Goal: Information Seeking & Learning: Compare options

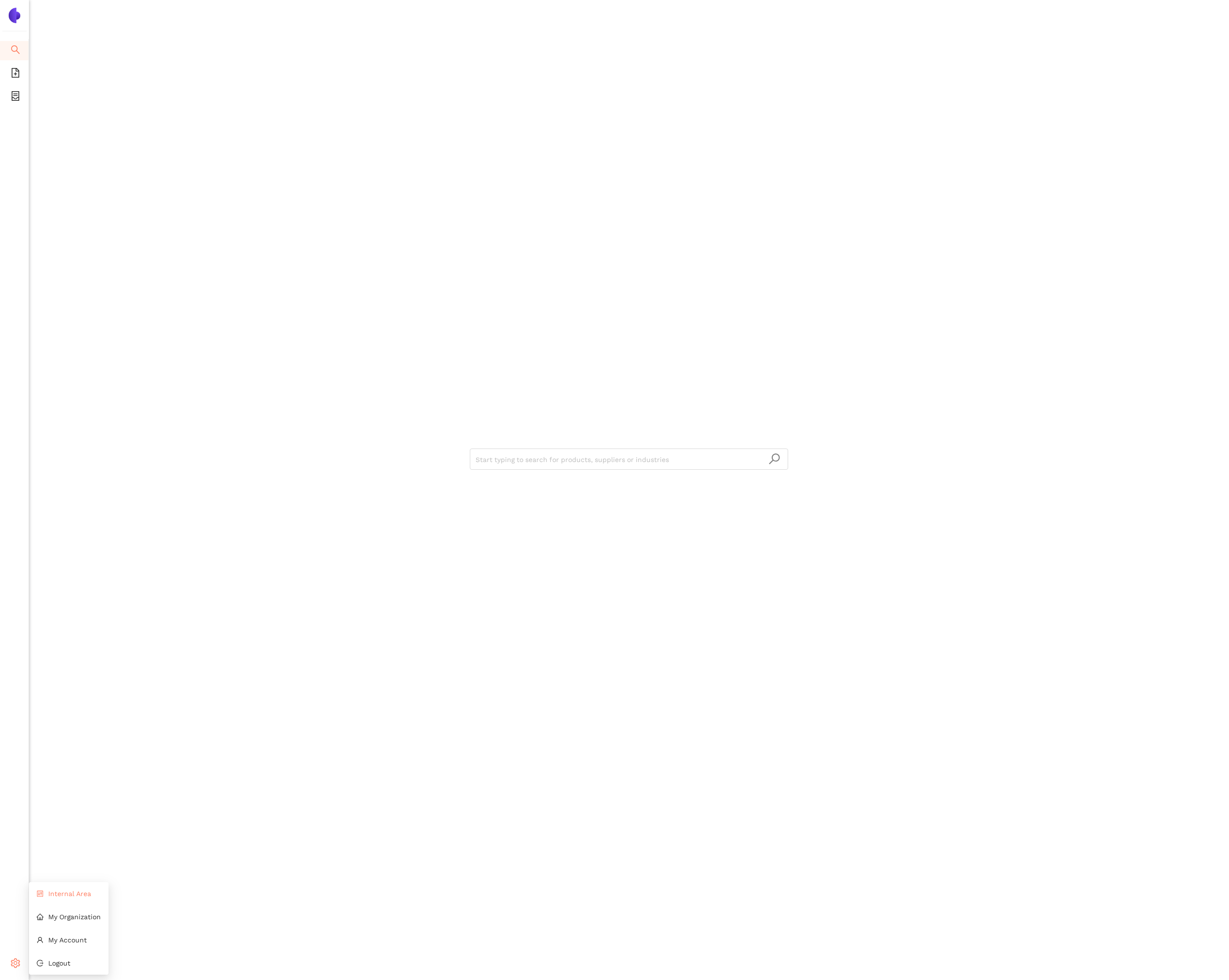
click at [53, 890] on span "Internal Area" at bounding box center [70, 894] width 43 height 8
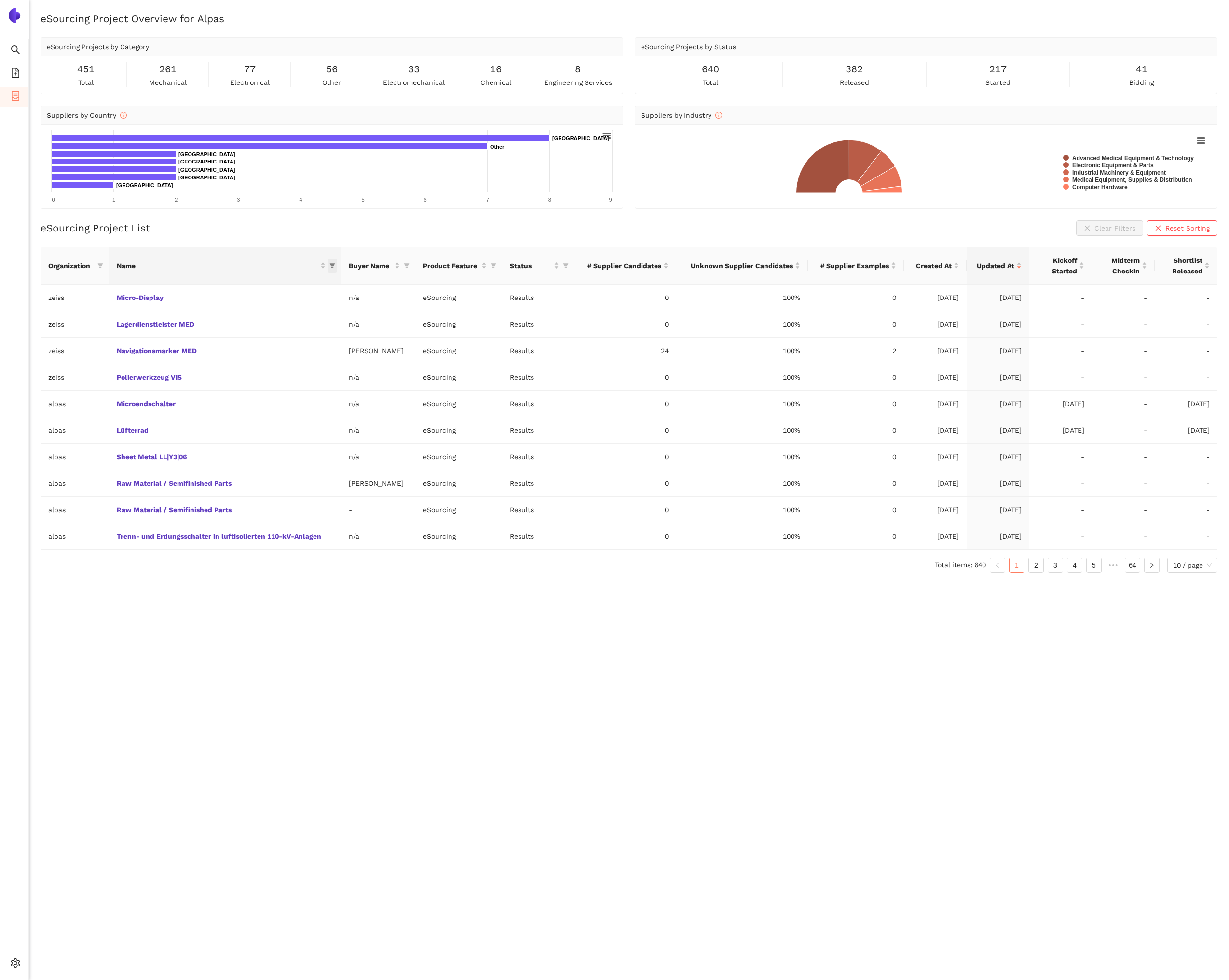
click at [333, 266] on icon "filter" at bounding box center [332, 266] width 5 height 5
click at [362, 281] on input "text" at bounding box center [542, 286] width 392 height 10
type input "navi"
drag, startPoint x: 289, startPoint y: 309, endPoint x: 306, endPoint y: 312, distance: 17.3
click at [289, 309] on span "Navigationsmarker MED" at bounding box center [291, 308] width 82 height 8
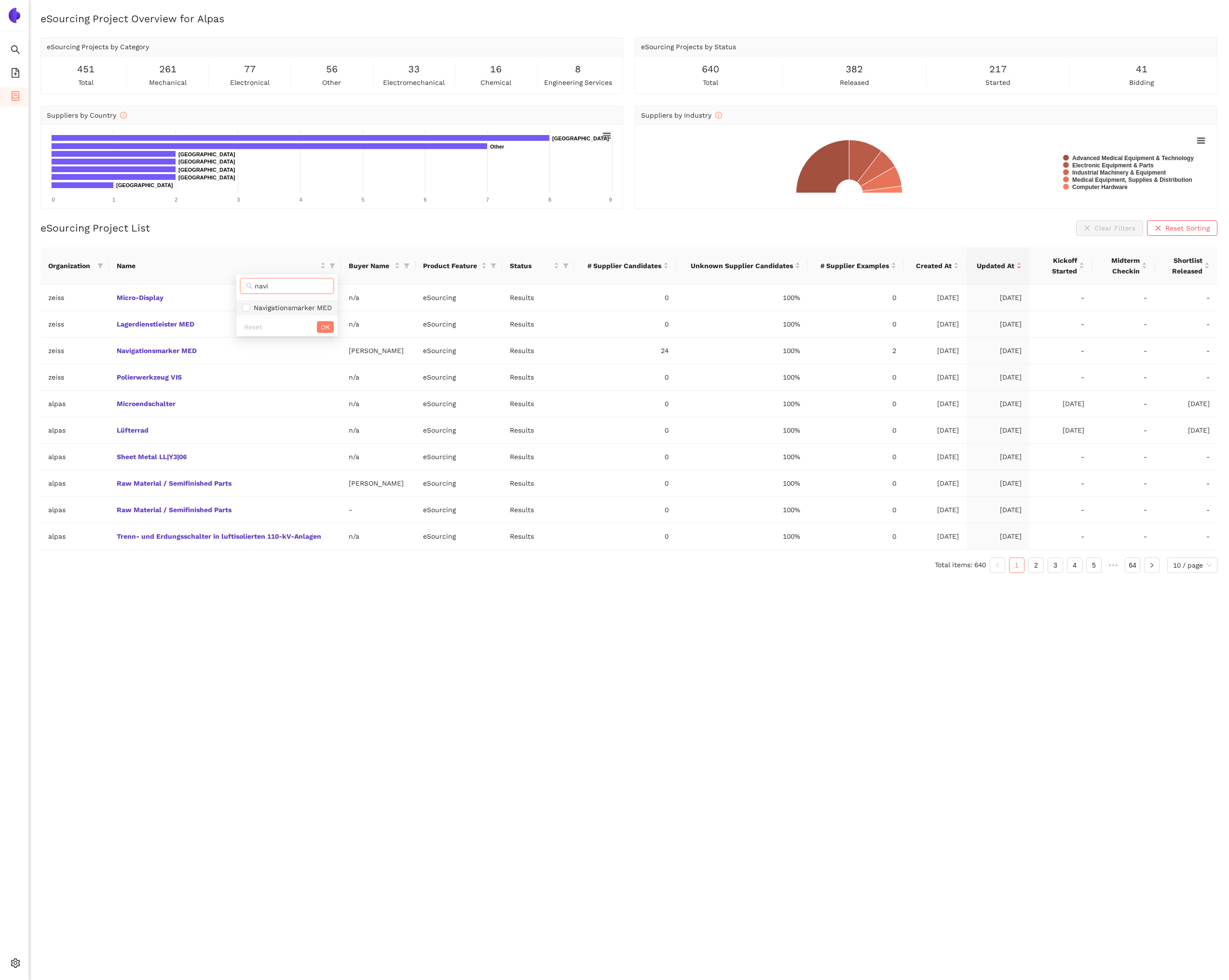
checkbox input "true"
click at [322, 322] on span "OK" at bounding box center [325, 327] width 9 height 10
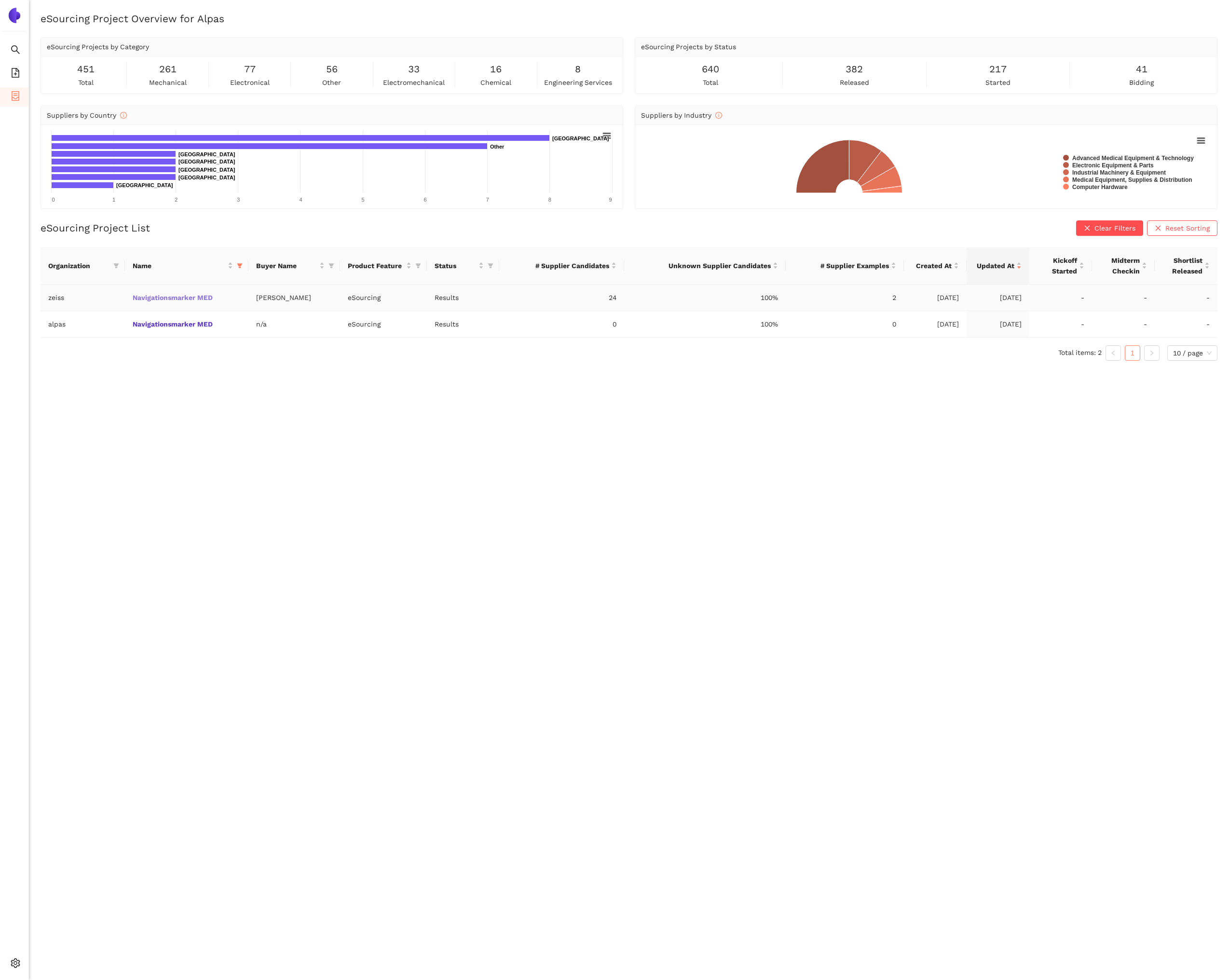
click at [0, 0] on link "Navigationsmarker MED" at bounding box center [0, 0] width 0 height 0
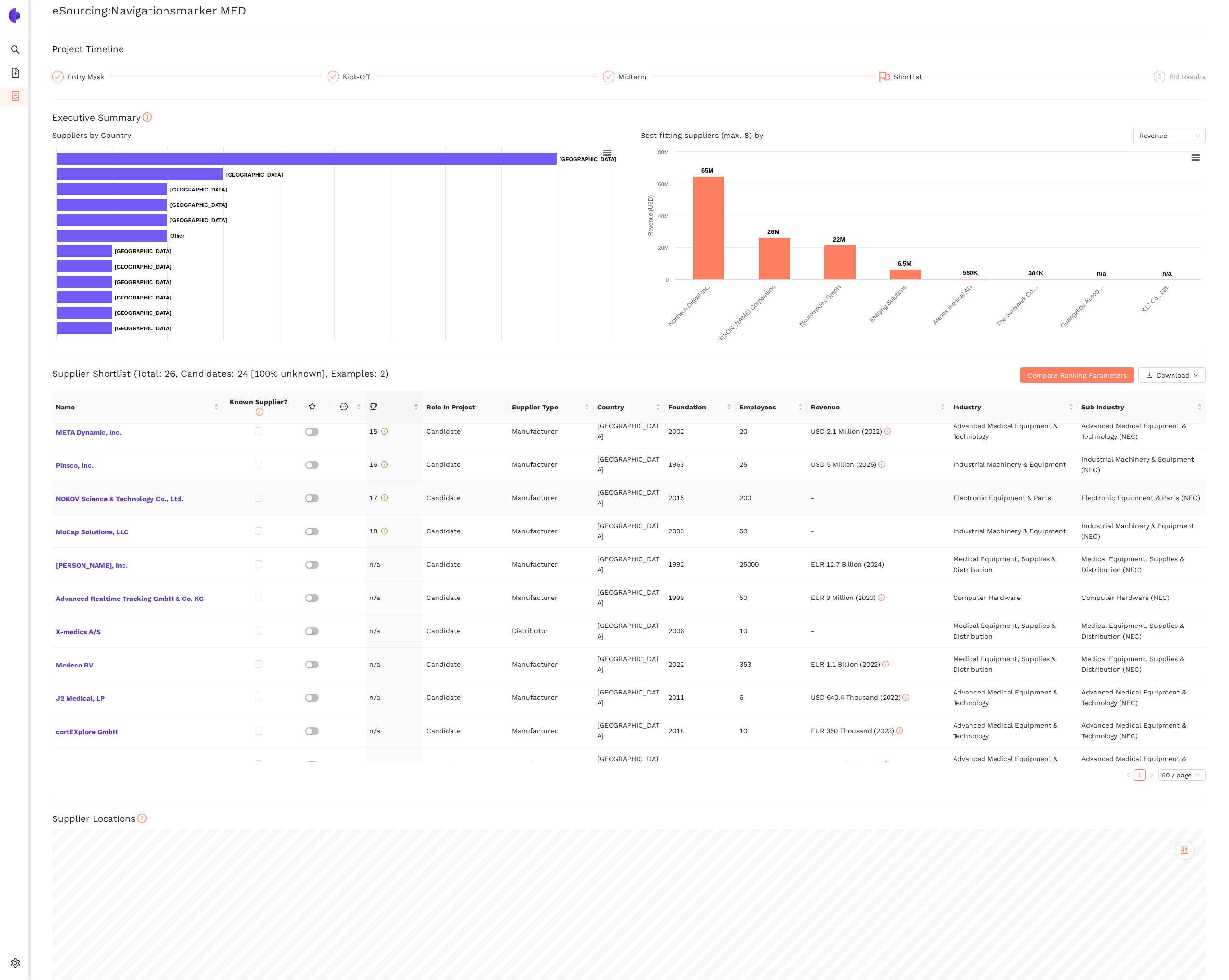
scroll to position [475, 0]
click at [108, 557] on span "Henry Schein, Inc." at bounding box center [137, 563] width 163 height 12
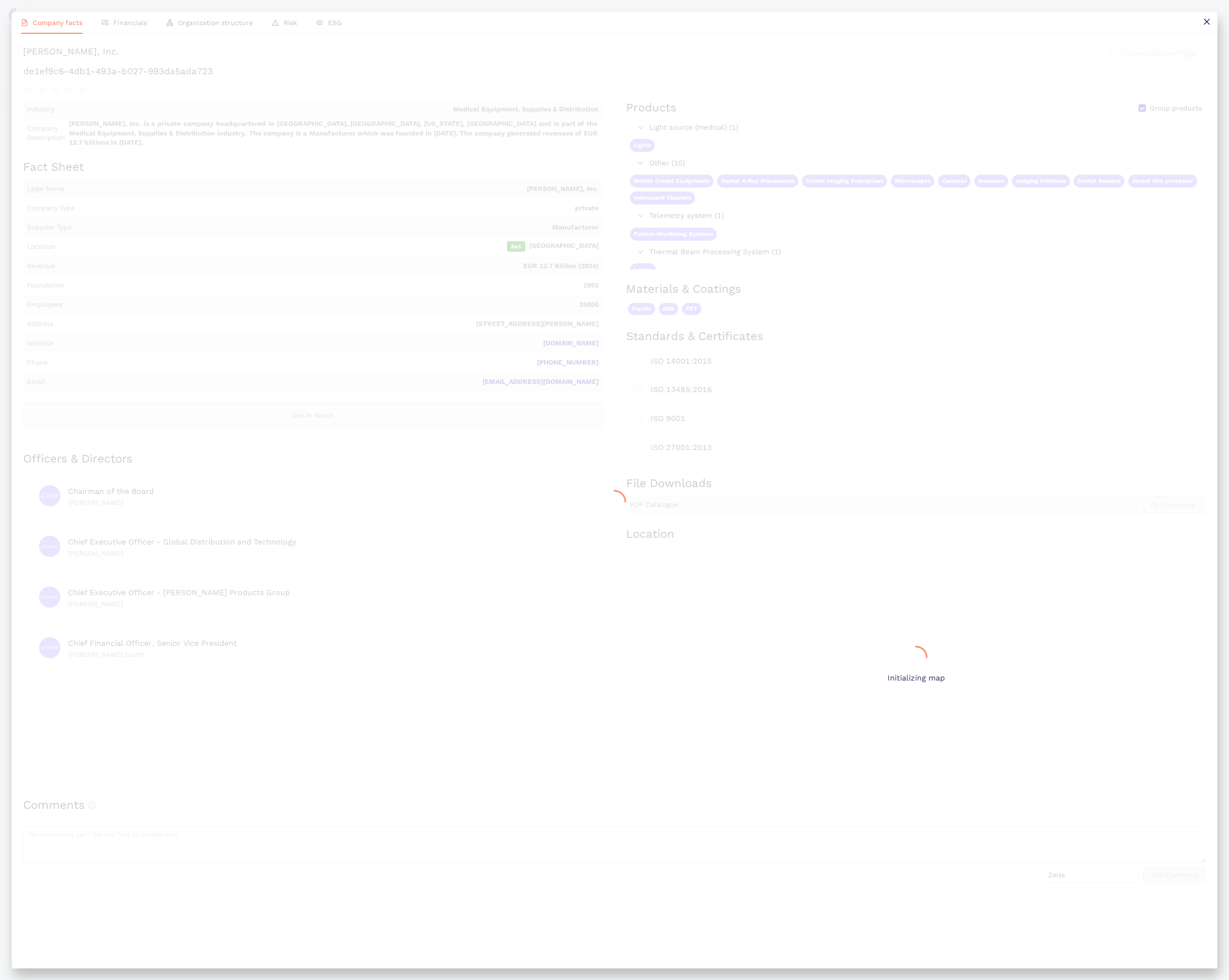
scroll to position [0, 0]
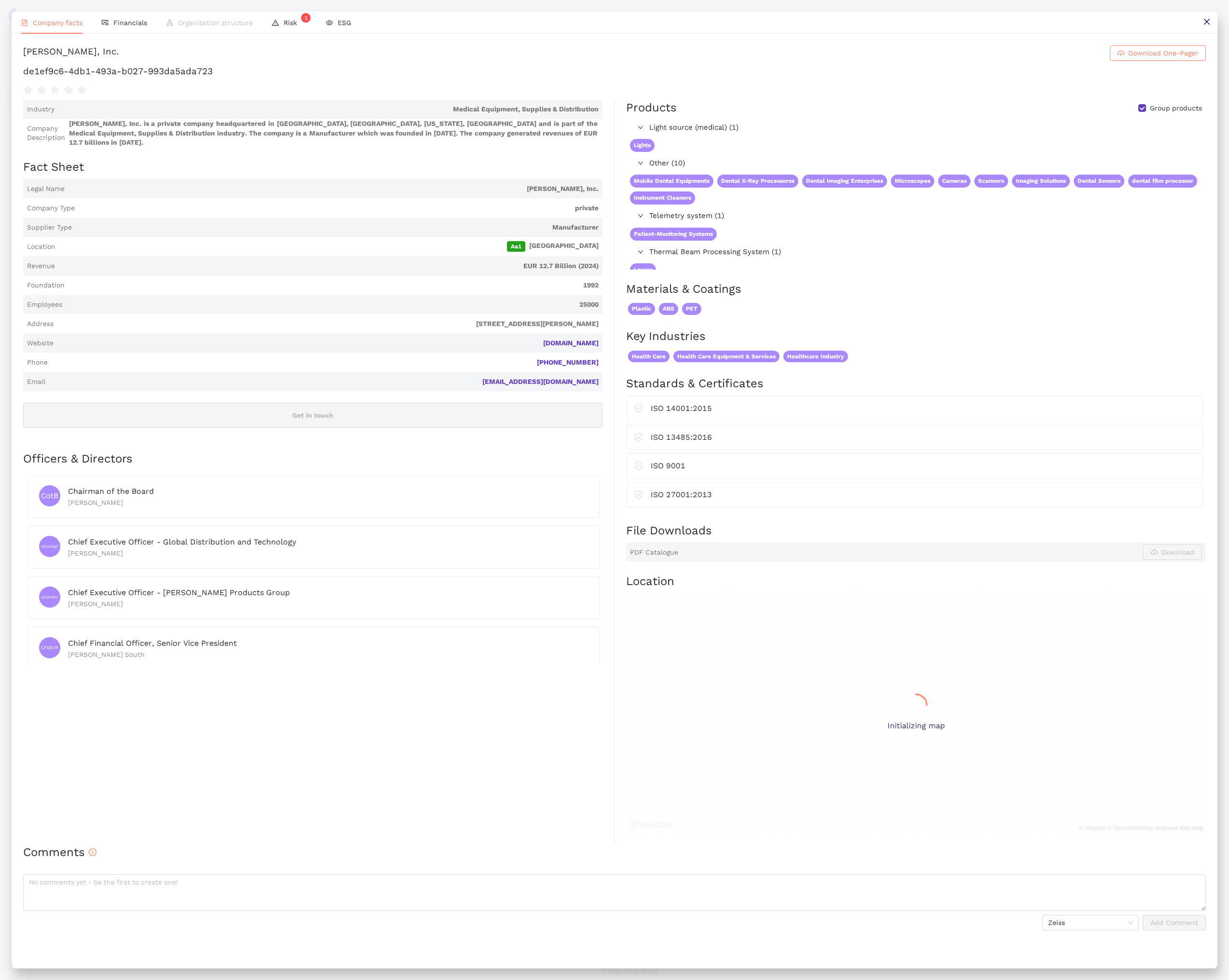
click at [163, 72] on h1 "de1ef9c6-4db1-493a-b027-993da5ada723" at bounding box center [614, 71] width 1183 height 12
copy div "de1ef9c6-4db1-493a-b027-993da5ada723"
click at [1201, 23] on button at bounding box center [1207, 22] width 22 height 22
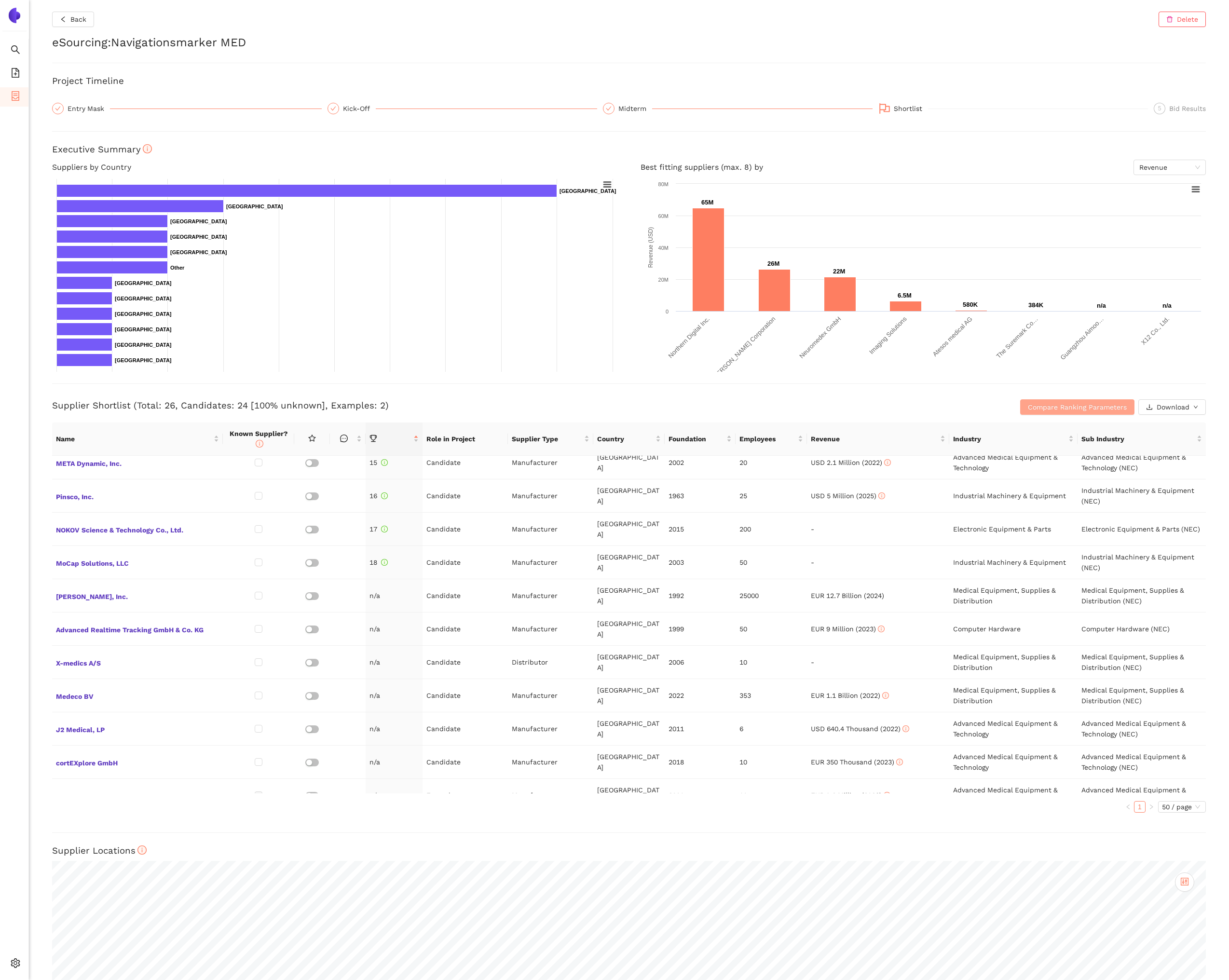
click at [1037, 406] on span "Compare Ranking Parameters" at bounding box center [1077, 407] width 99 height 10
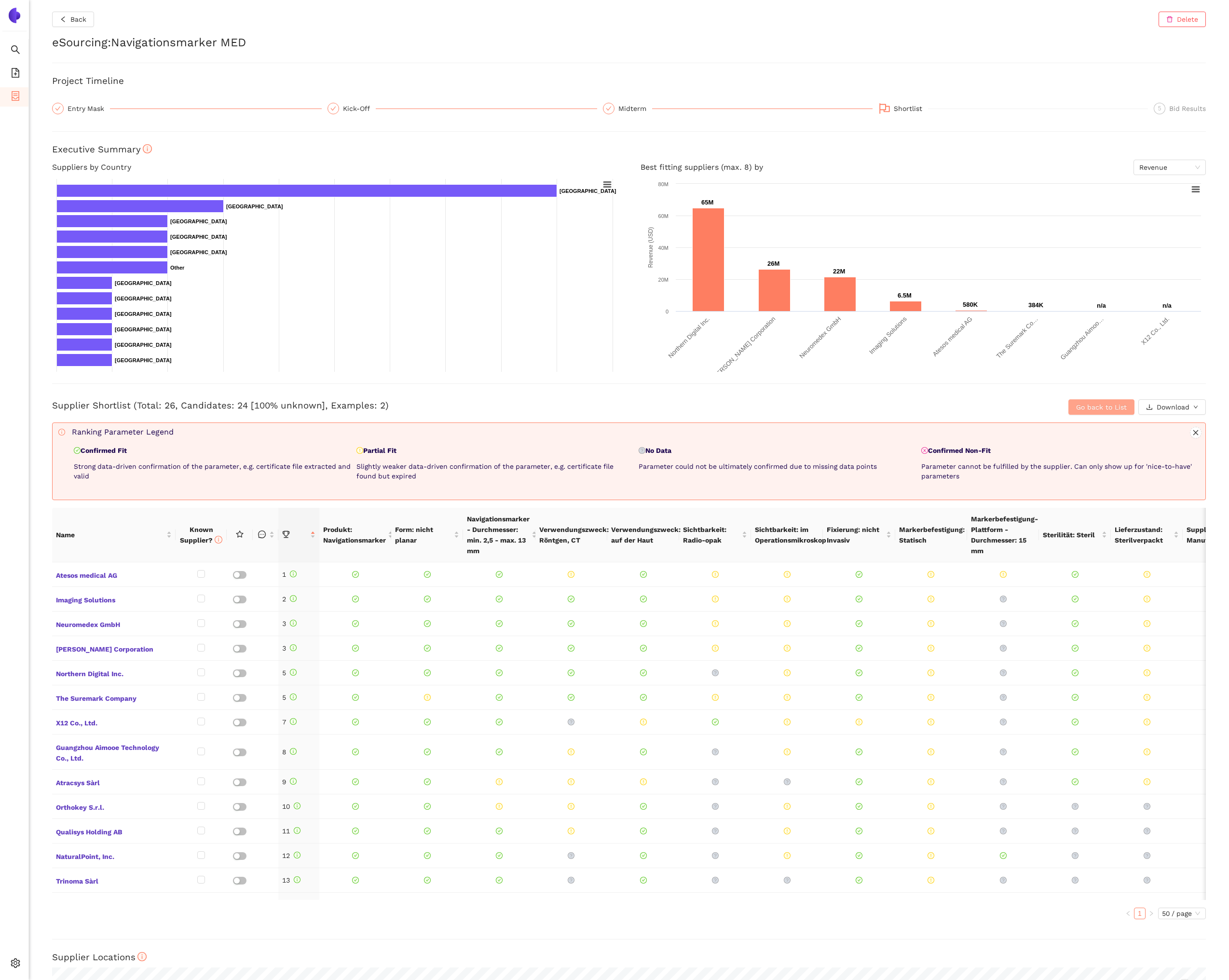
click at [1101, 405] on span "Go back to List" at bounding box center [1102, 407] width 50 height 10
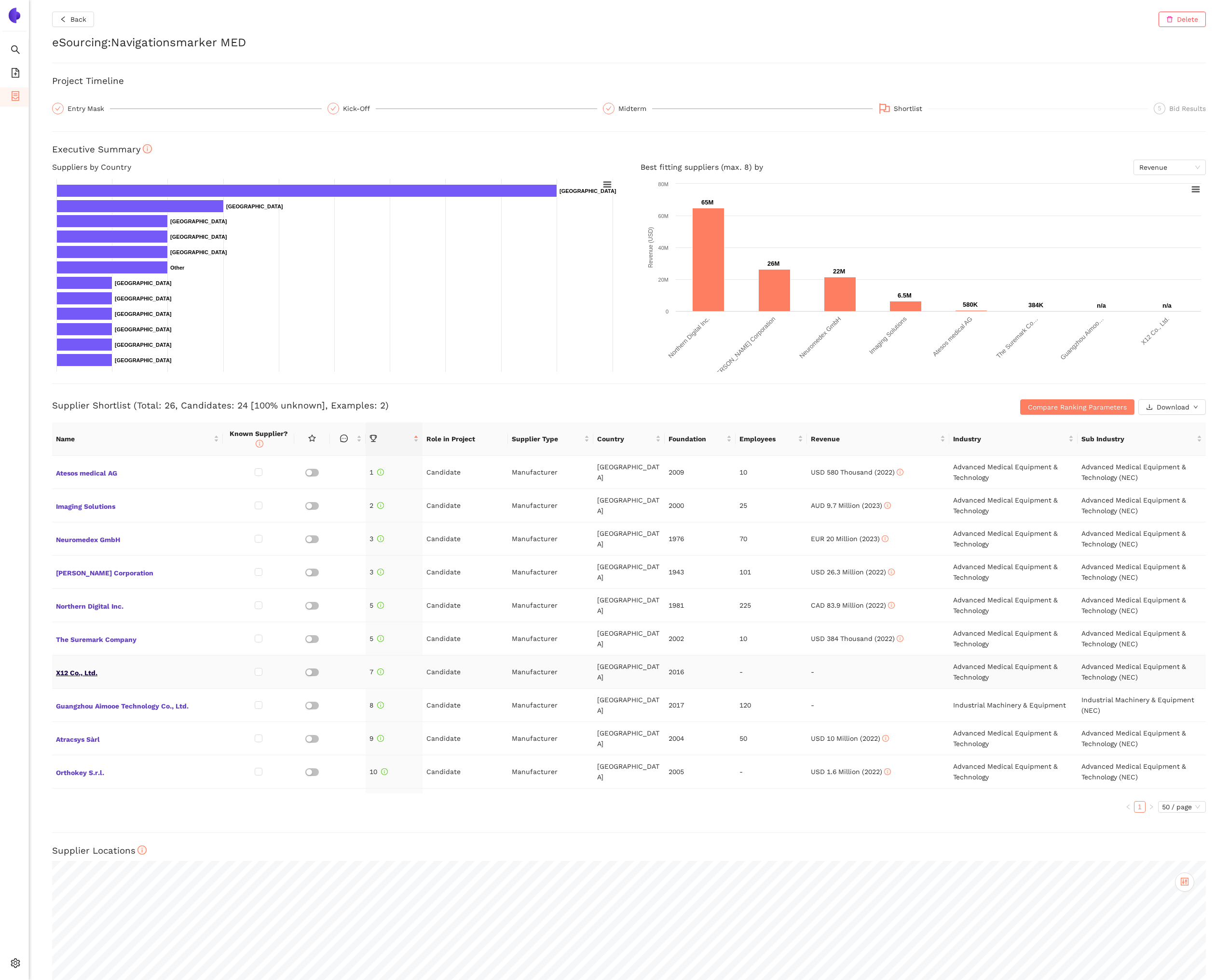
click at [87, 675] on span "X12 Co., Ltd." at bounding box center [137, 672] width 163 height 12
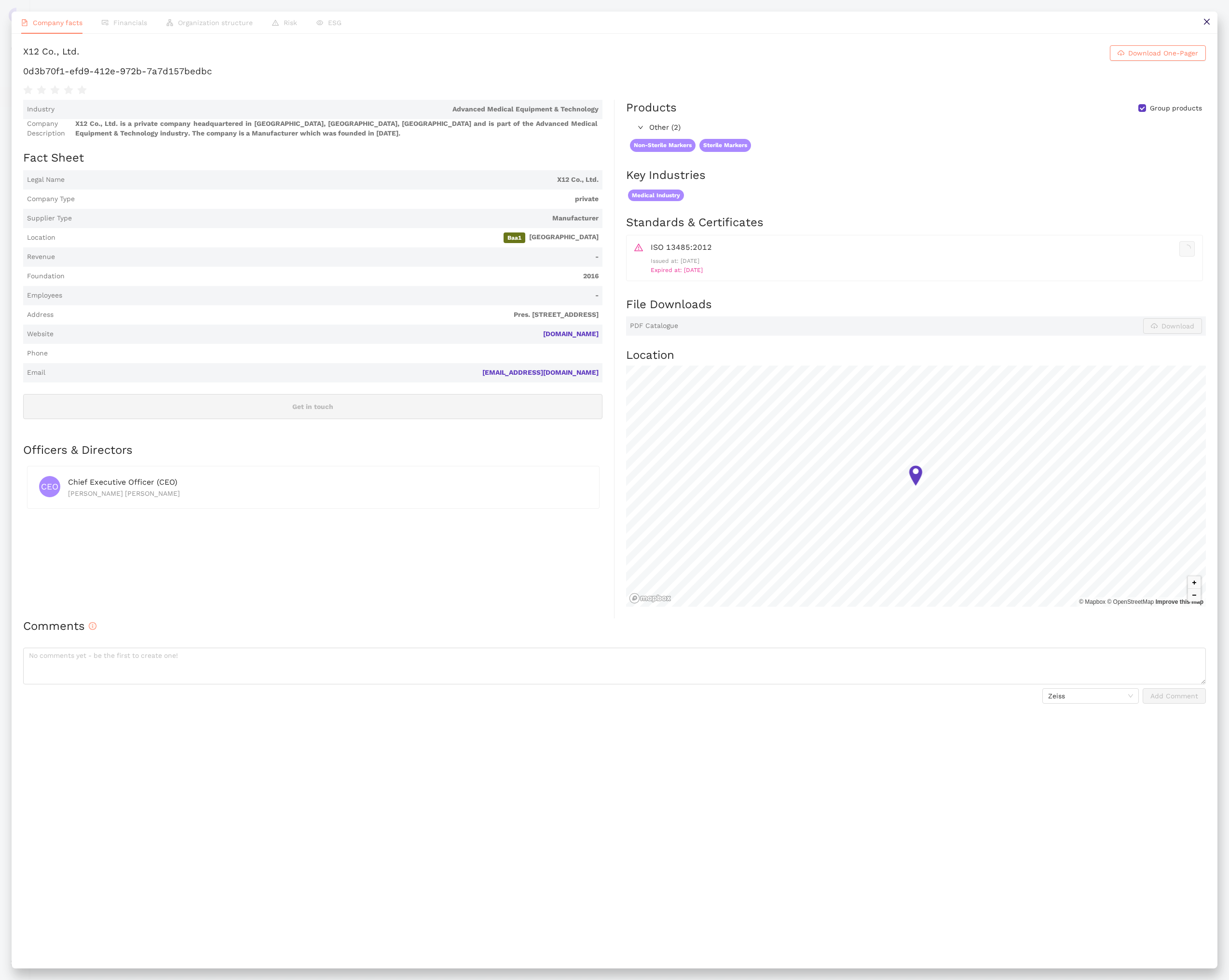
click at [74, 52] on div "X12 Co., Ltd." at bounding box center [51, 53] width 56 height 15
copy h1 "X12 Co., Ltd. Download One-Pager"
click at [0, 0] on link "x12m.com" at bounding box center [0, 0] width 0 height 0
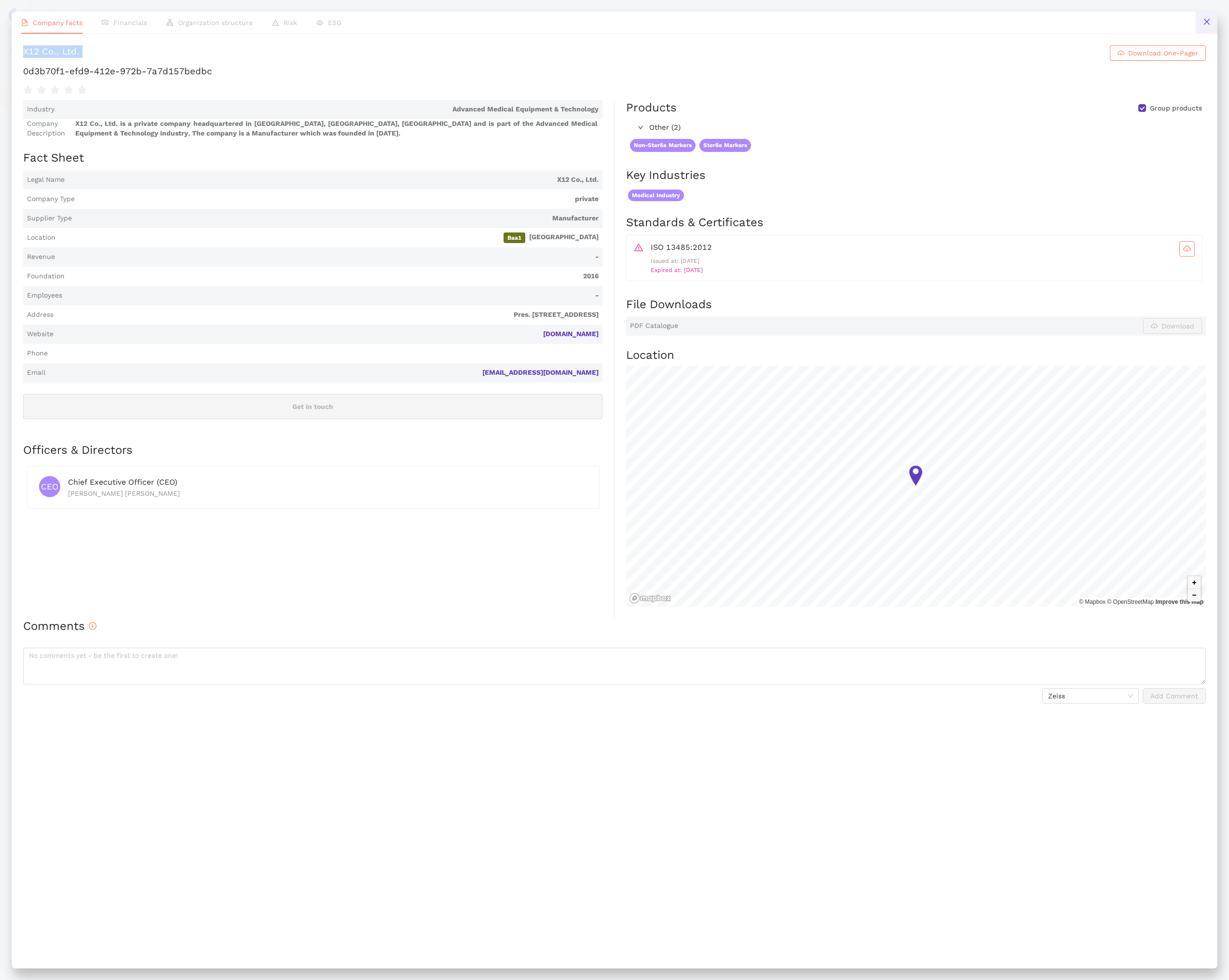
drag, startPoint x: 1204, startPoint y: 19, endPoint x: 811, endPoint y: 198, distance: 431.8
click at [1204, 19] on icon "close" at bounding box center [1206, 22] width 6 height 6
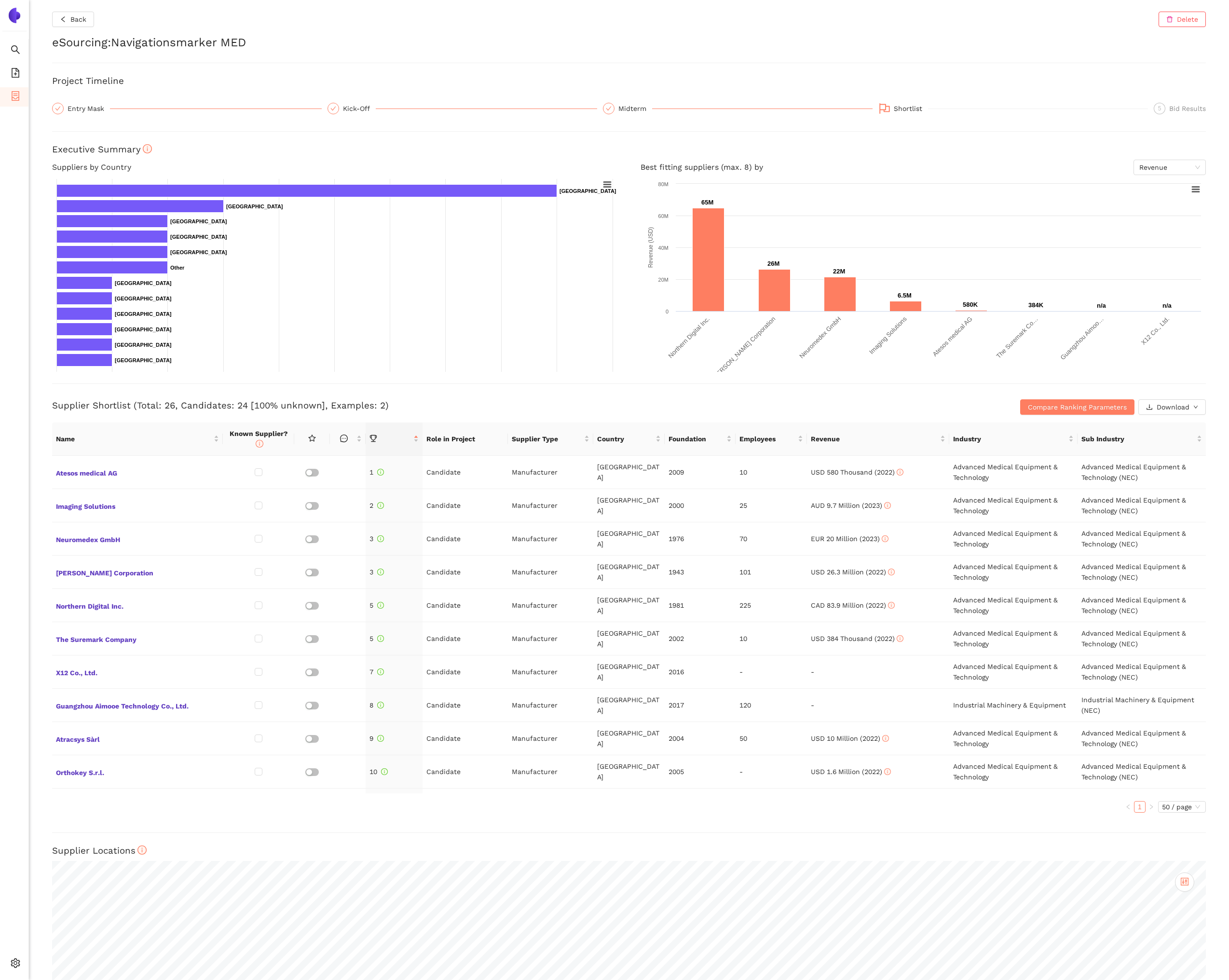
click at [33, 461] on div "Back Delete eSourcing : Navigationsmarker MED Project Timeline Entry Mask Kick-…" at bounding box center [629, 490] width 1200 height 980
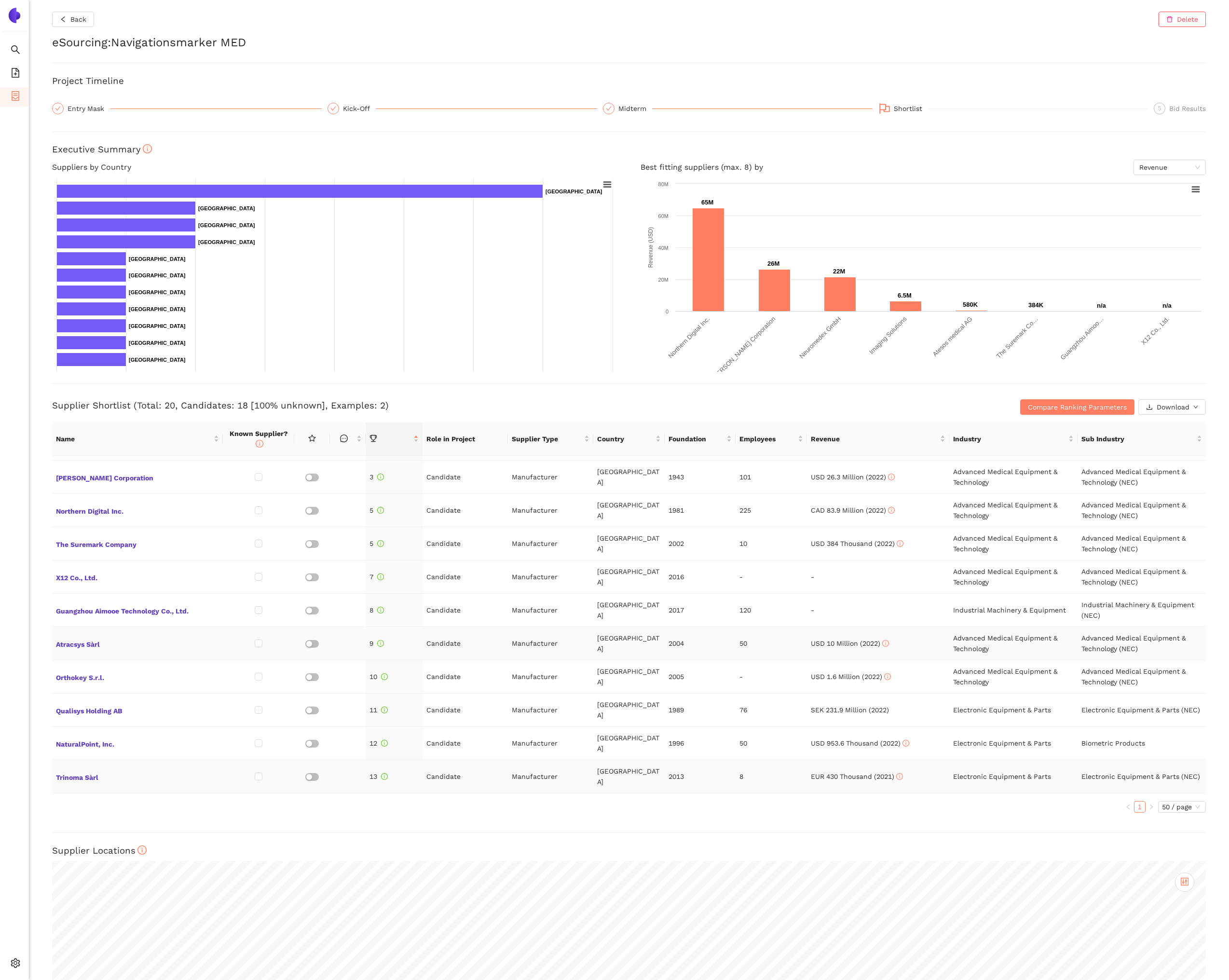
scroll to position [85, 0]
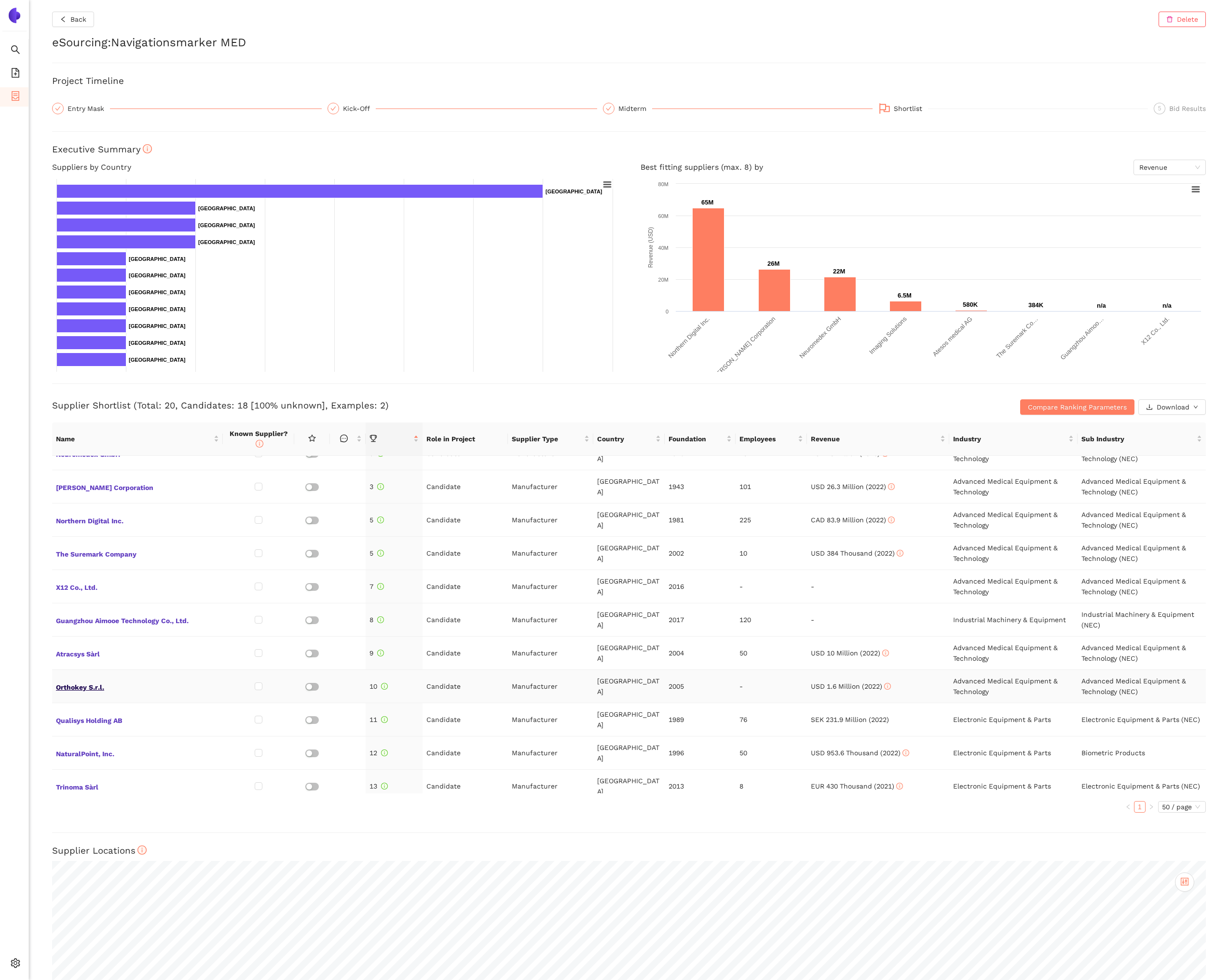
click at [100, 689] on span "Orthokey S.r.l." at bounding box center [137, 686] width 163 height 12
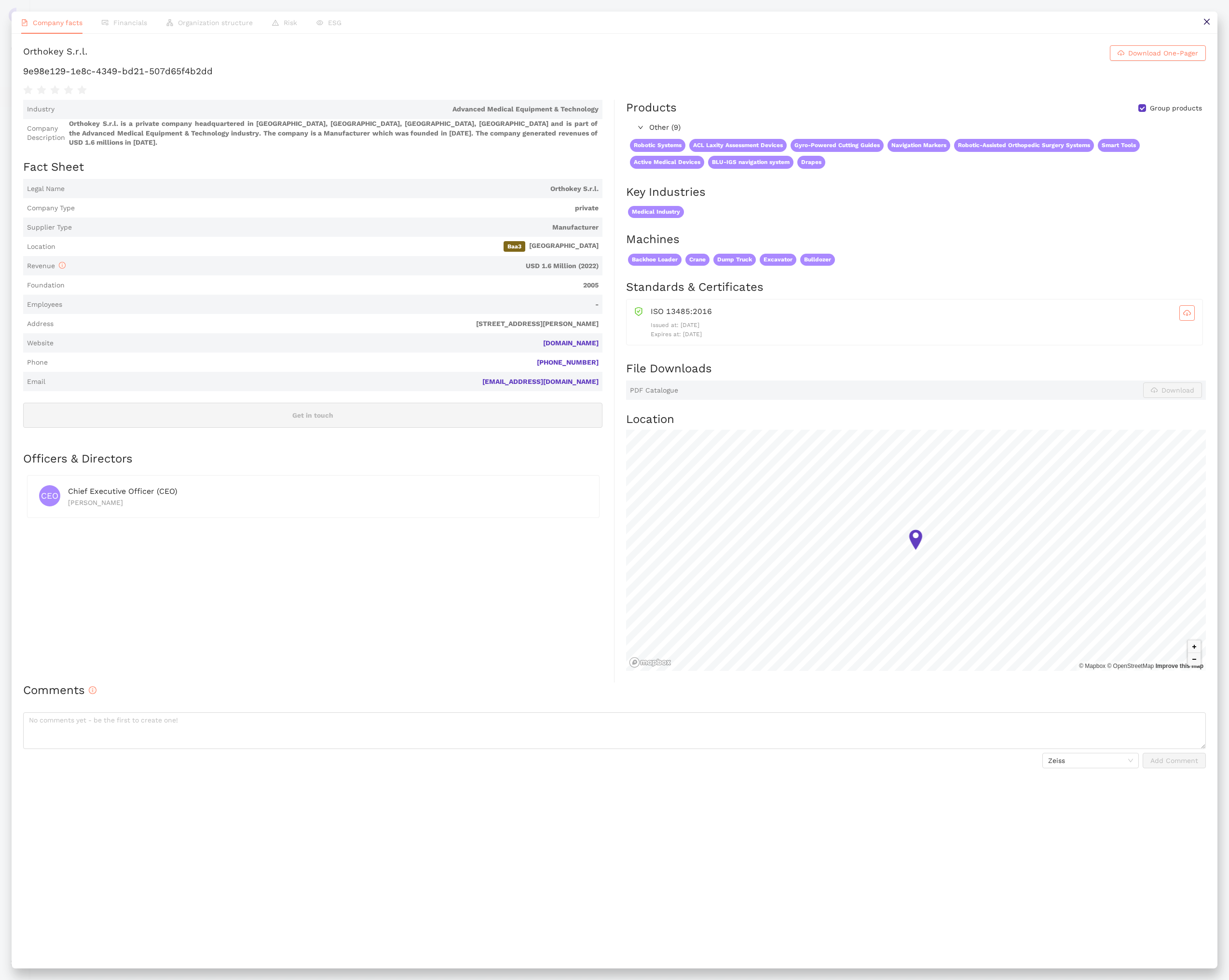
click at [78, 52] on div "Orthokey S.r.l." at bounding box center [55, 53] width 65 height 15
copy h1 "Orthokey S.r.l. Download One-Pager"
click at [149, 76] on div "Orthokey S.r.l. Download One-Pager 9e98e129-1e8c-4349-bd21-507d65f4b2dd" at bounding box center [614, 71] width 1183 height 50
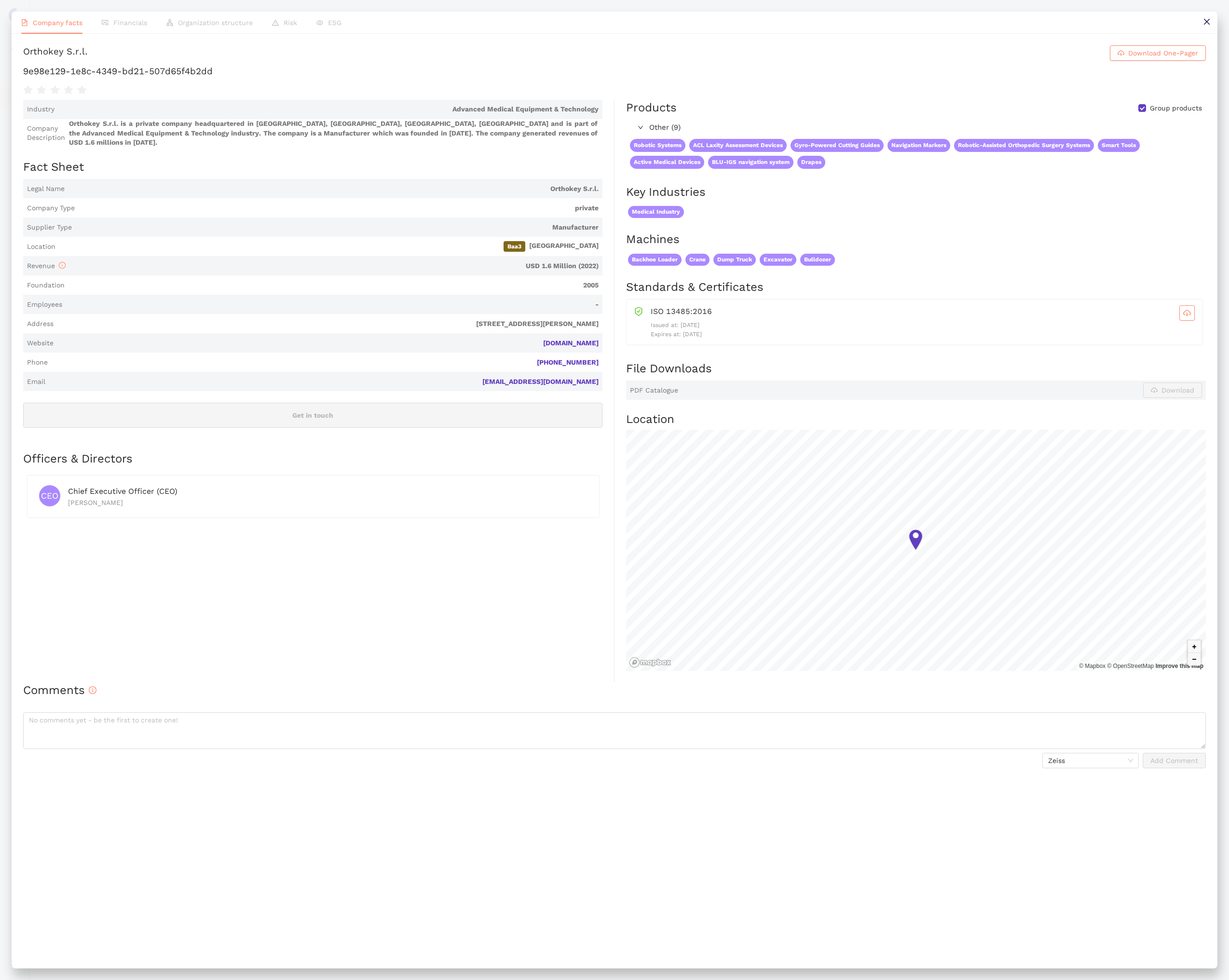
click at [149, 76] on h1 "9e98e129-1e8c-4349-bd21-507d65f4b2dd" at bounding box center [614, 71] width 1183 height 12
copy div "9e98e129-1e8c-4349-bd21-507d65f4b2dd"
click at [1206, 21] on icon "close" at bounding box center [1206, 22] width 6 height 6
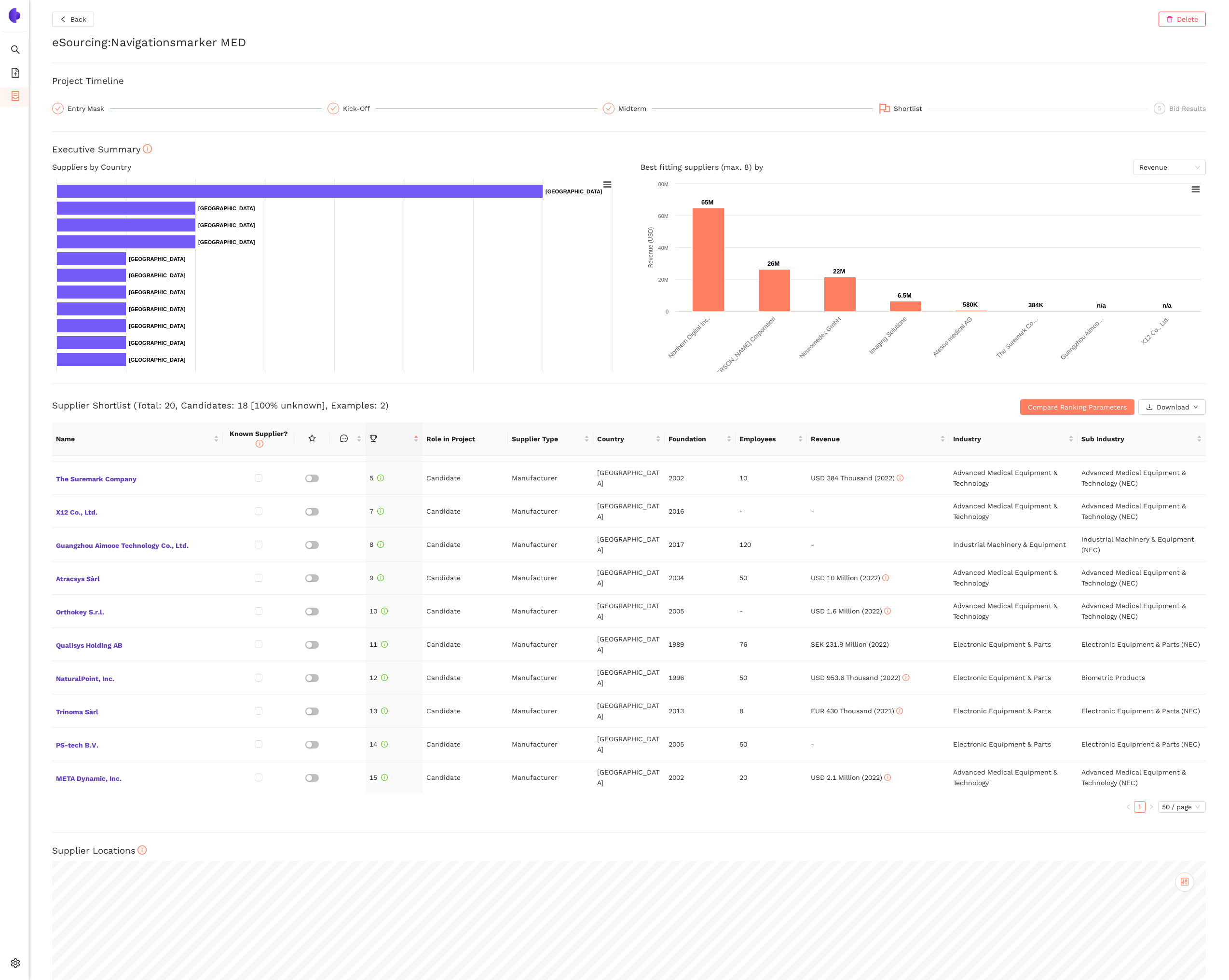
scroll to position [162, 0]
click at [92, 736] on span "PS-tech B.V." at bounding box center [137, 742] width 163 height 12
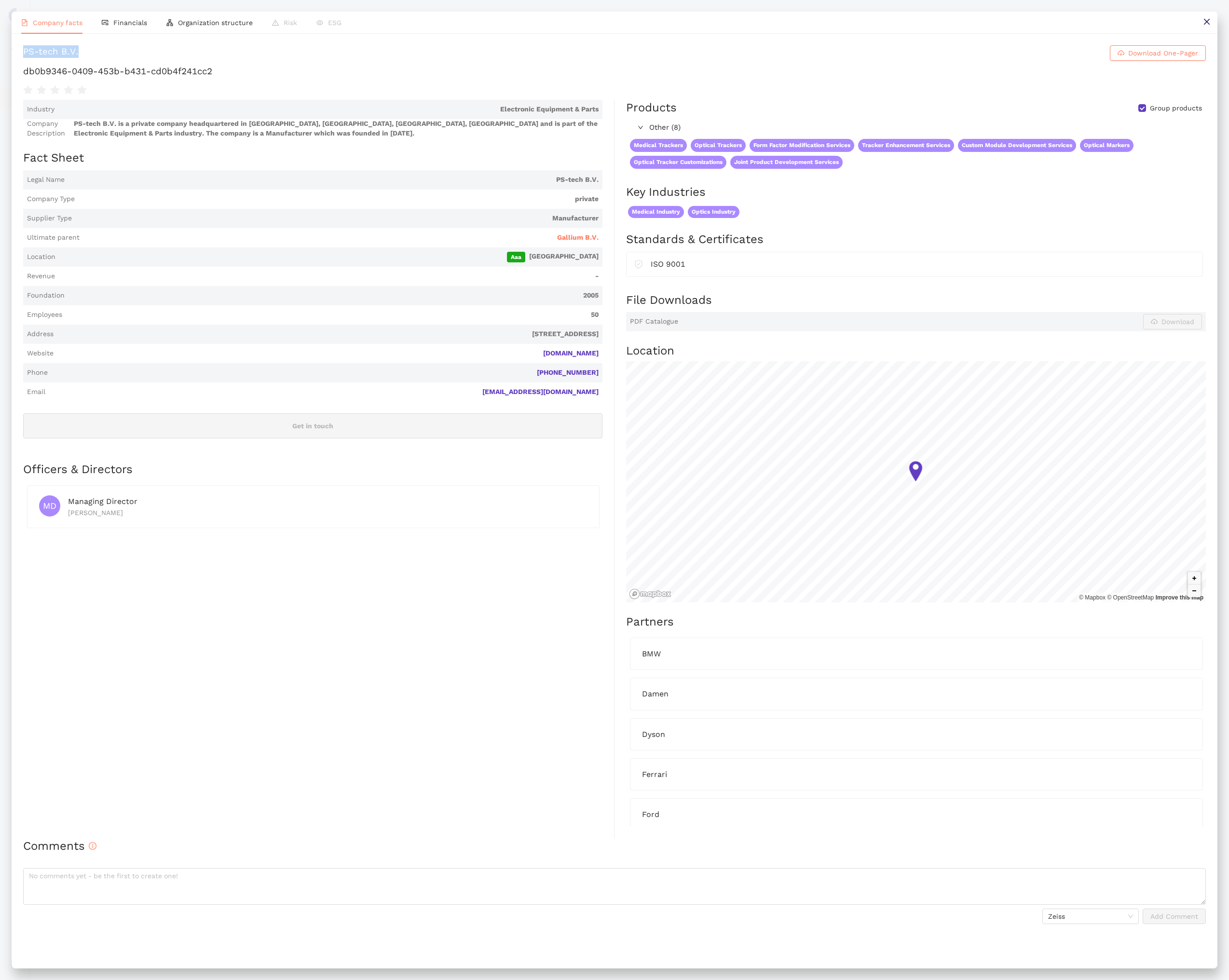
drag, startPoint x: 79, startPoint y: 52, endPoint x: 23, endPoint y: 51, distance: 56.0
click at [23, 51] on h1 "PS-tech B.V. Download One-Pager" at bounding box center [614, 53] width 1183 height 15
copy div "PS-tech B.V."
click at [1196, 32] on button at bounding box center [1207, 22] width 22 height 22
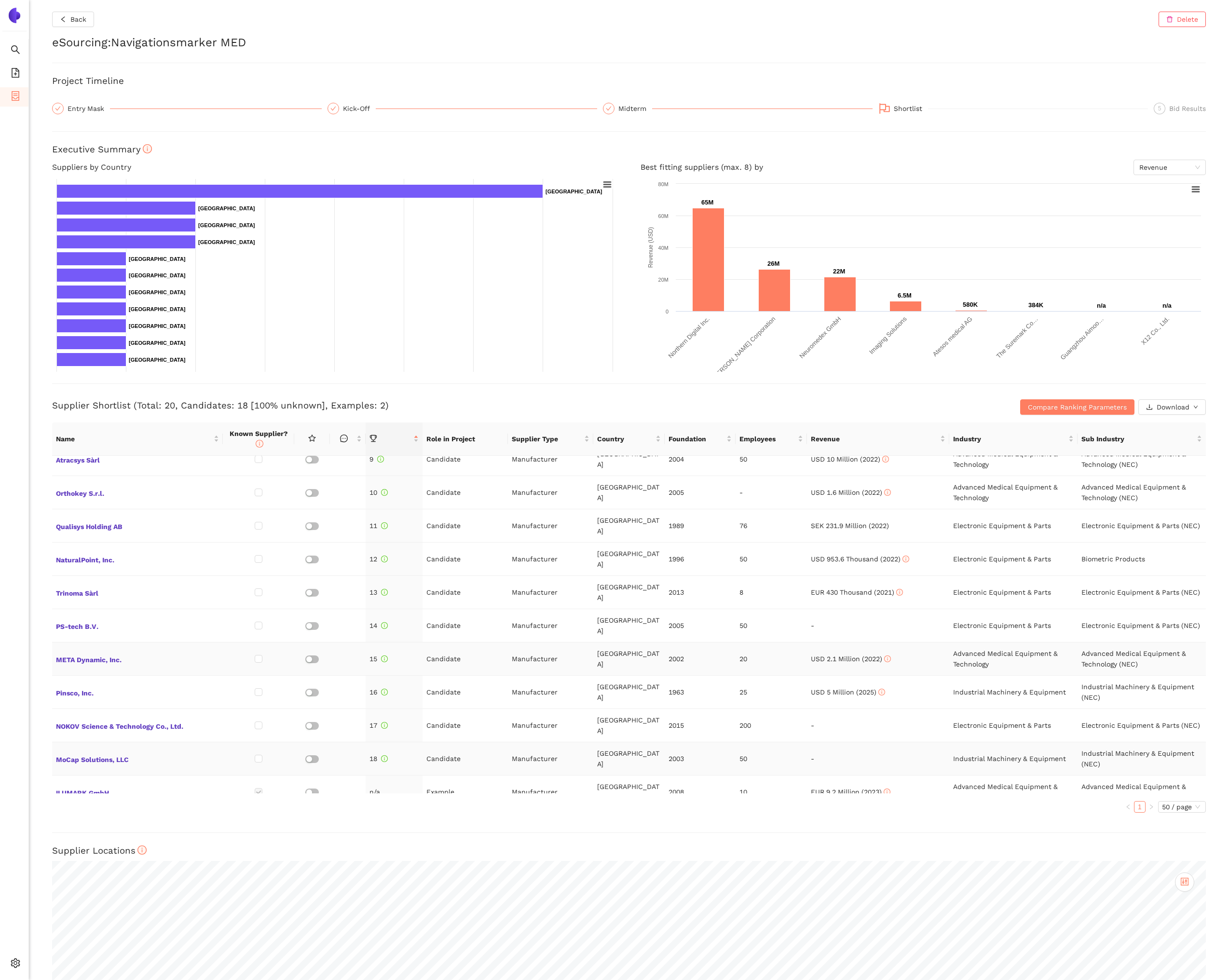
scroll to position [285, 0]
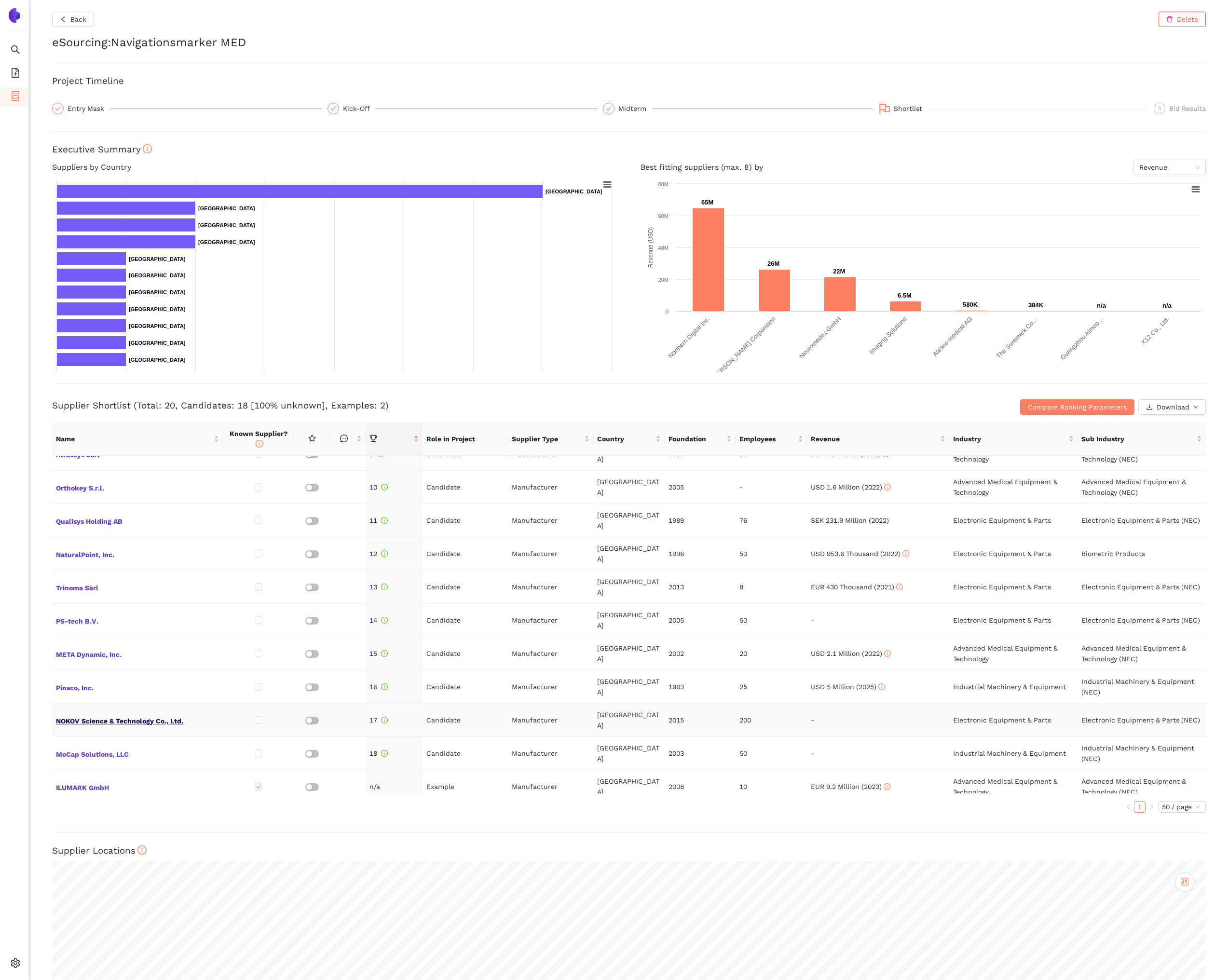
click at [121, 714] on span "NOKOV Science & Technology Co., Ltd." at bounding box center [137, 720] width 163 height 12
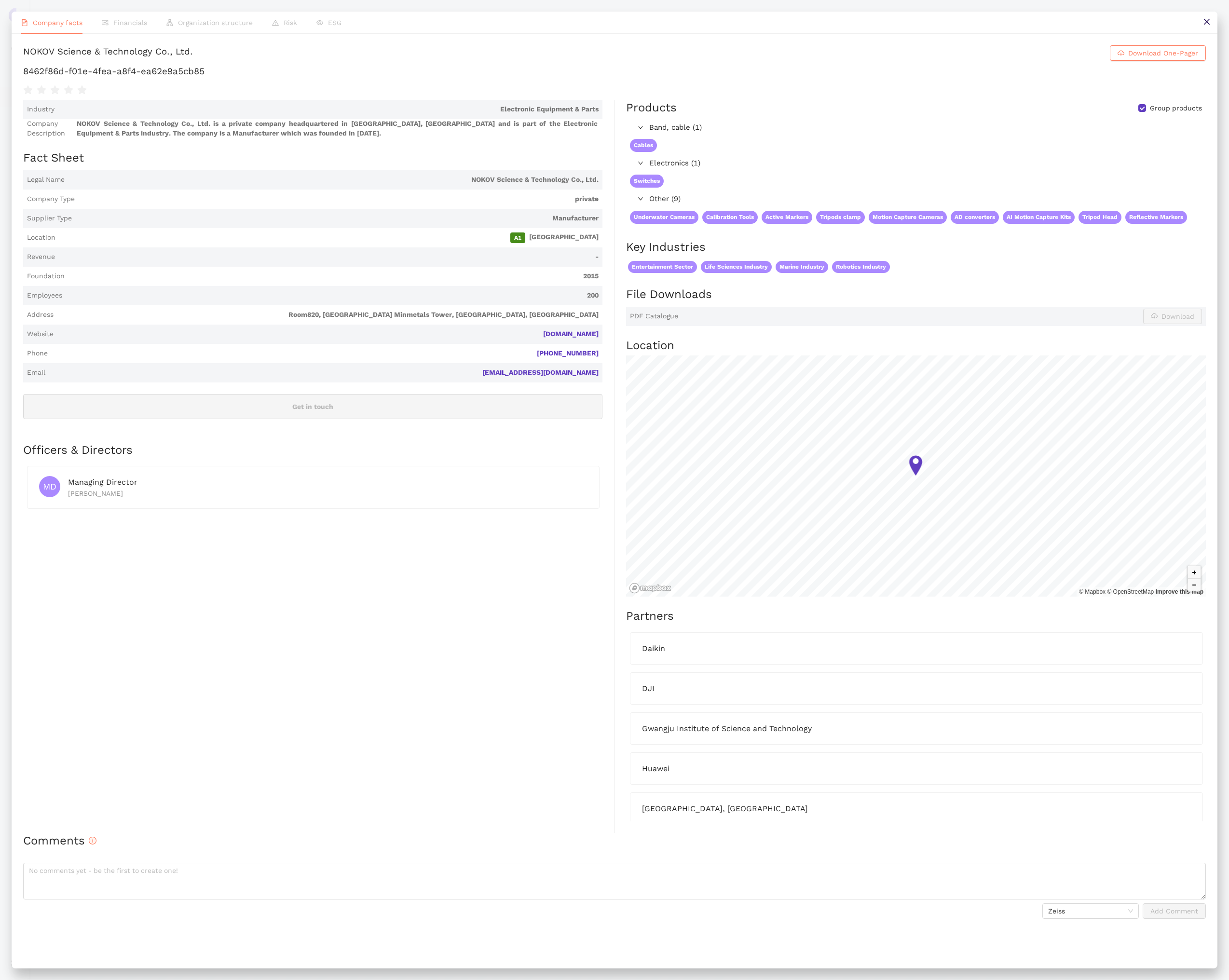
click at [204, 71] on h1 "8462f86d-f01e-4fea-a8f4-ea62e9a5cb85" at bounding box center [614, 71] width 1183 height 12
copy div "8462f86d-f01e-4fea-a8f4-ea62e9a5cb85"
click at [140, 50] on div "NOKOV Science & Technology Co., Ltd." at bounding box center [108, 53] width 170 height 15
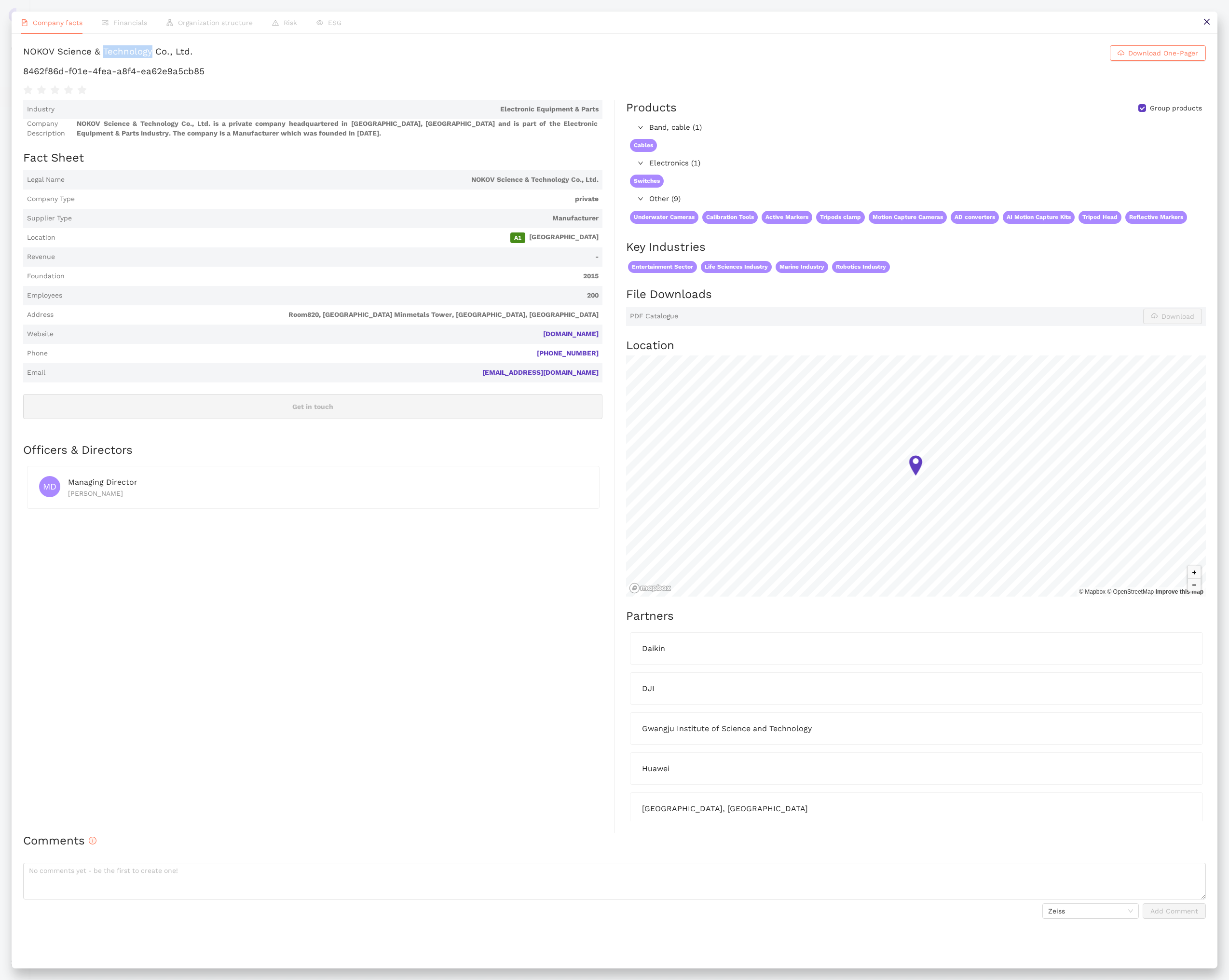
click at [140, 50] on div "NOKOV Science & Technology Co., Ltd." at bounding box center [108, 53] width 170 height 15
copy h1 "NOKOV Science & Technology Co., Ltd. Download One-Pager"
click at [1207, 25] on icon "close" at bounding box center [1207, 22] width 8 height 8
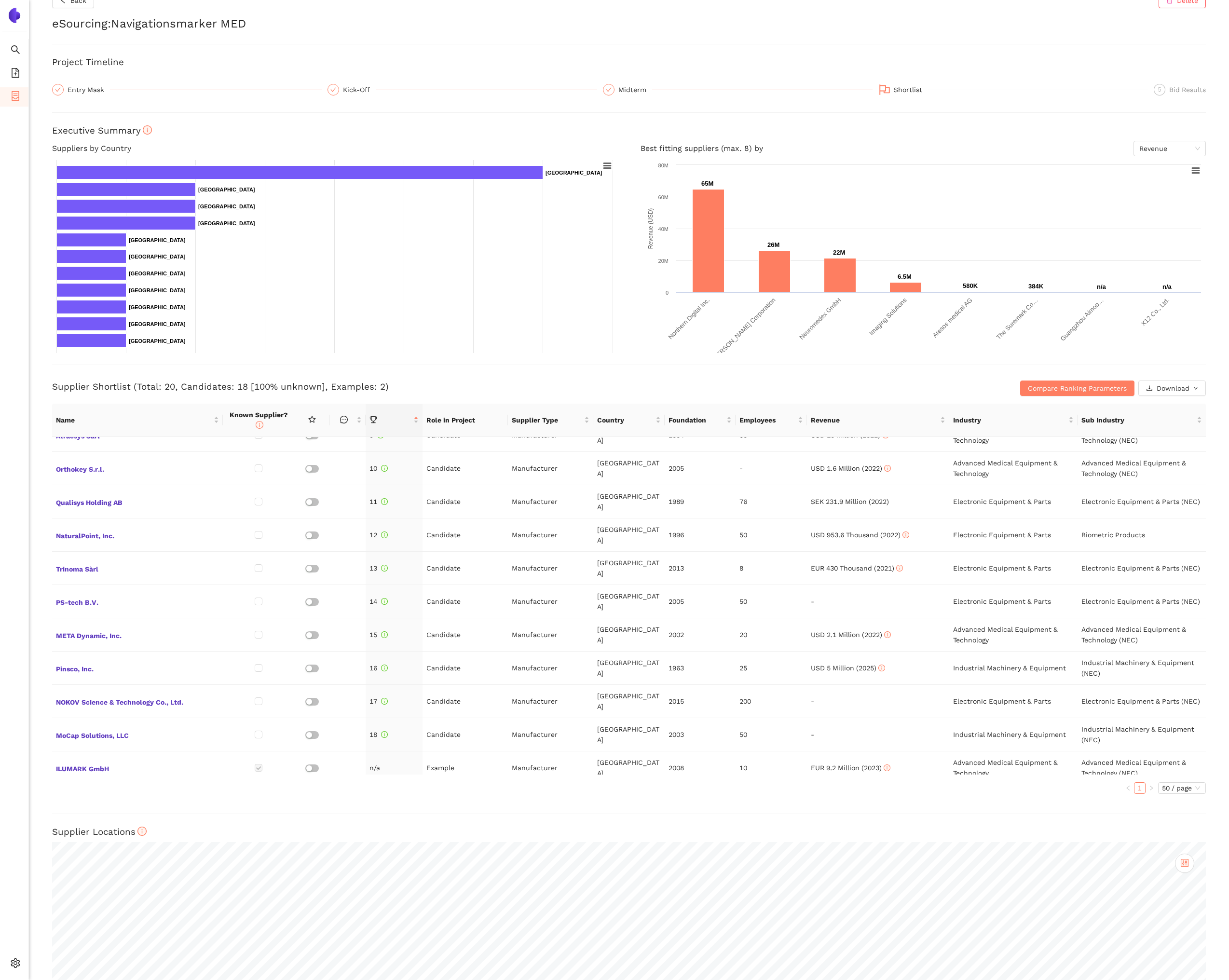
scroll to position [19, 0]
click at [119, 728] on span "MoCap Solutions, LLC" at bounding box center [137, 734] width 163 height 12
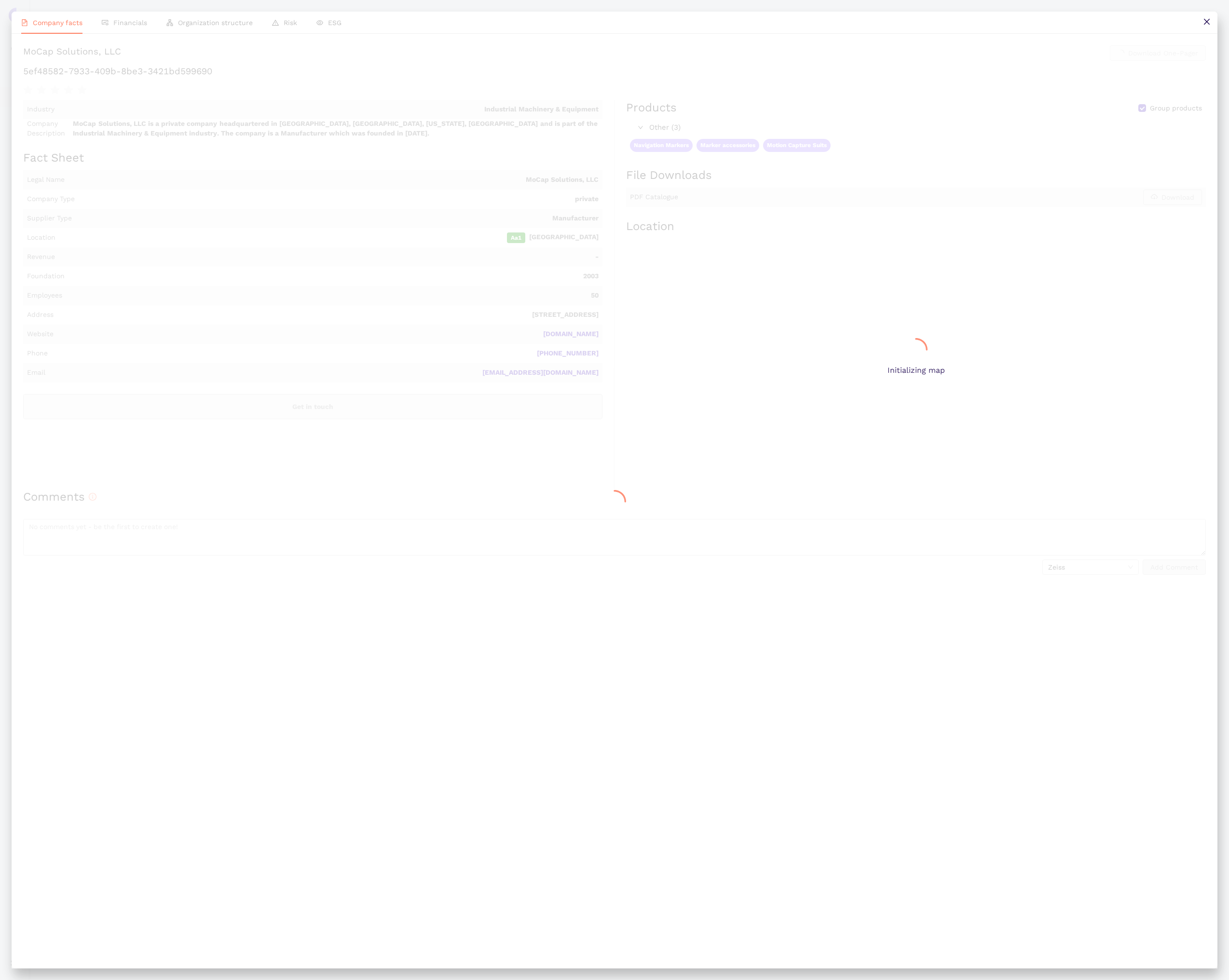
scroll to position [0, 0]
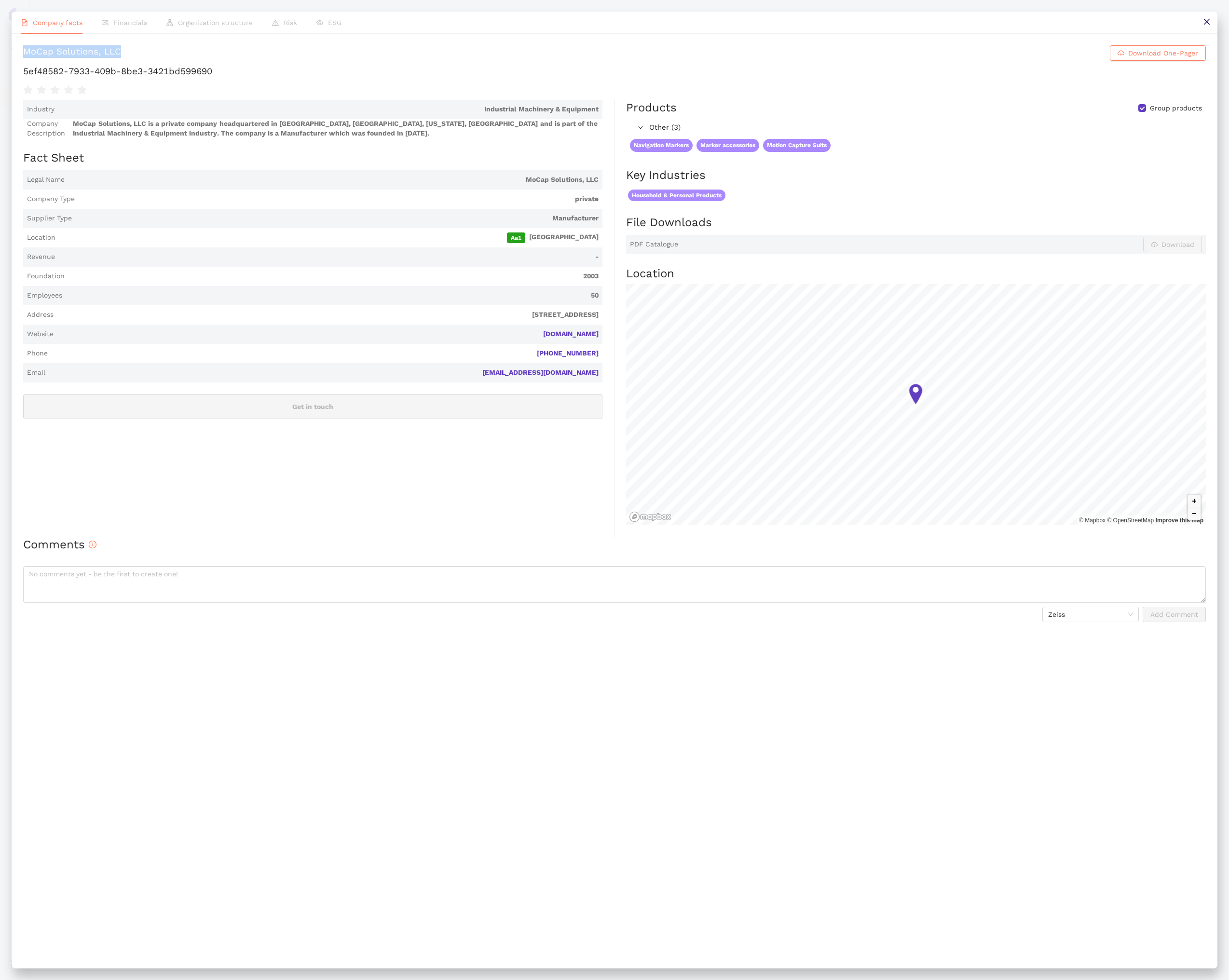
drag, startPoint x: 131, startPoint y: 54, endPoint x: 25, endPoint y: 54, distance: 106.0
click at [25, 54] on h1 "MoCap Solutions, LLC Download One-Pager" at bounding box center [614, 53] width 1183 height 15
copy div "MoCap Solutions, LLC"
click at [151, 72] on h1 "5ef48582-7933-409b-8be3-3421bd599690" at bounding box center [614, 71] width 1183 height 12
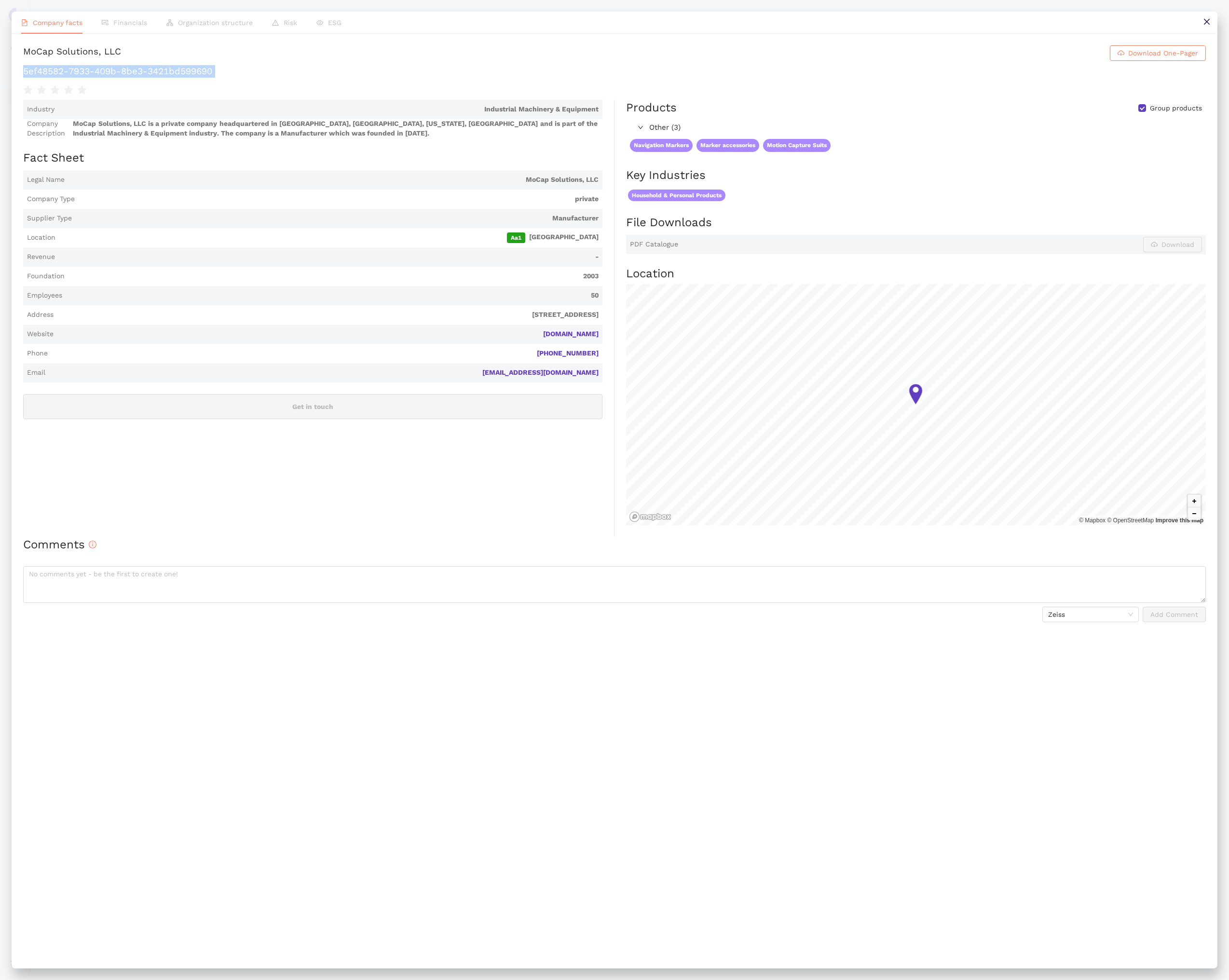
click at [151, 72] on h1 "5ef48582-7933-409b-8be3-3421bd599690" at bounding box center [614, 71] width 1183 height 12
copy div "5ef48582-7933-409b-8be3-3421bd599690"
click at [1205, 24] on icon "close" at bounding box center [1207, 22] width 8 height 8
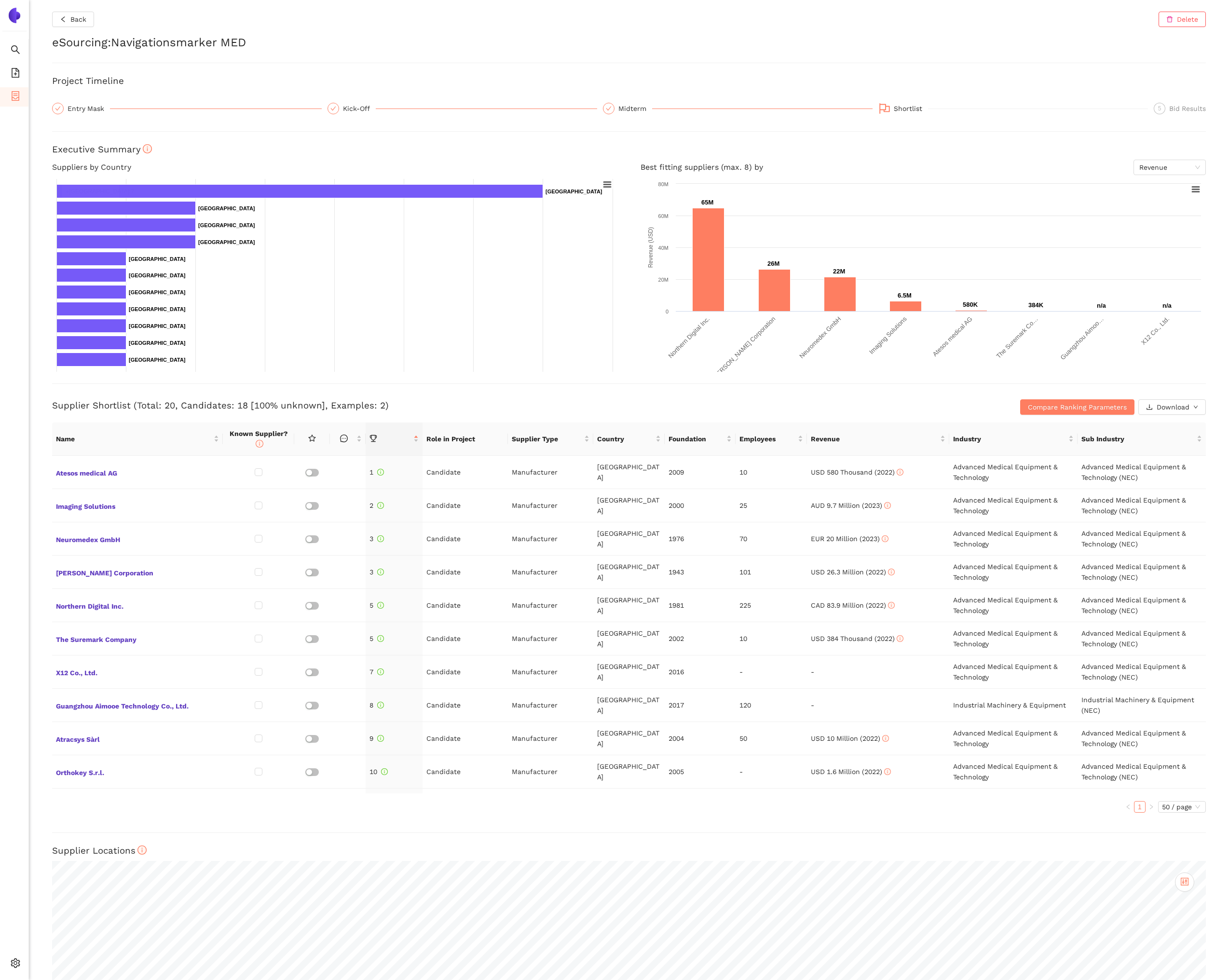
click at [26, 196] on ul "Search eSourcing Templates eSourcing Projects Settings" at bounding box center [14, 509] width 29 height 940
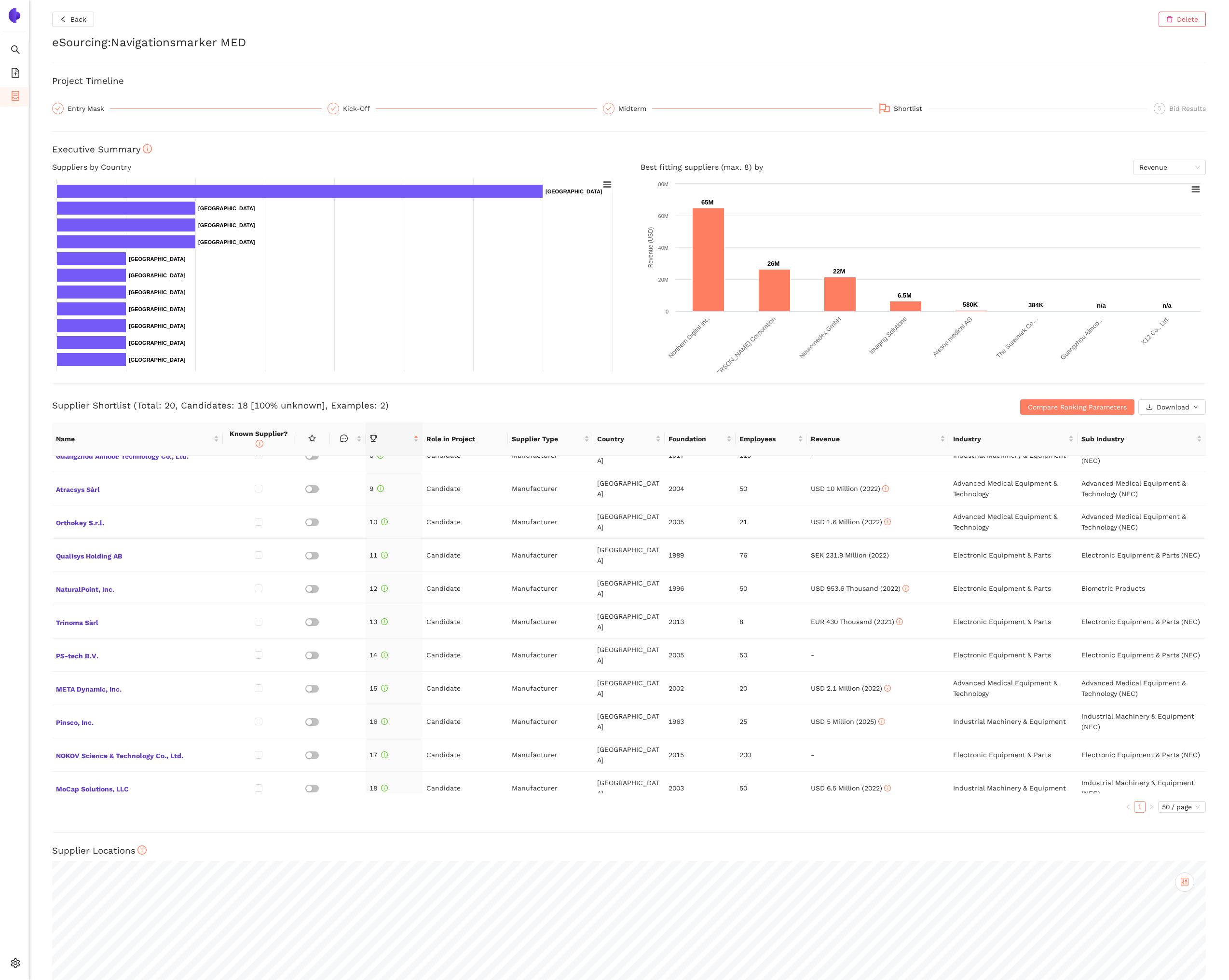
scroll to position [285, 0]
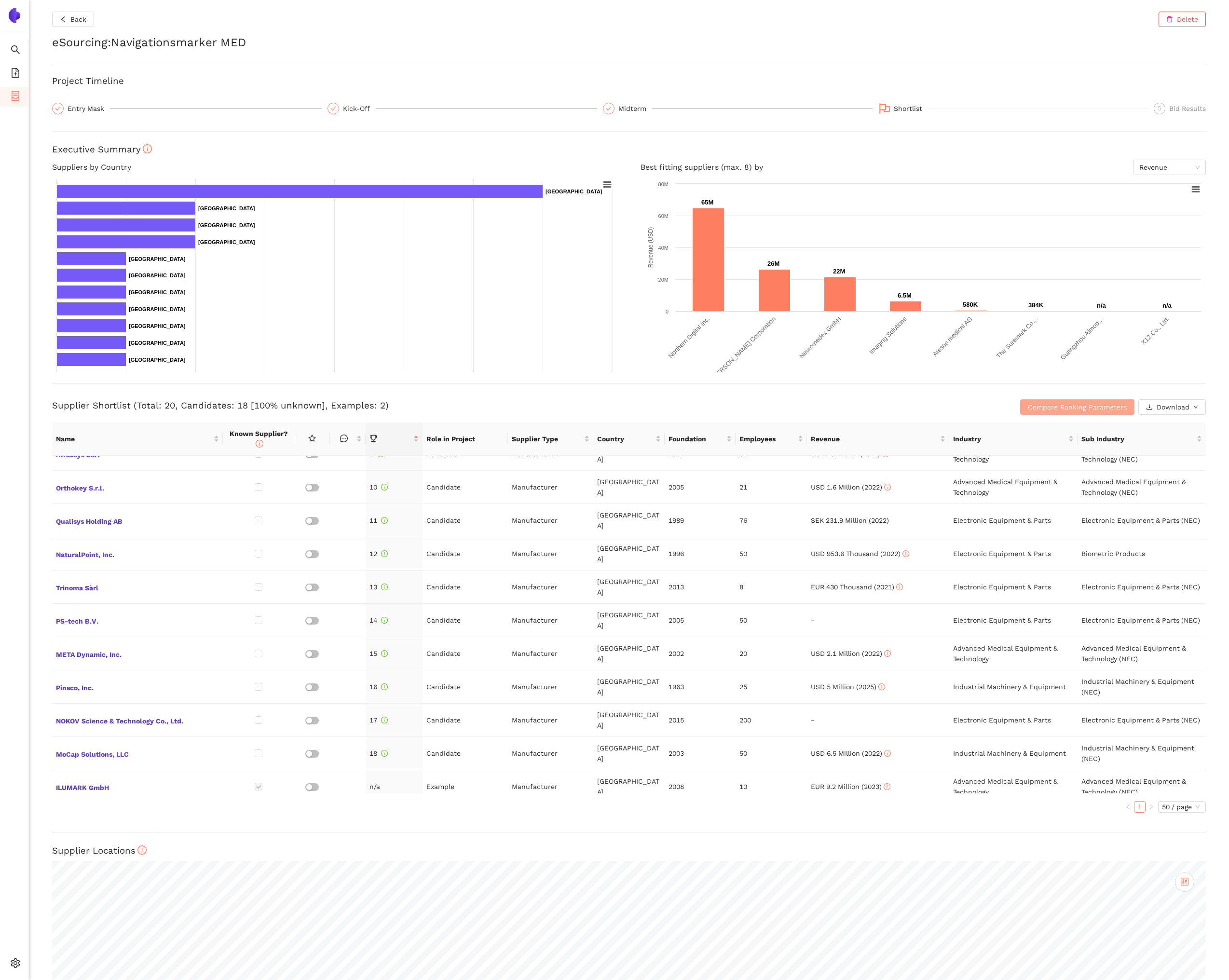
click at [1031, 406] on span "Compare Ranking Parameters" at bounding box center [1077, 407] width 99 height 10
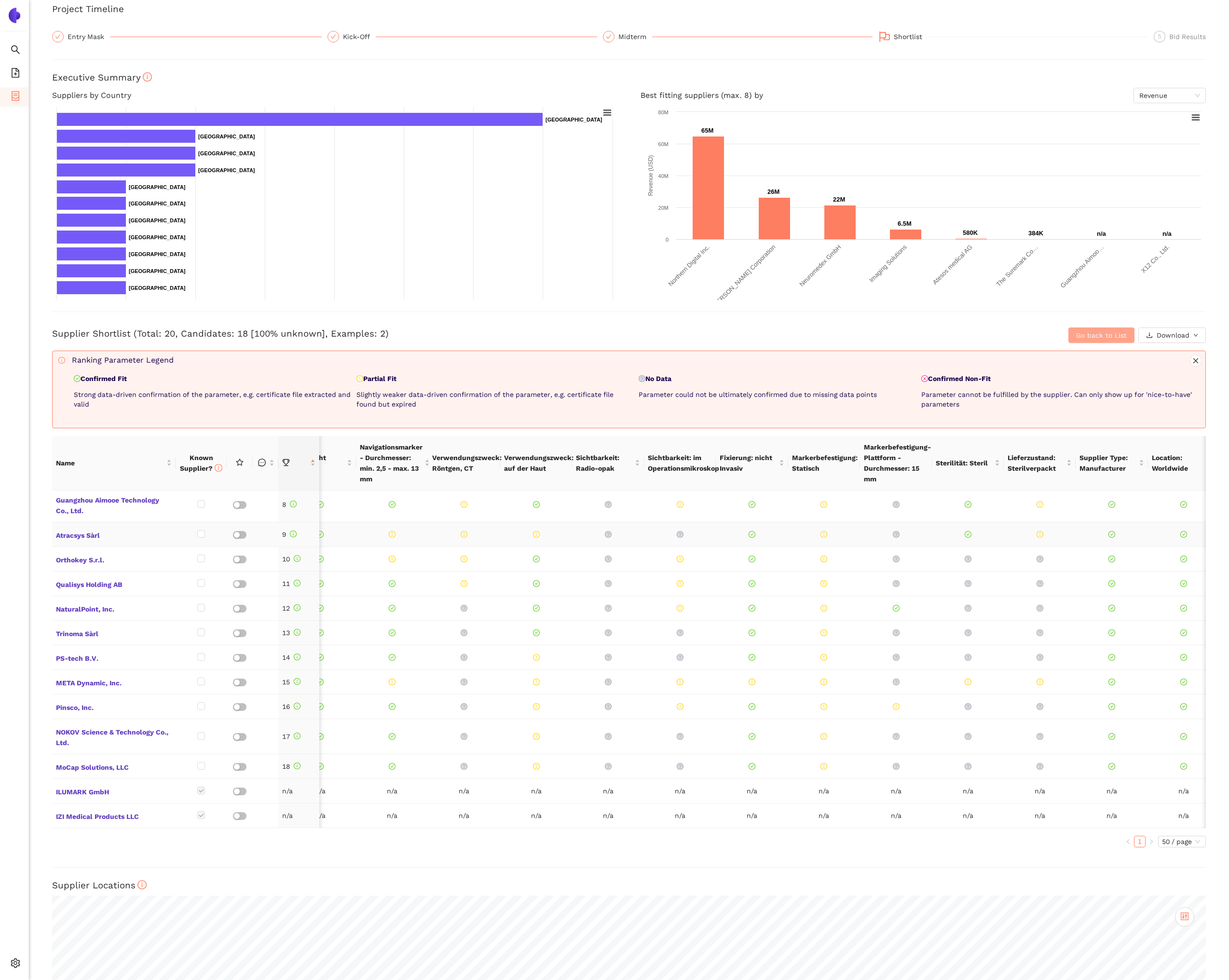
scroll to position [0, 0]
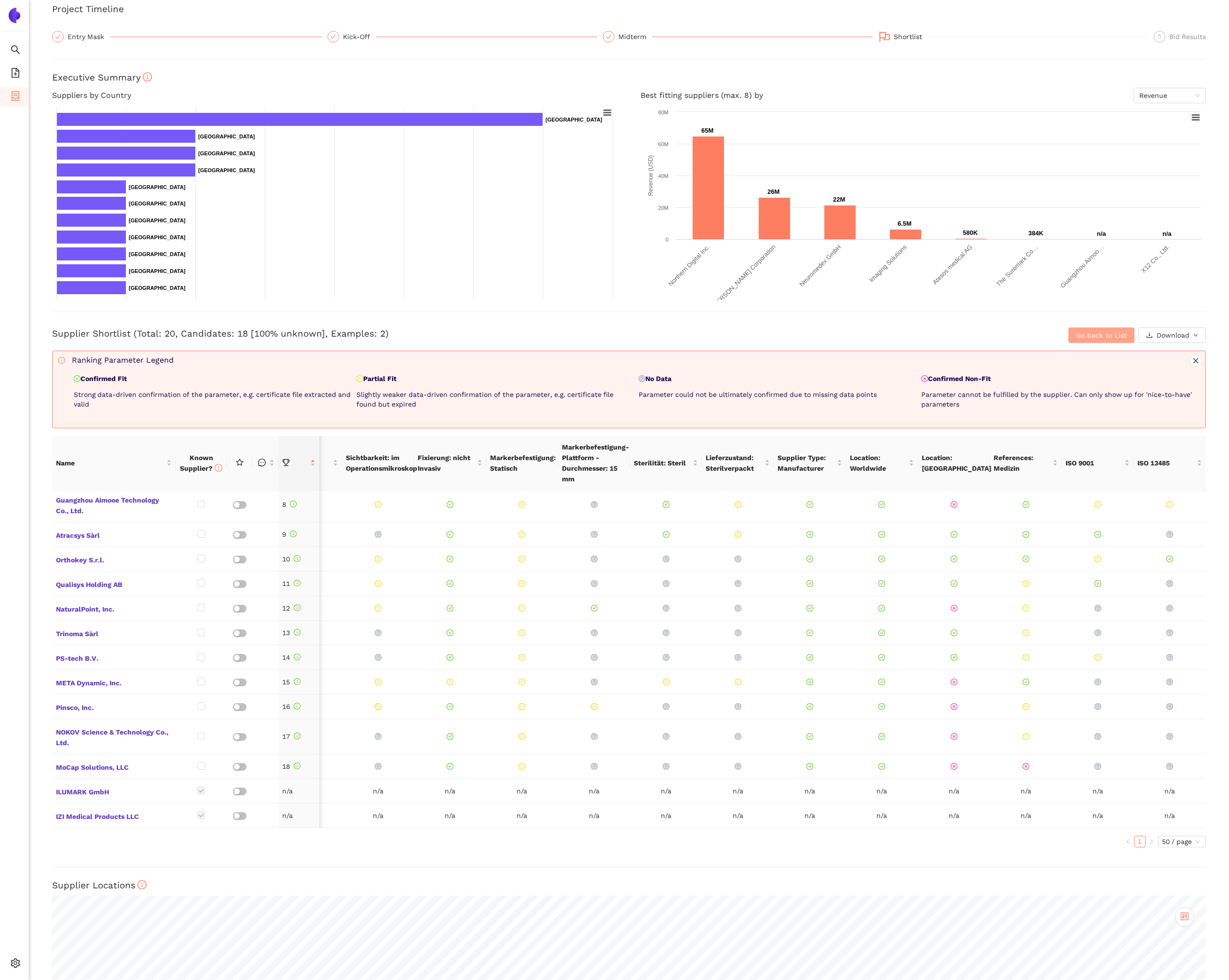
click at [1079, 339] on span "Go back to List" at bounding box center [1102, 335] width 50 height 10
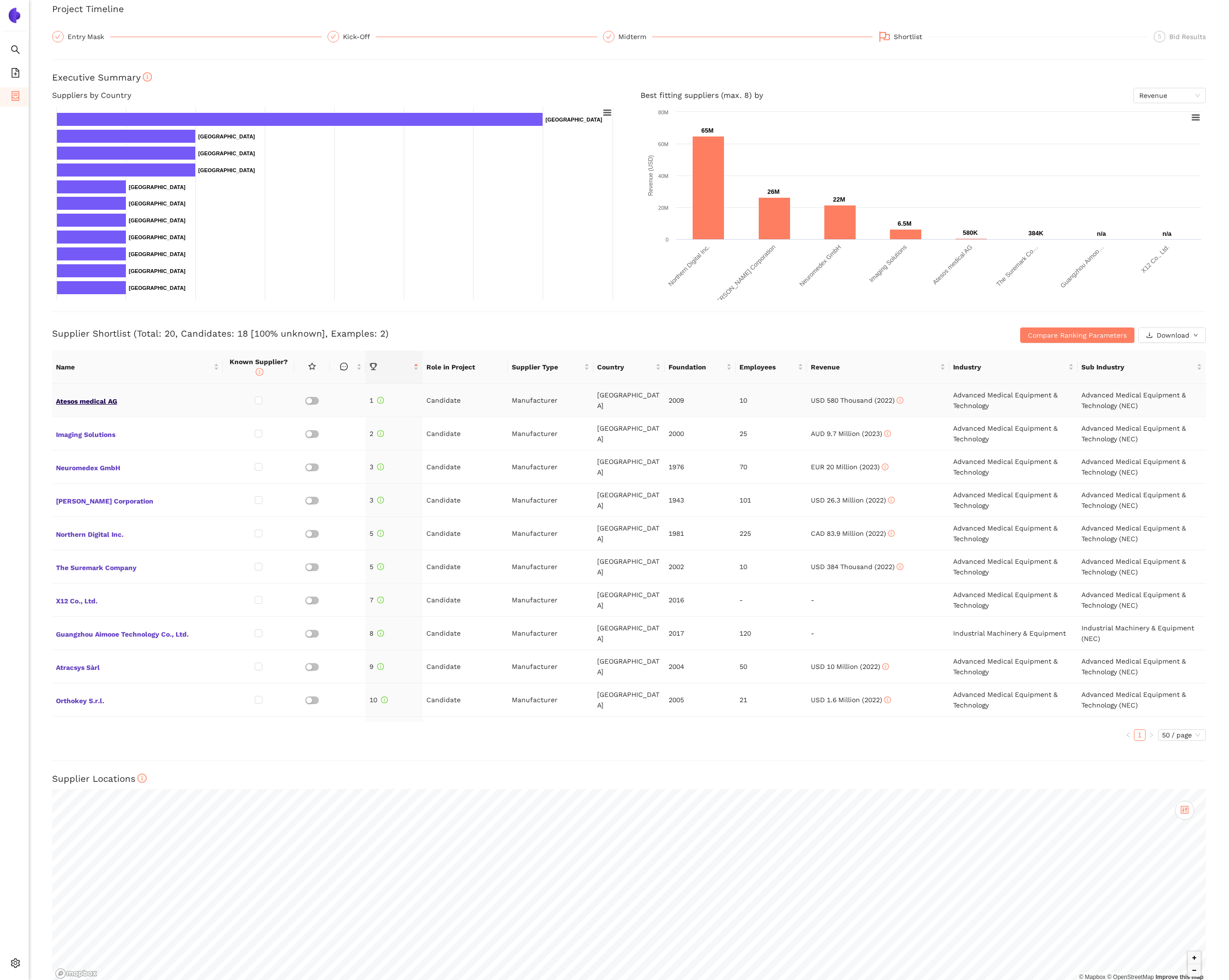
click at [73, 402] on span "Atesos medical AG" at bounding box center [137, 400] width 163 height 12
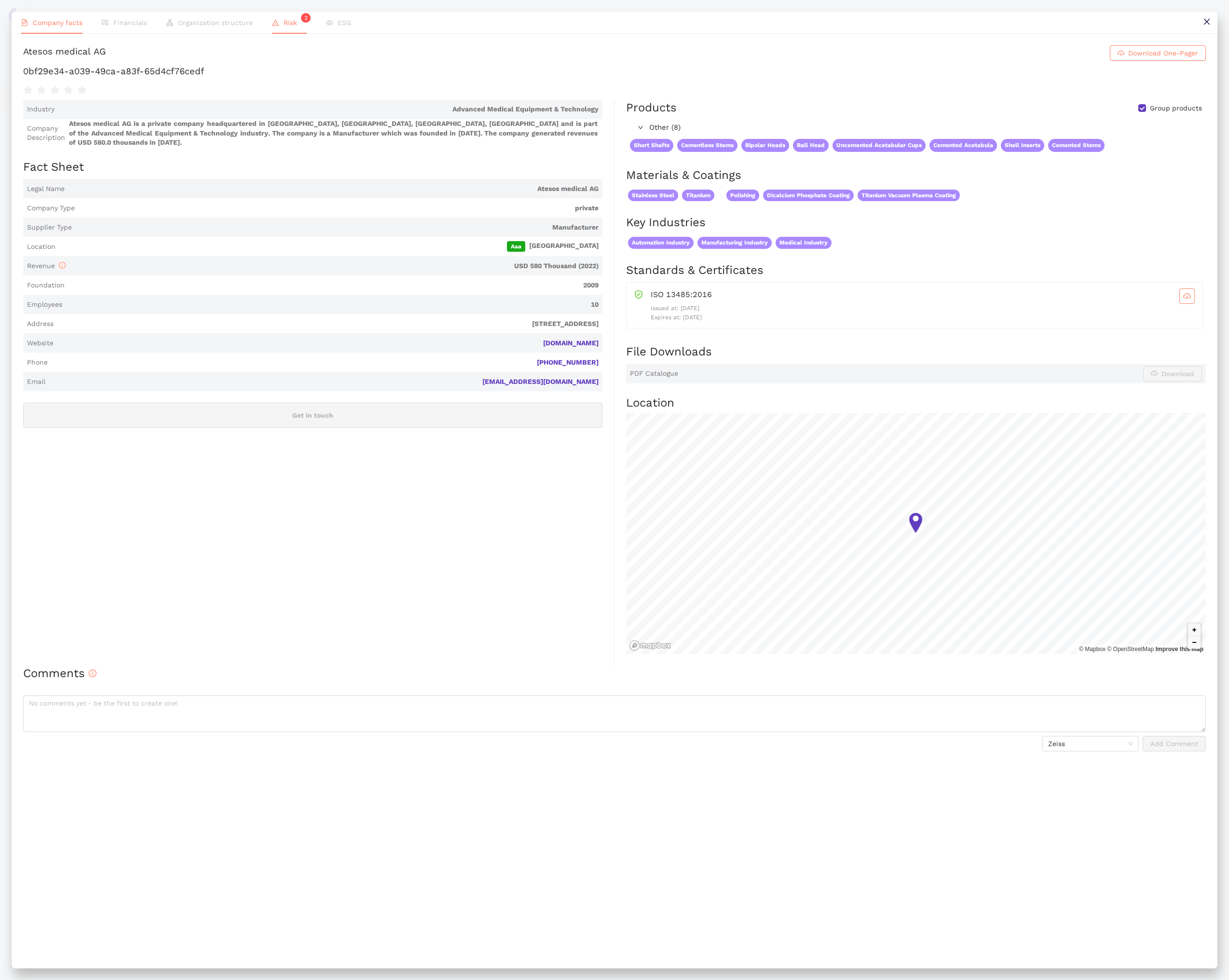
click at [284, 30] on li "Risk 2" at bounding box center [289, 22] width 54 height 22
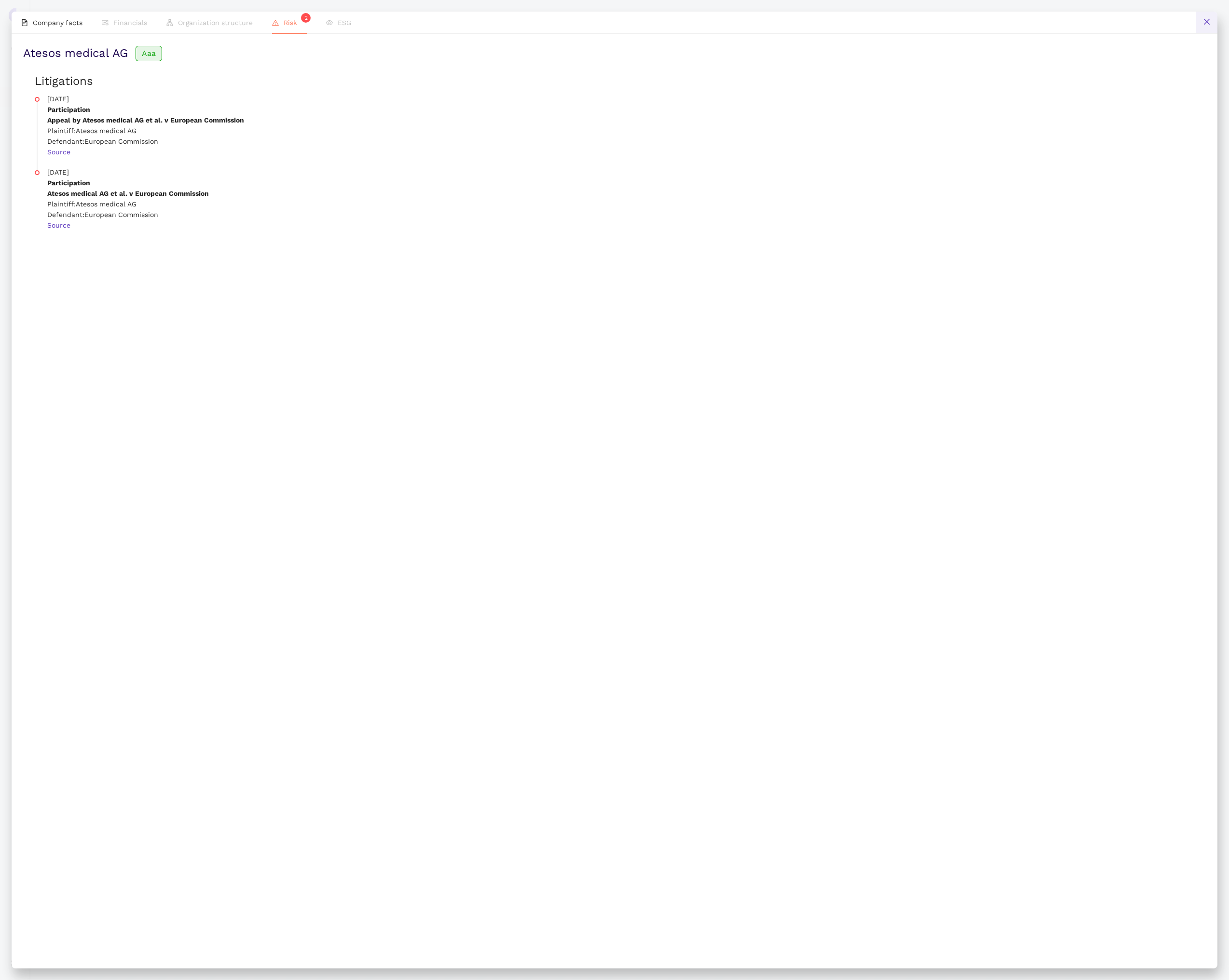
click at [1207, 16] on button at bounding box center [1207, 22] width 22 height 22
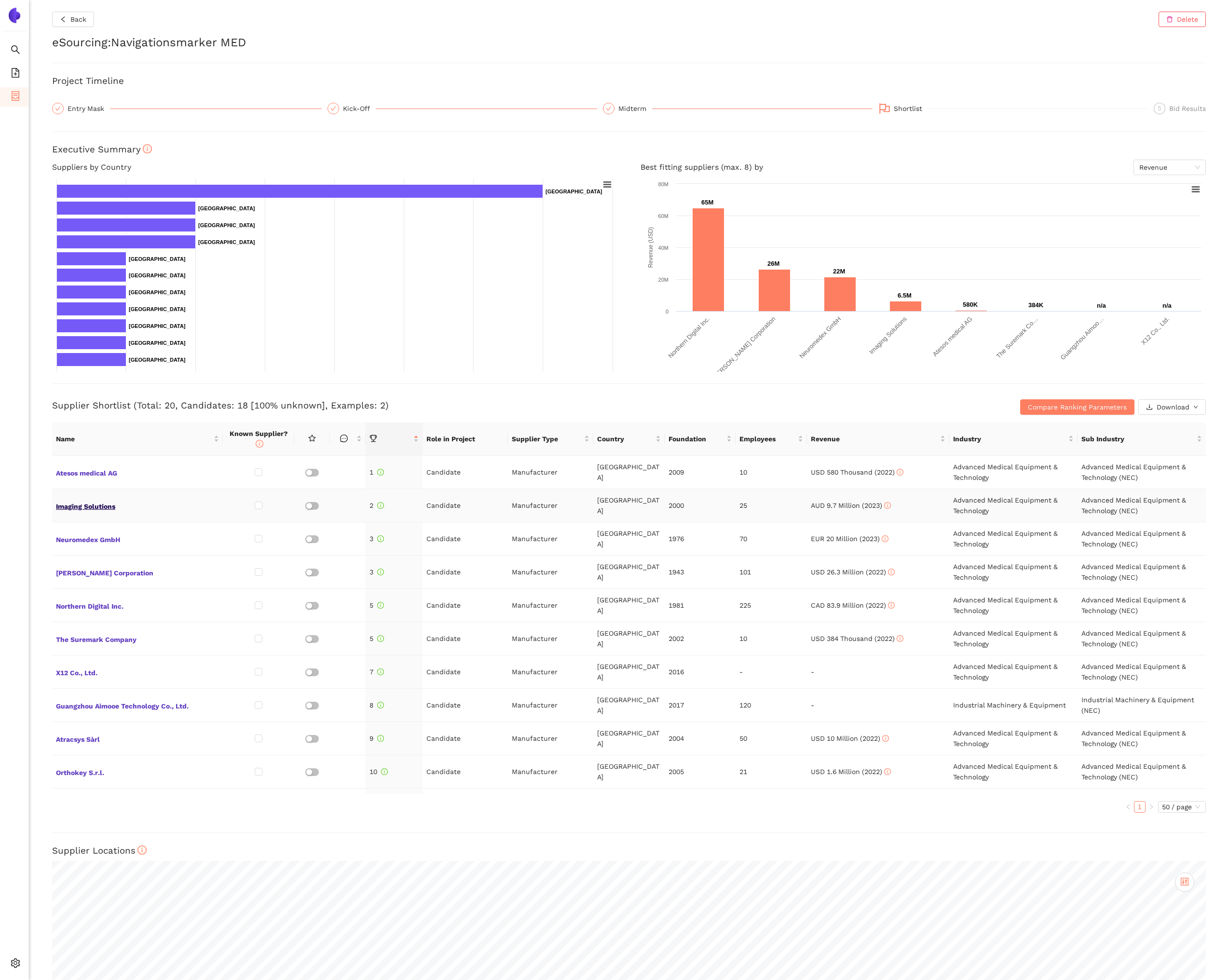
click at [96, 506] on span "Imaging Solutions" at bounding box center [137, 505] width 163 height 12
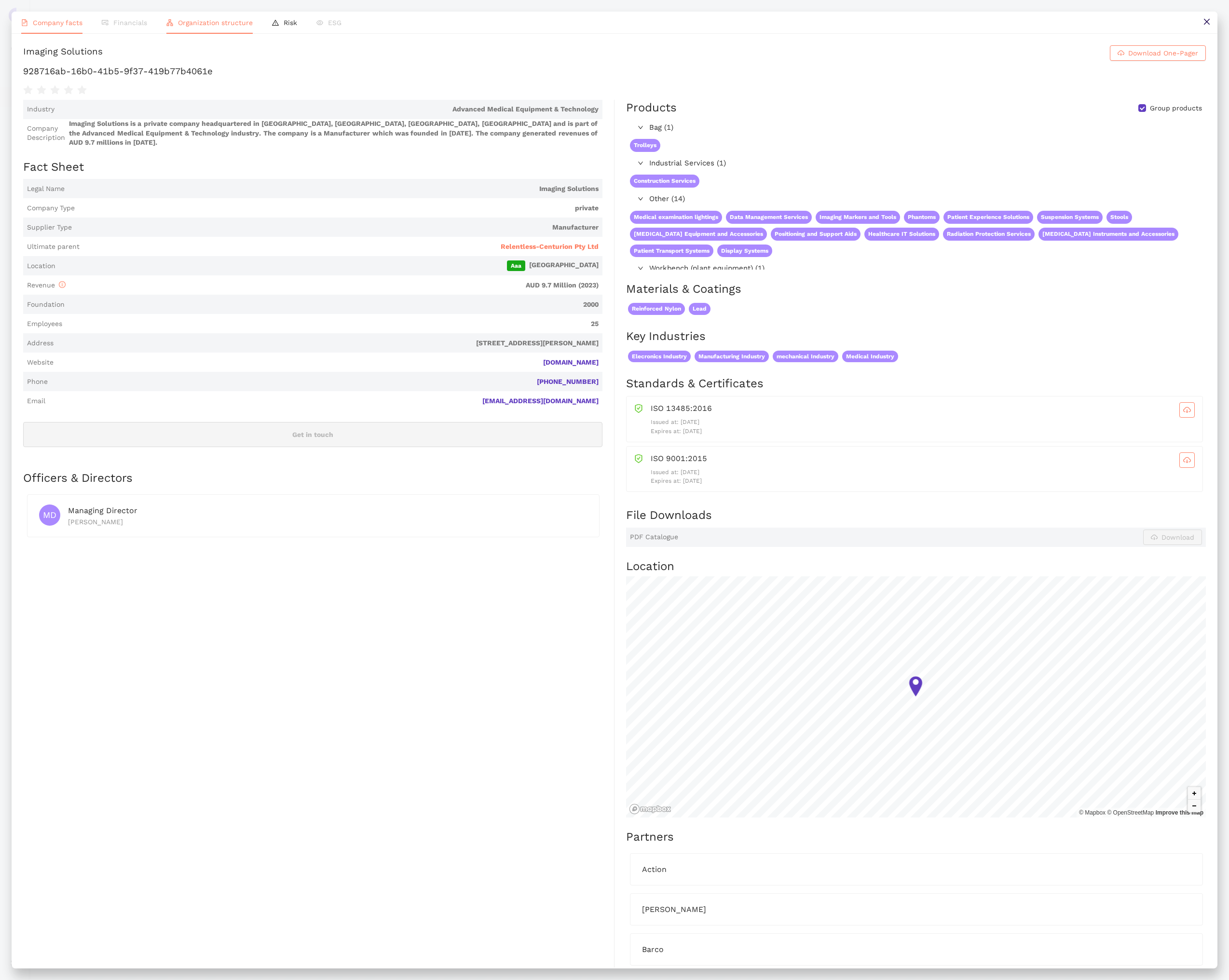
click at [225, 30] on li "Organization structure" at bounding box center [210, 22] width 106 height 22
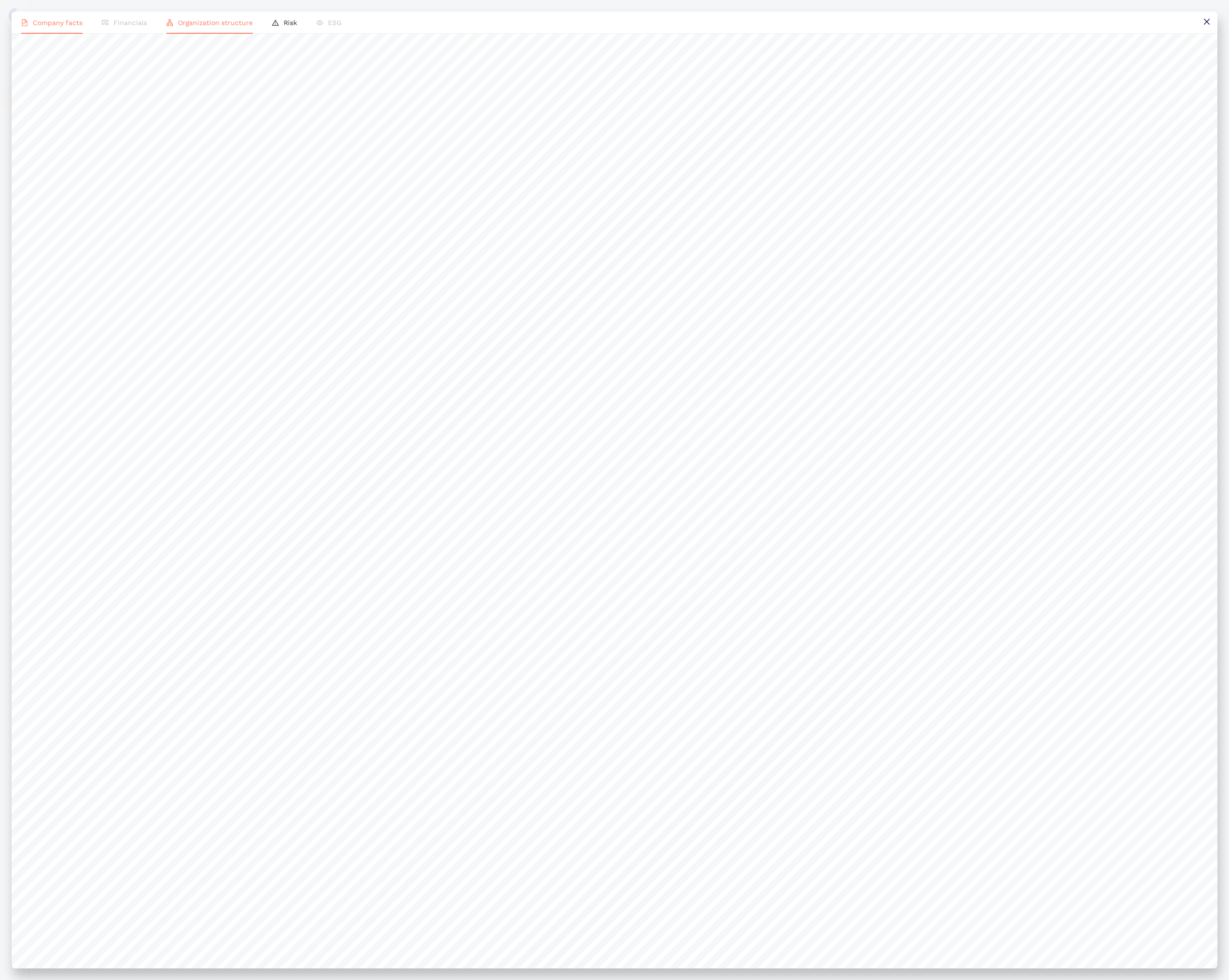
click at [56, 30] on li "Company facts" at bounding box center [51, 22] width 81 height 22
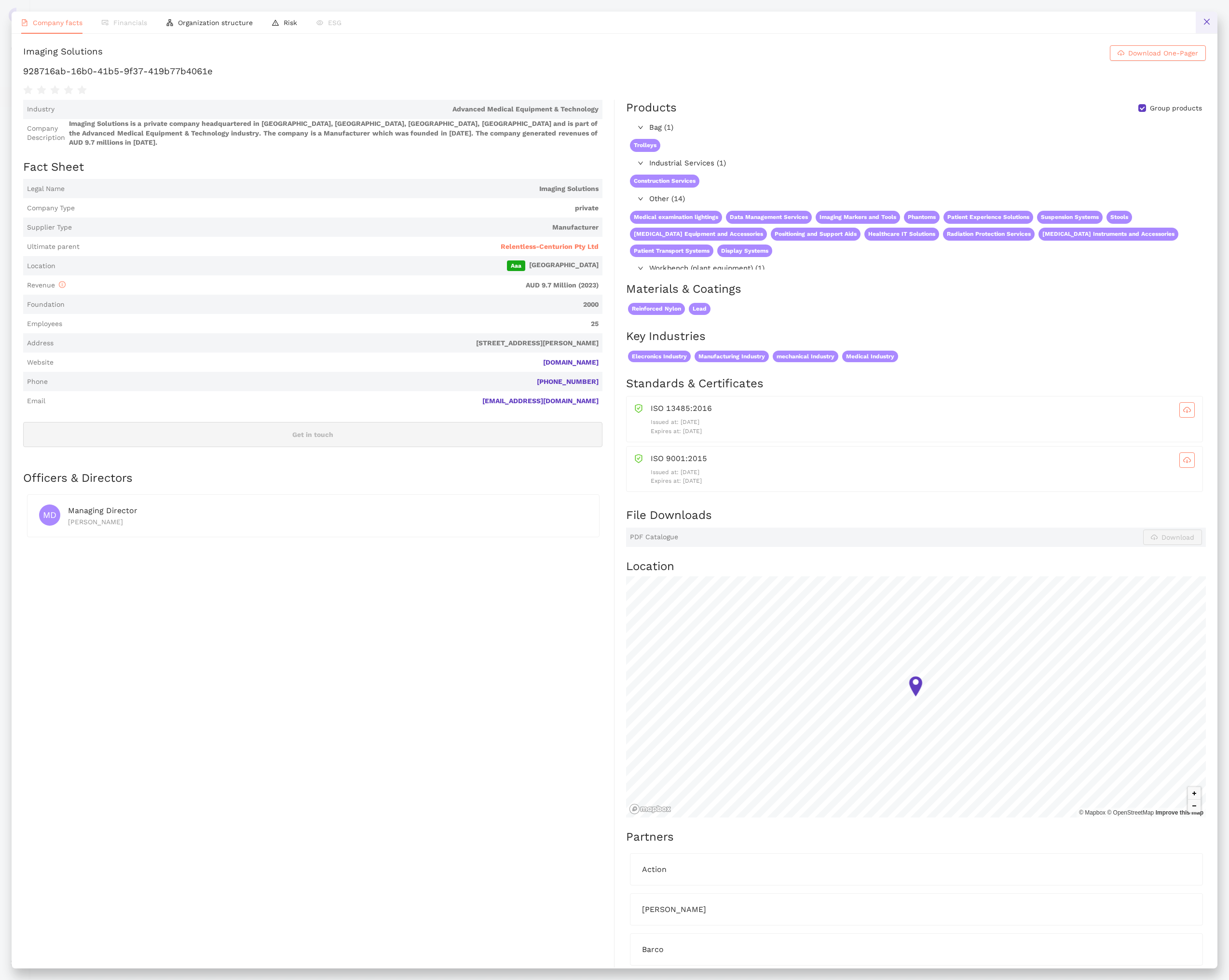
click at [1205, 27] on button at bounding box center [1207, 22] width 22 height 22
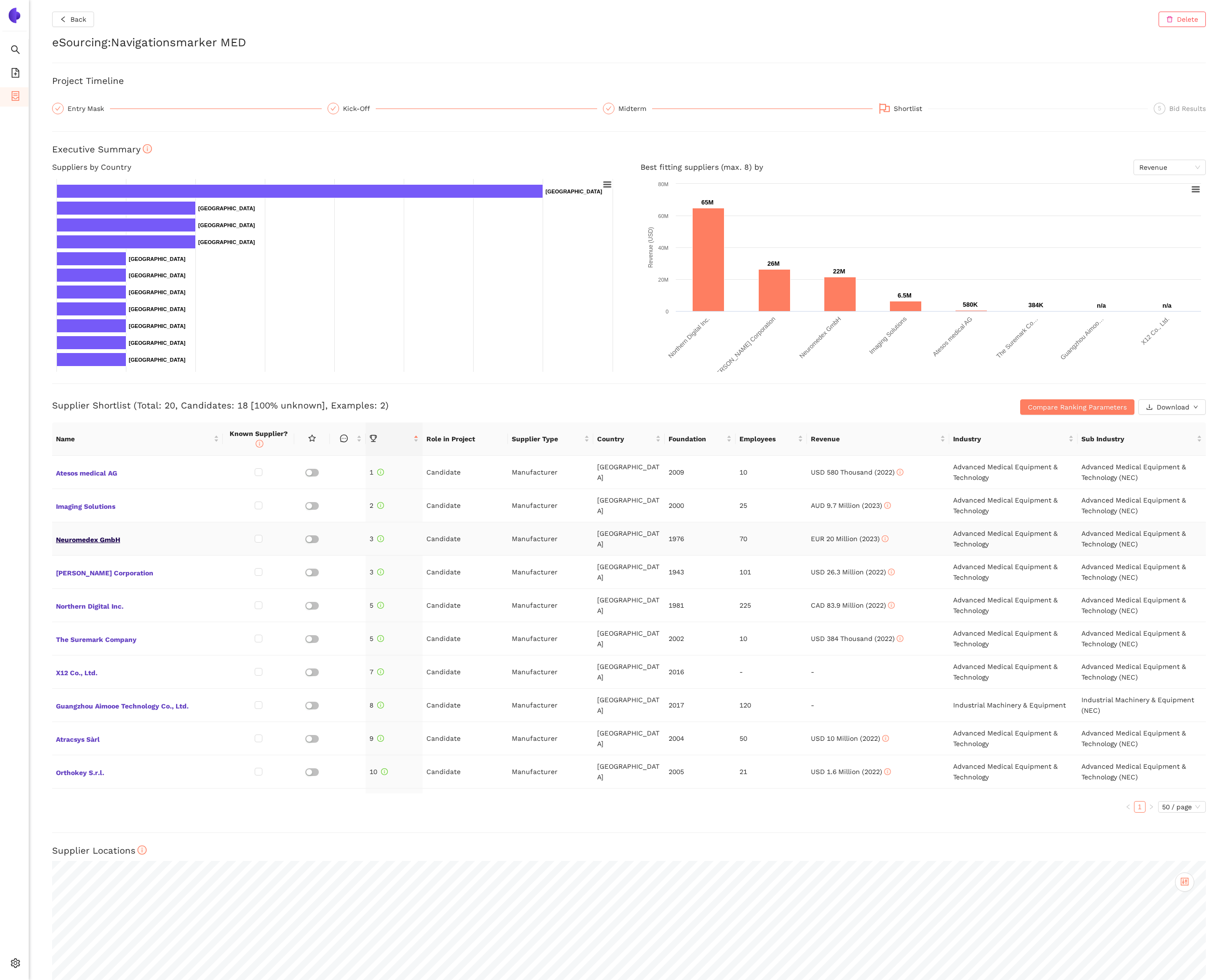
click at [81, 541] on span "Neuromedex GmbH" at bounding box center [137, 539] width 163 height 12
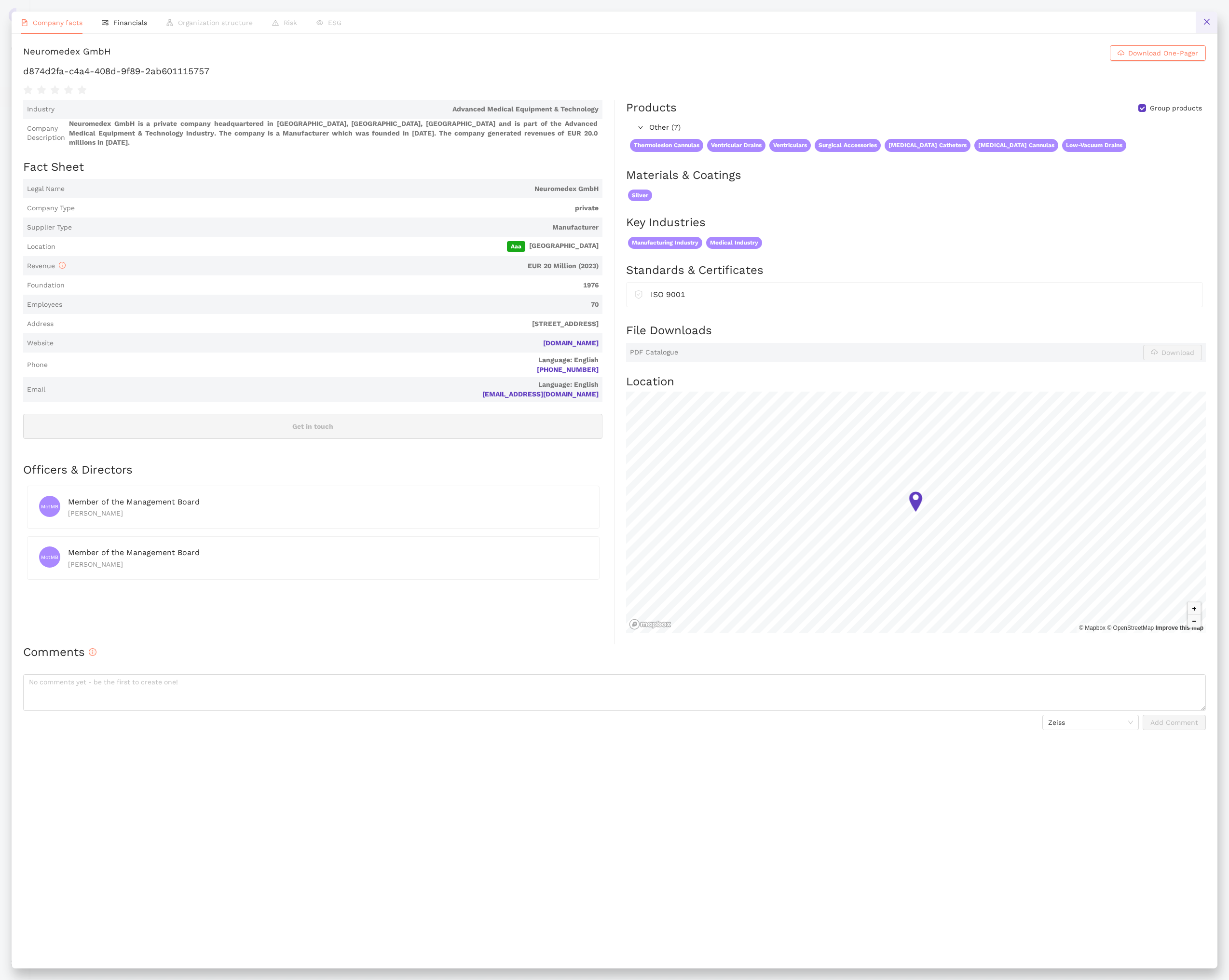
click at [1203, 21] on icon "close" at bounding box center [1207, 22] width 8 height 8
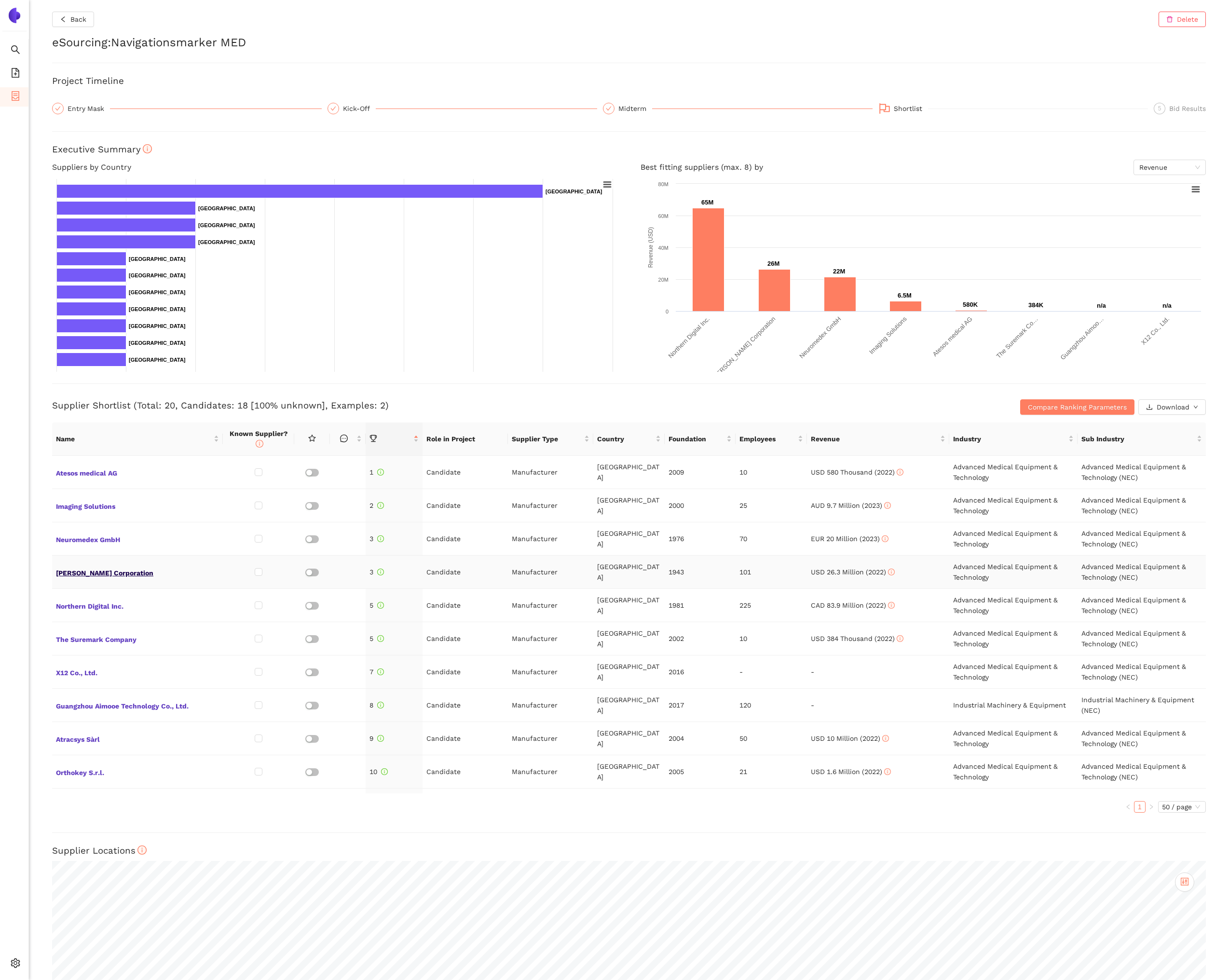
click at [102, 569] on span "Beekley Corporation" at bounding box center [137, 572] width 163 height 12
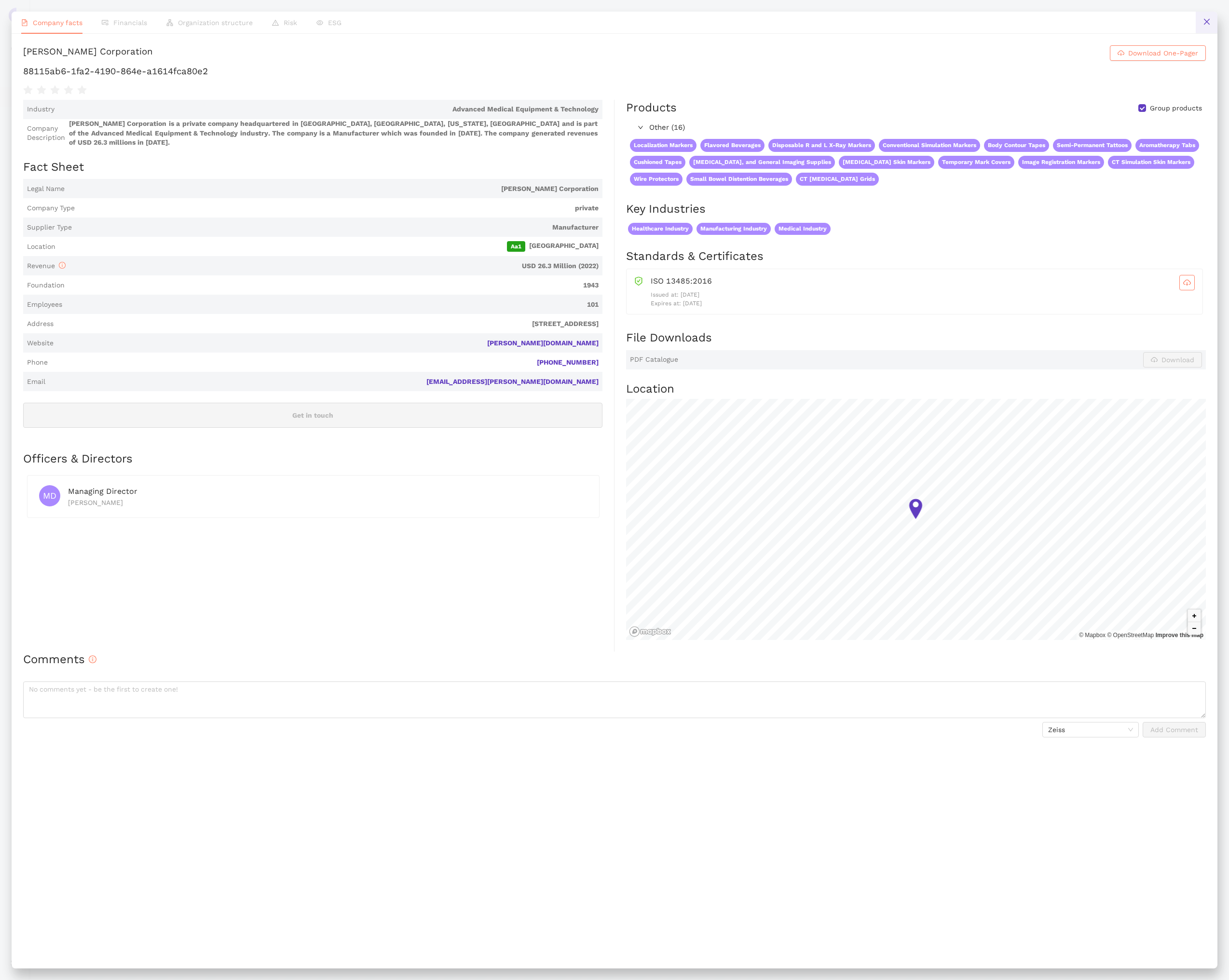
click at [1200, 17] on button at bounding box center [1207, 22] width 22 height 22
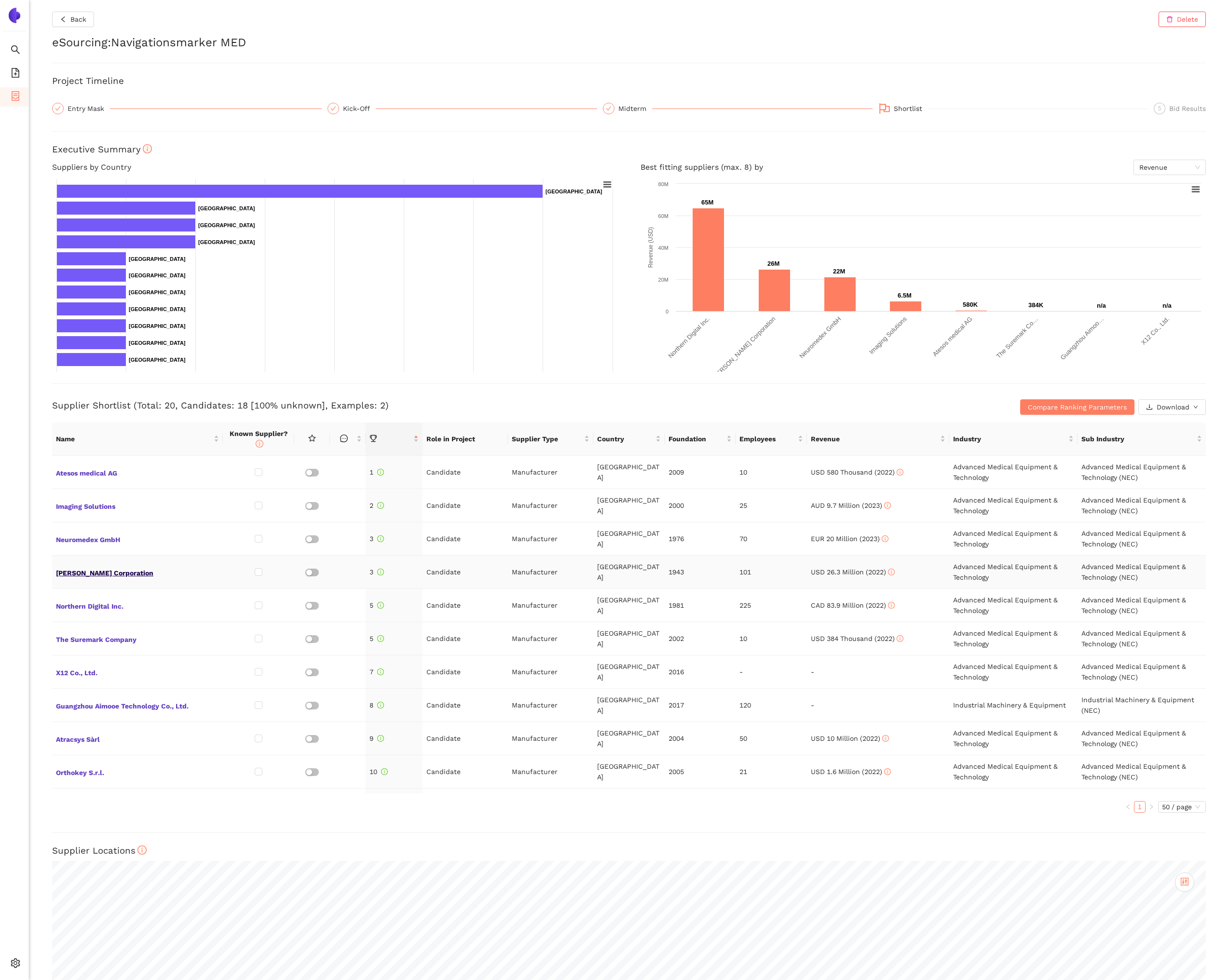
scroll to position [43, 0]
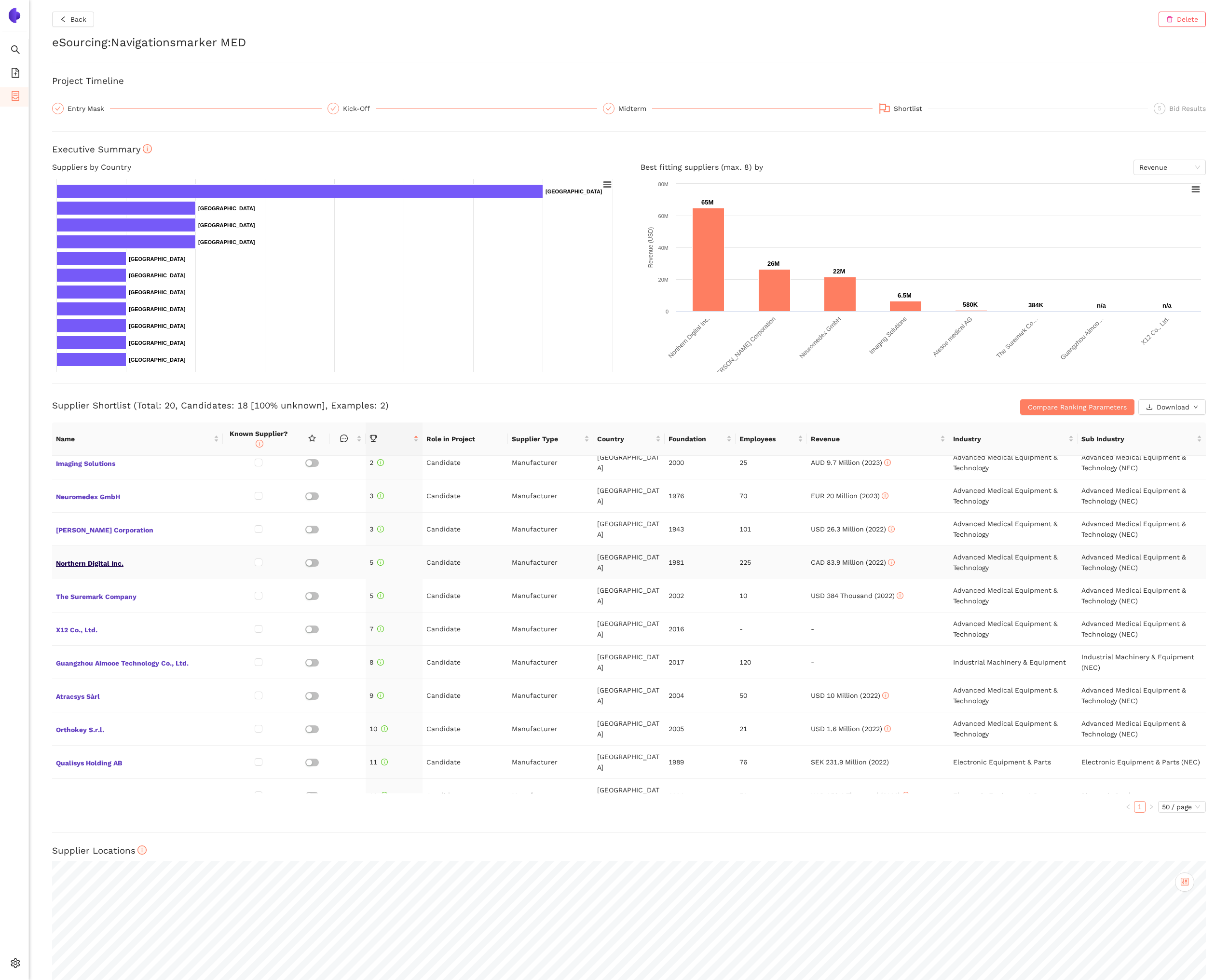
click at [108, 564] on span "Northern Digital Inc." at bounding box center [137, 562] width 163 height 12
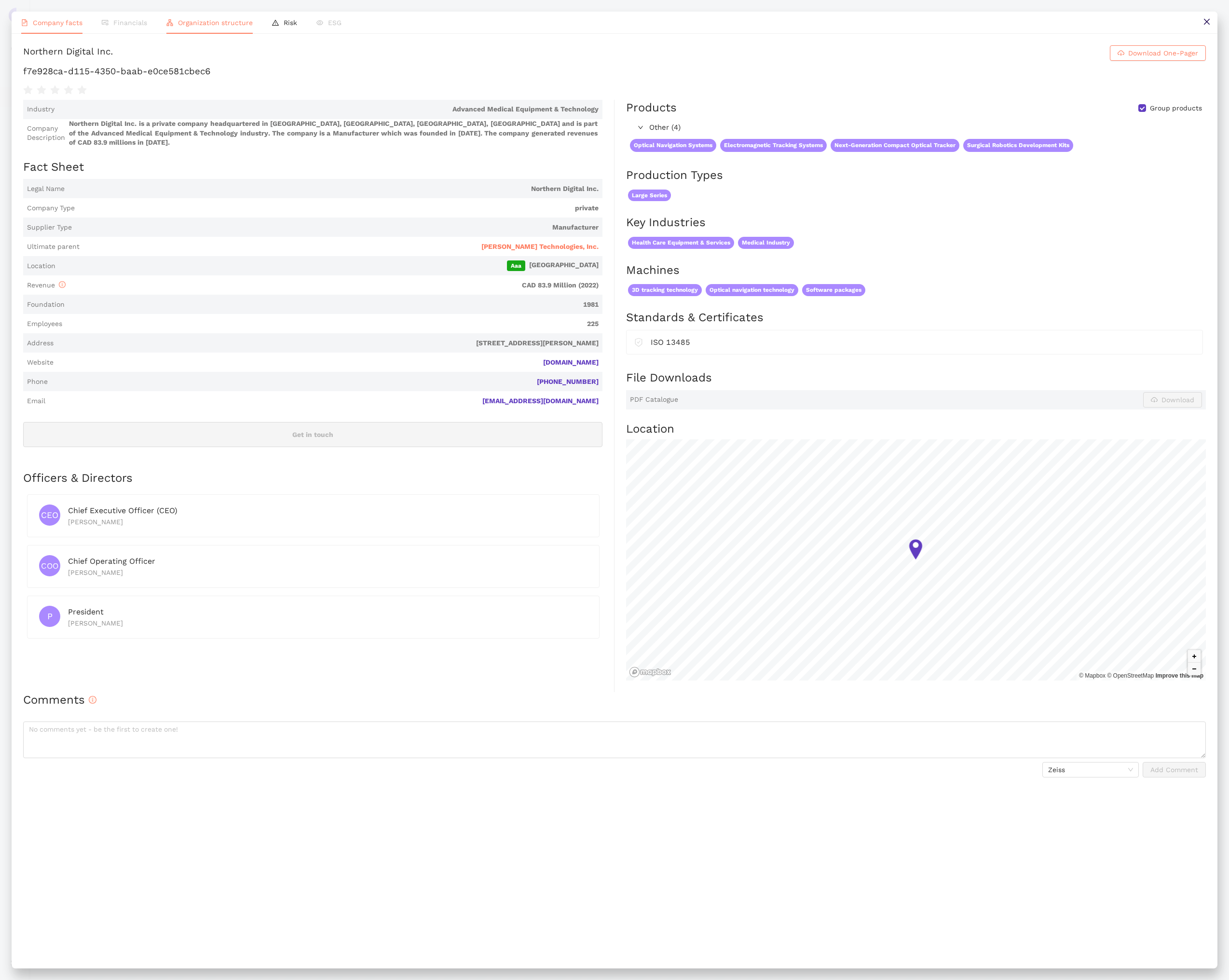
click at [208, 25] on span "Organization structure" at bounding box center [215, 23] width 75 height 8
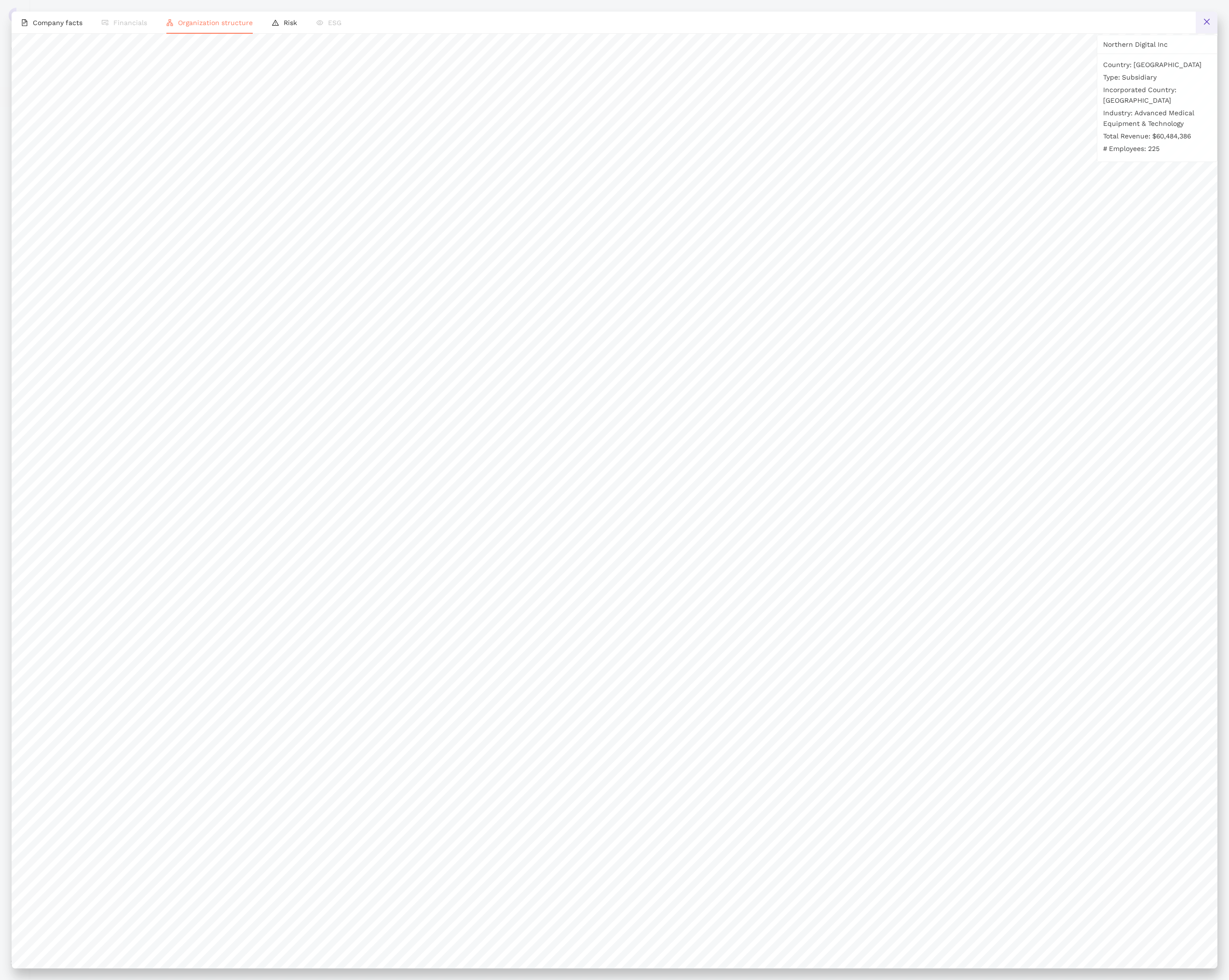
click at [1207, 28] on button at bounding box center [1207, 22] width 22 height 22
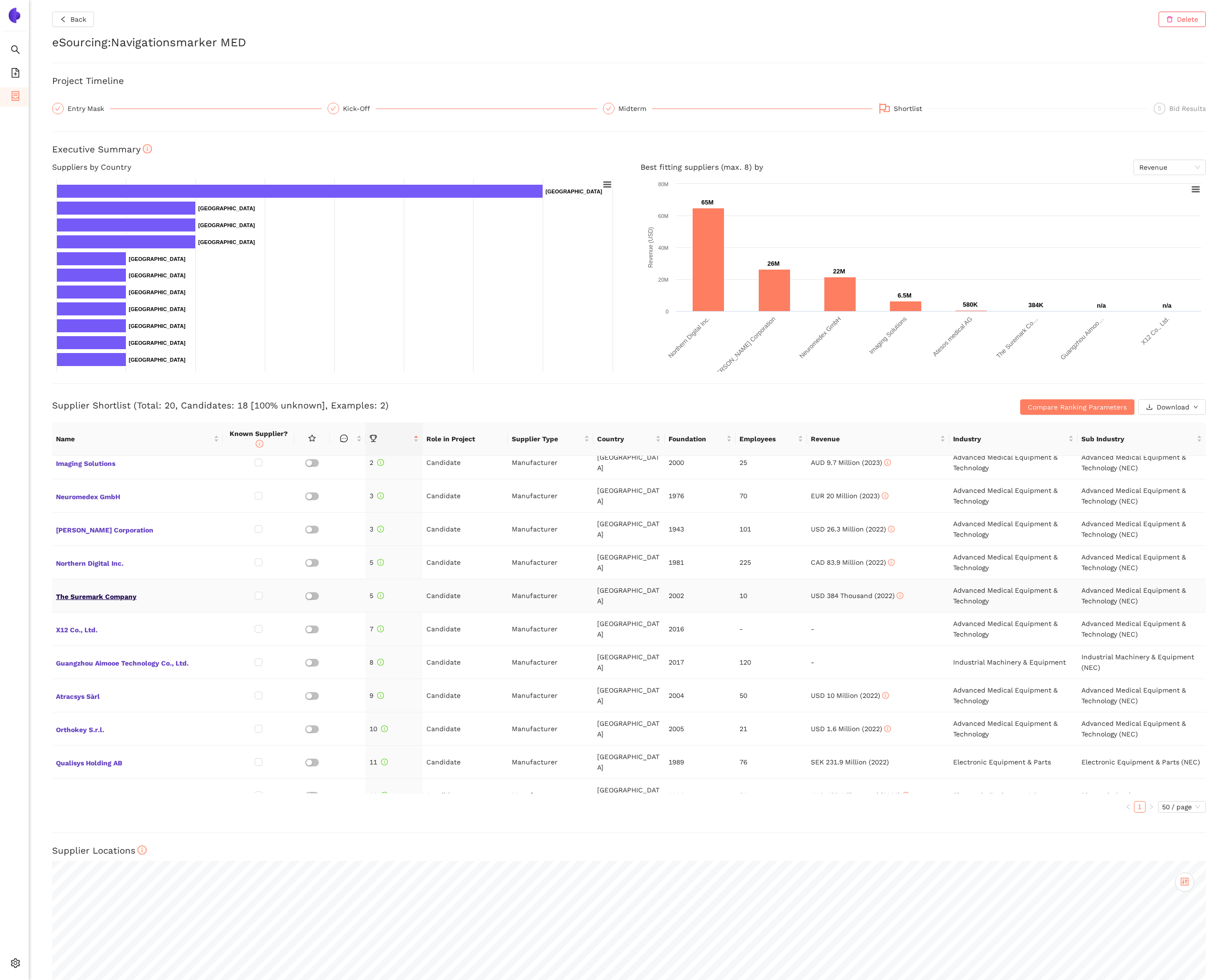
click at [98, 598] on span "The Suremark Company" at bounding box center [137, 596] width 163 height 12
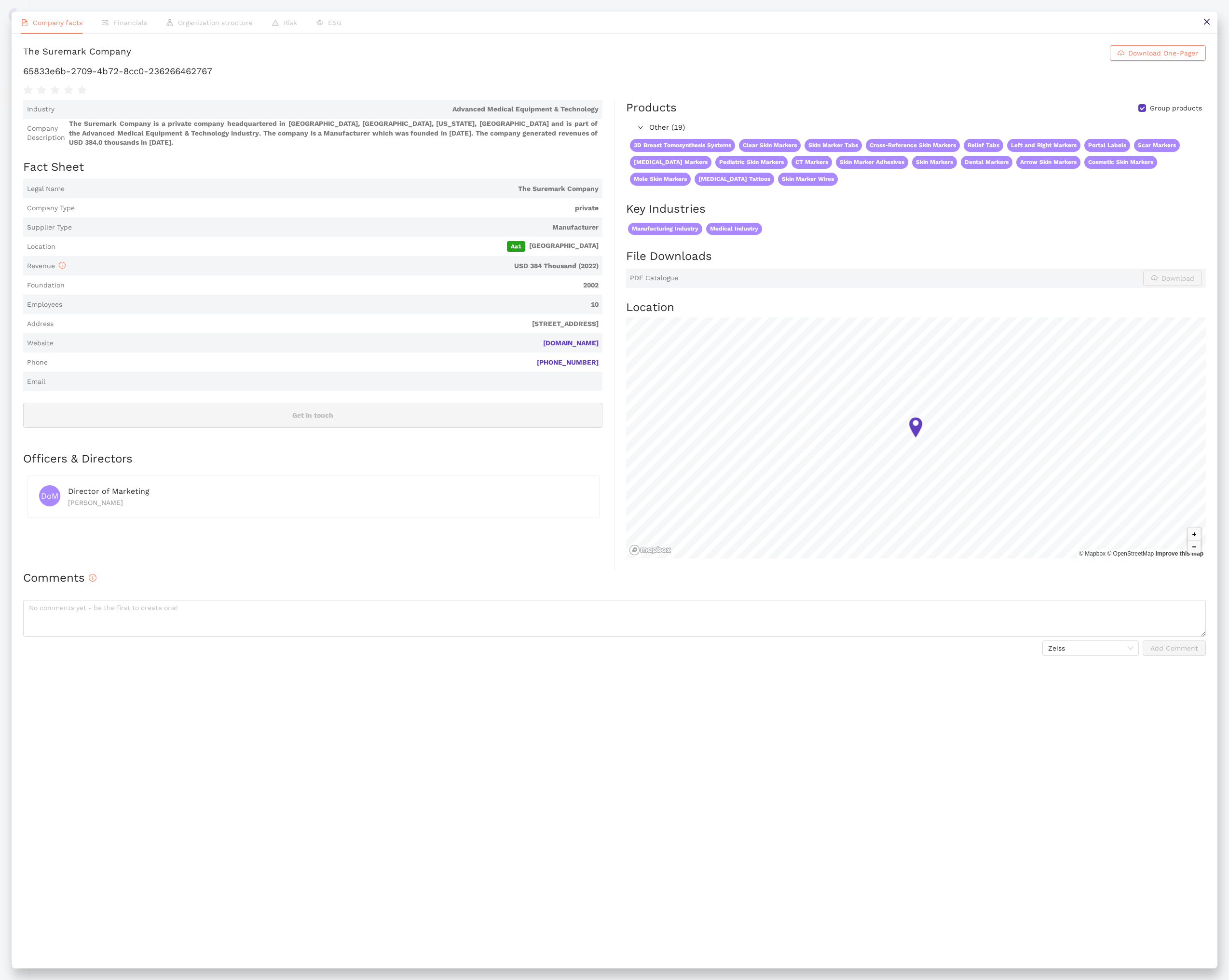
drag, startPoint x: 1212, startPoint y: 20, endPoint x: 793, endPoint y: 191, distance: 452.6
click at [1212, 20] on button at bounding box center [1207, 22] width 22 height 22
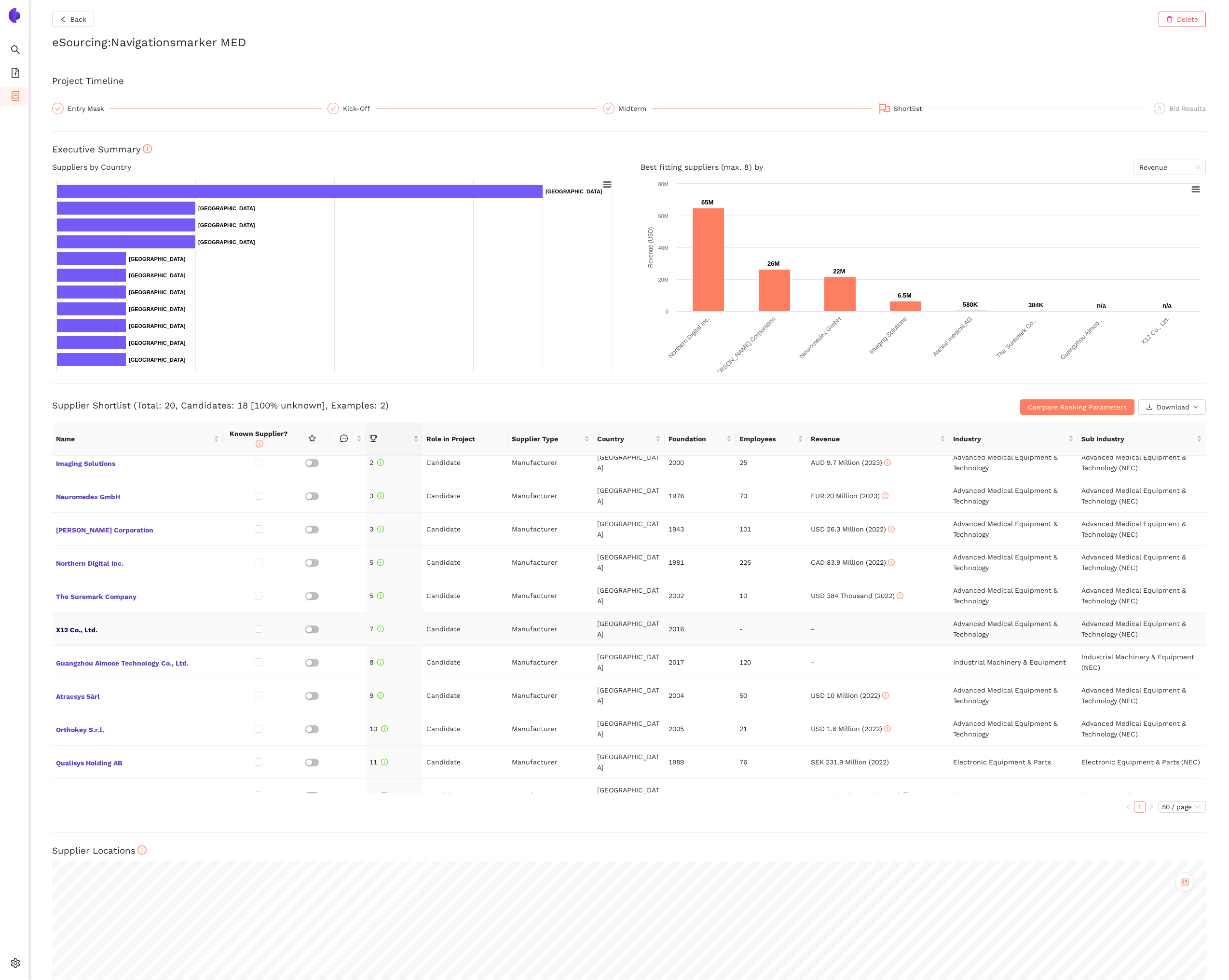
click at [78, 625] on span "X12 Co., Ltd." at bounding box center [137, 629] width 163 height 12
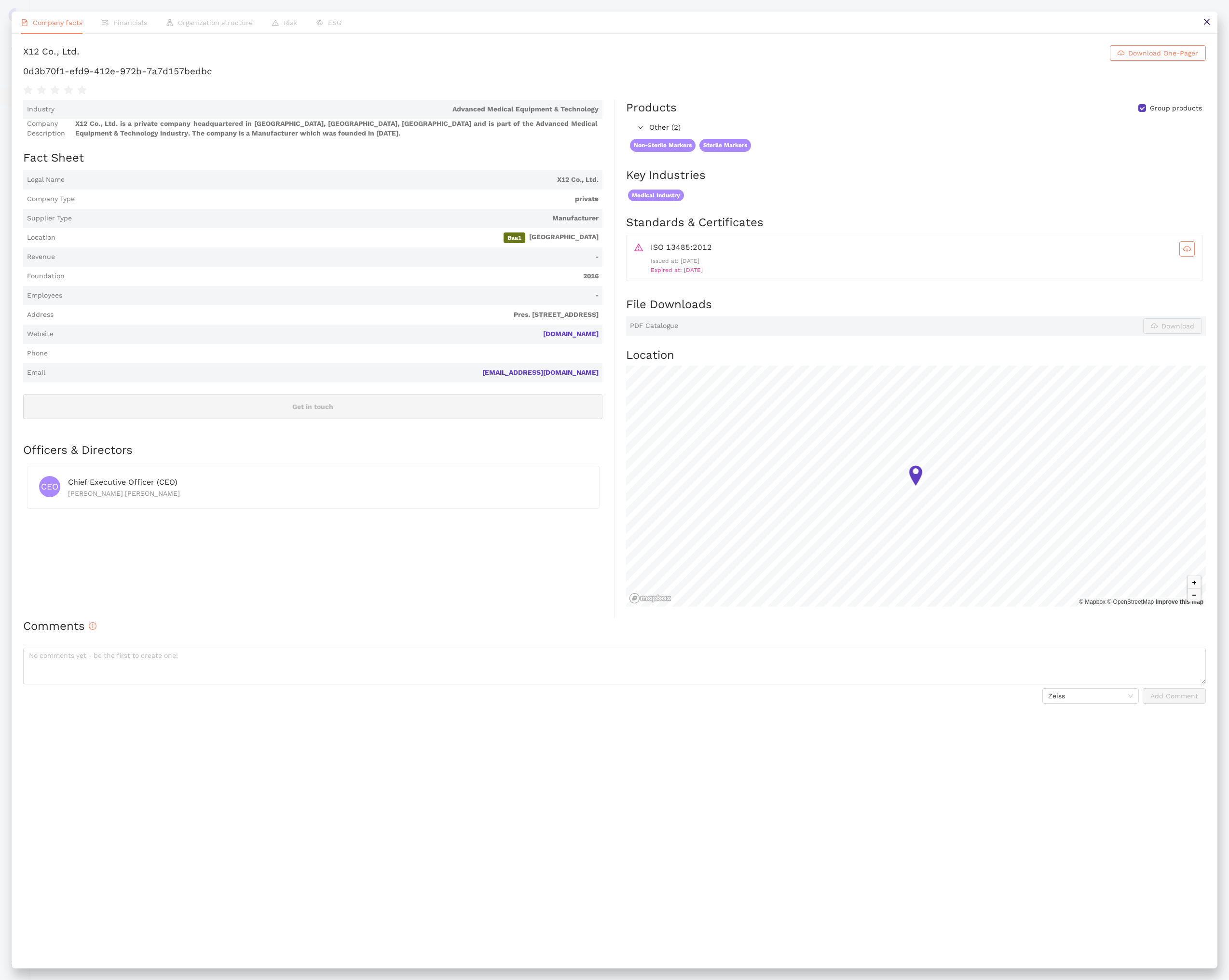
click at [1206, 22] on icon "close" at bounding box center [1206, 22] width 6 height 6
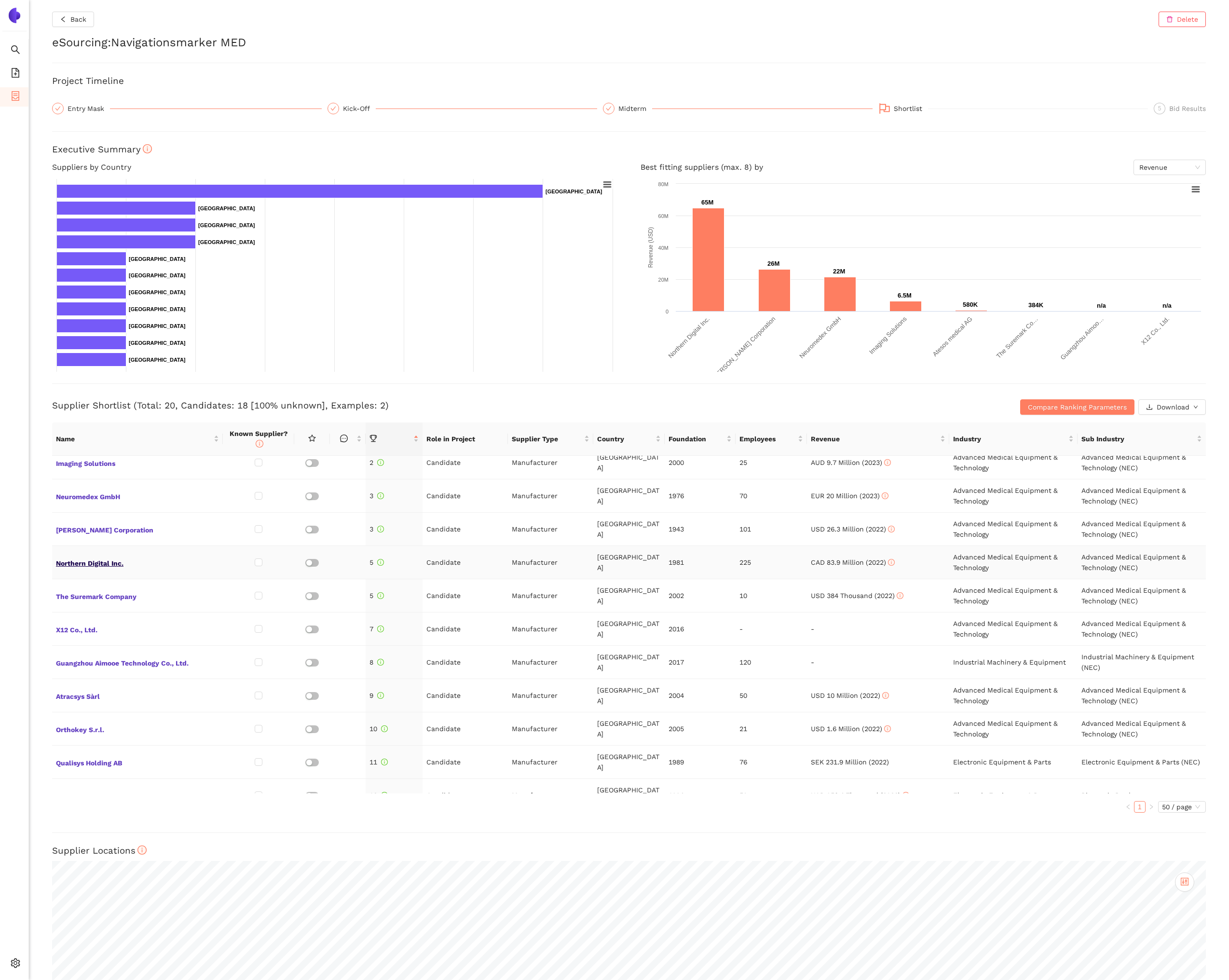
click at [110, 567] on span "Northern Digital Inc." at bounding box center [137, 562] width 163 height 12
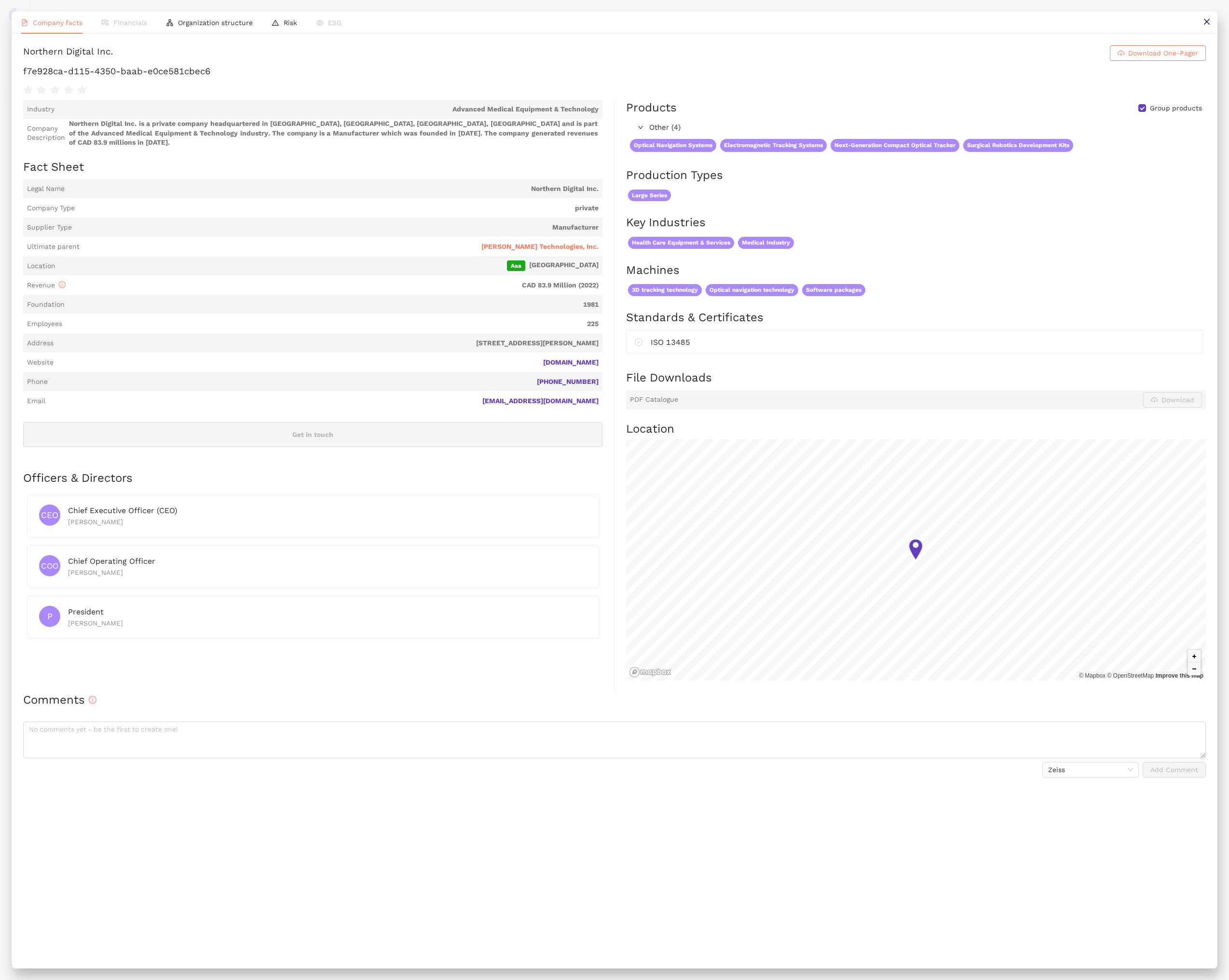
click at [82, 71] on h1 "f7e928ca-d115-4350-baab-e0ce581cbec6" at bounding box center [614, 71] width 1183 height 12
copy div "f7e928ca-d115-4350-baab-e0ce581cbec6"
click at [1211, 24] on button at bounding box center [1207, 22] width 22 height 22
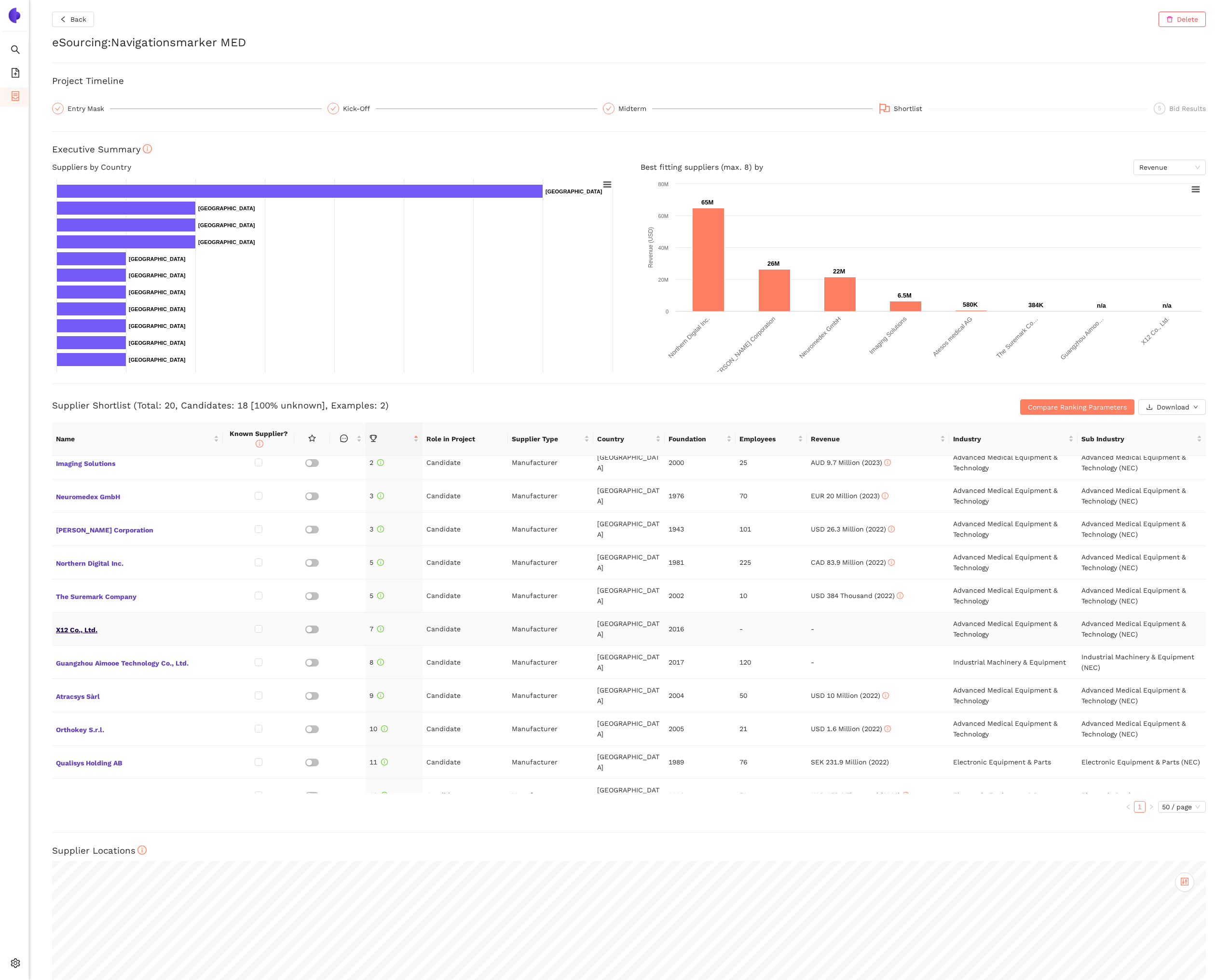
click at [84, 627] on span "X12 Co., Ltd." at bounding box center [137, 629] width 163 height 12
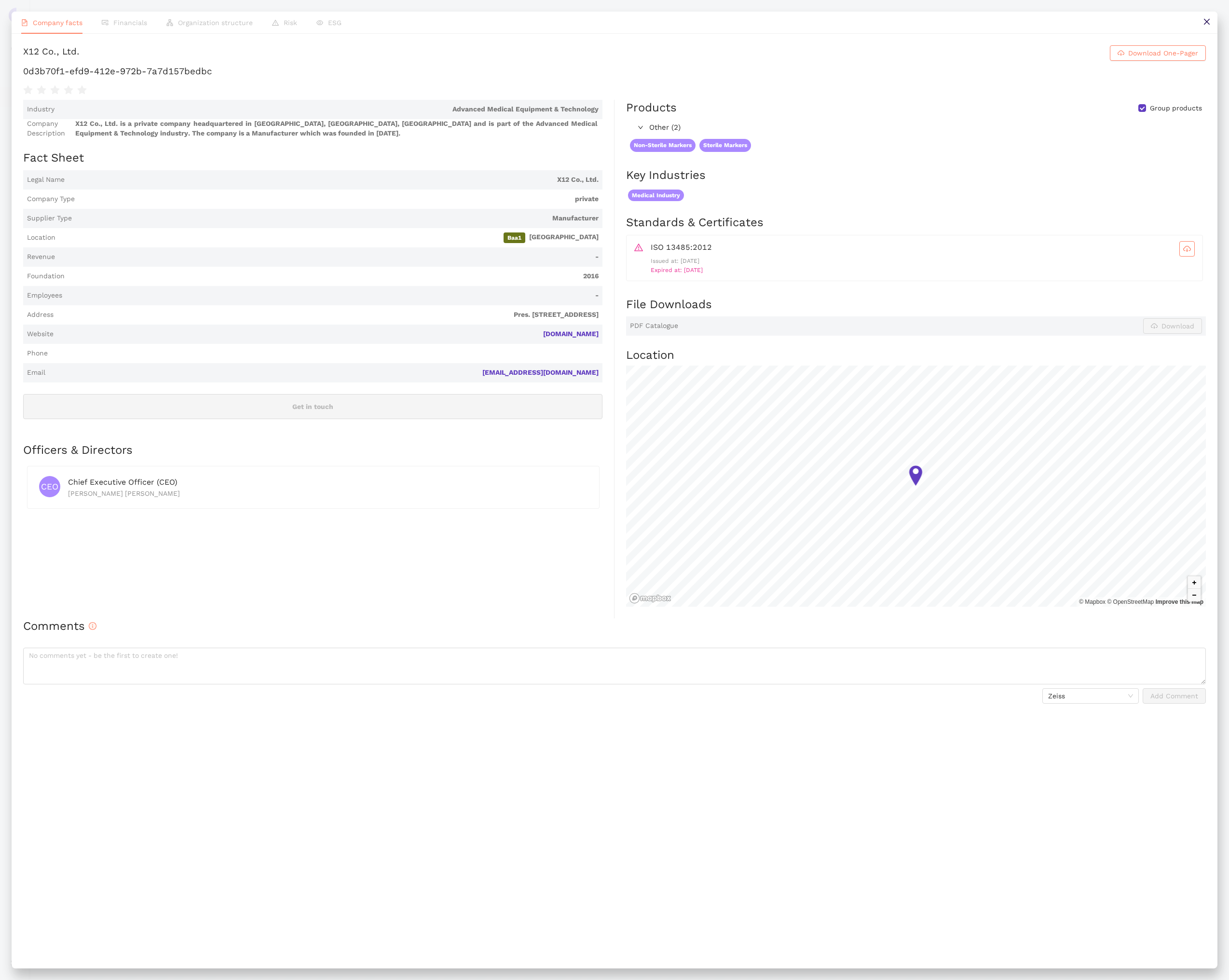
click at [1200, 24] on button at bounding box center [1207, 22] width 22 height 22
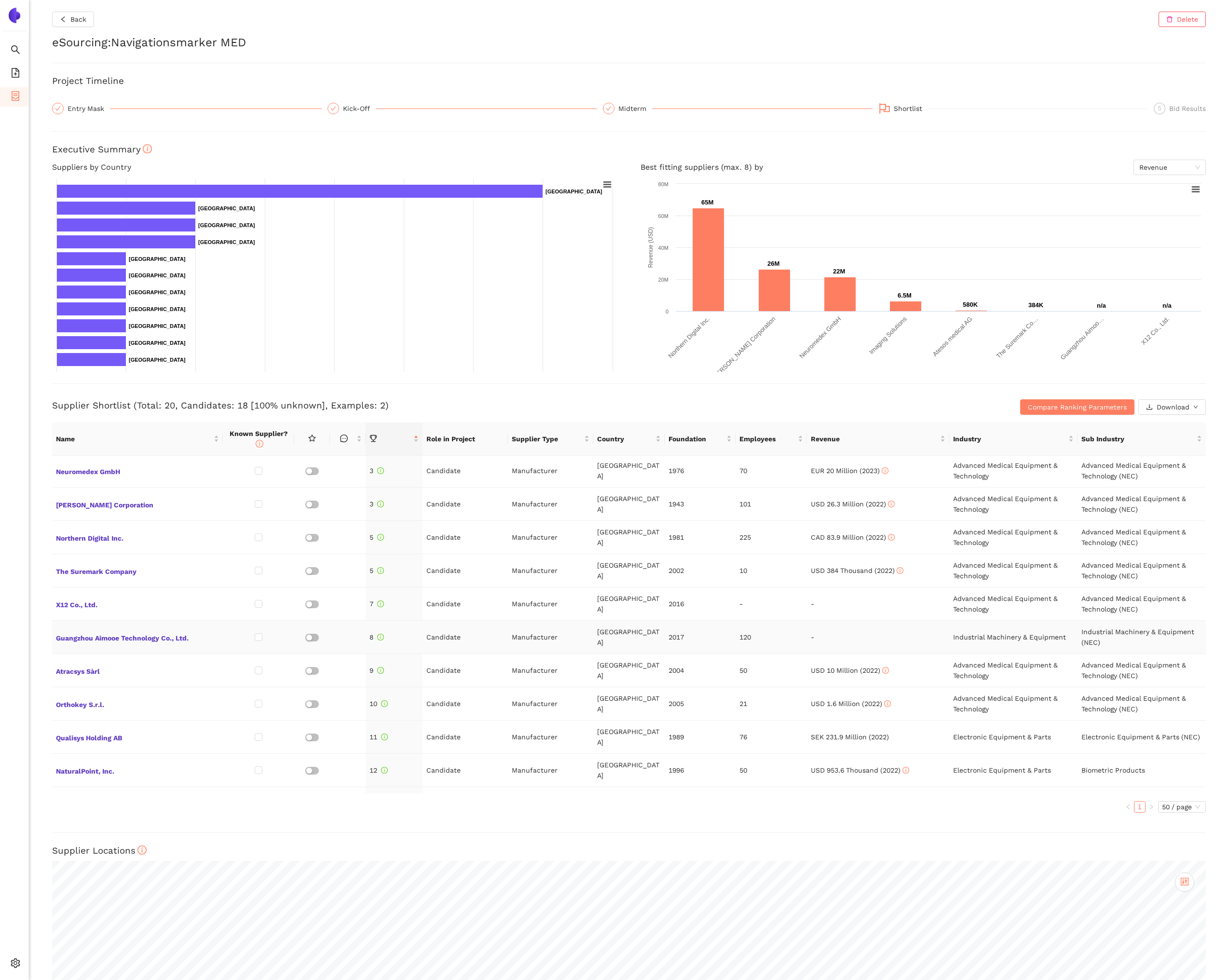
scroll to position [69, 0]
click at [146, 637] on span "Guangzhou Aimooe Technology Co., Ltd." at bounding box center [137, 637] width 163 height 12
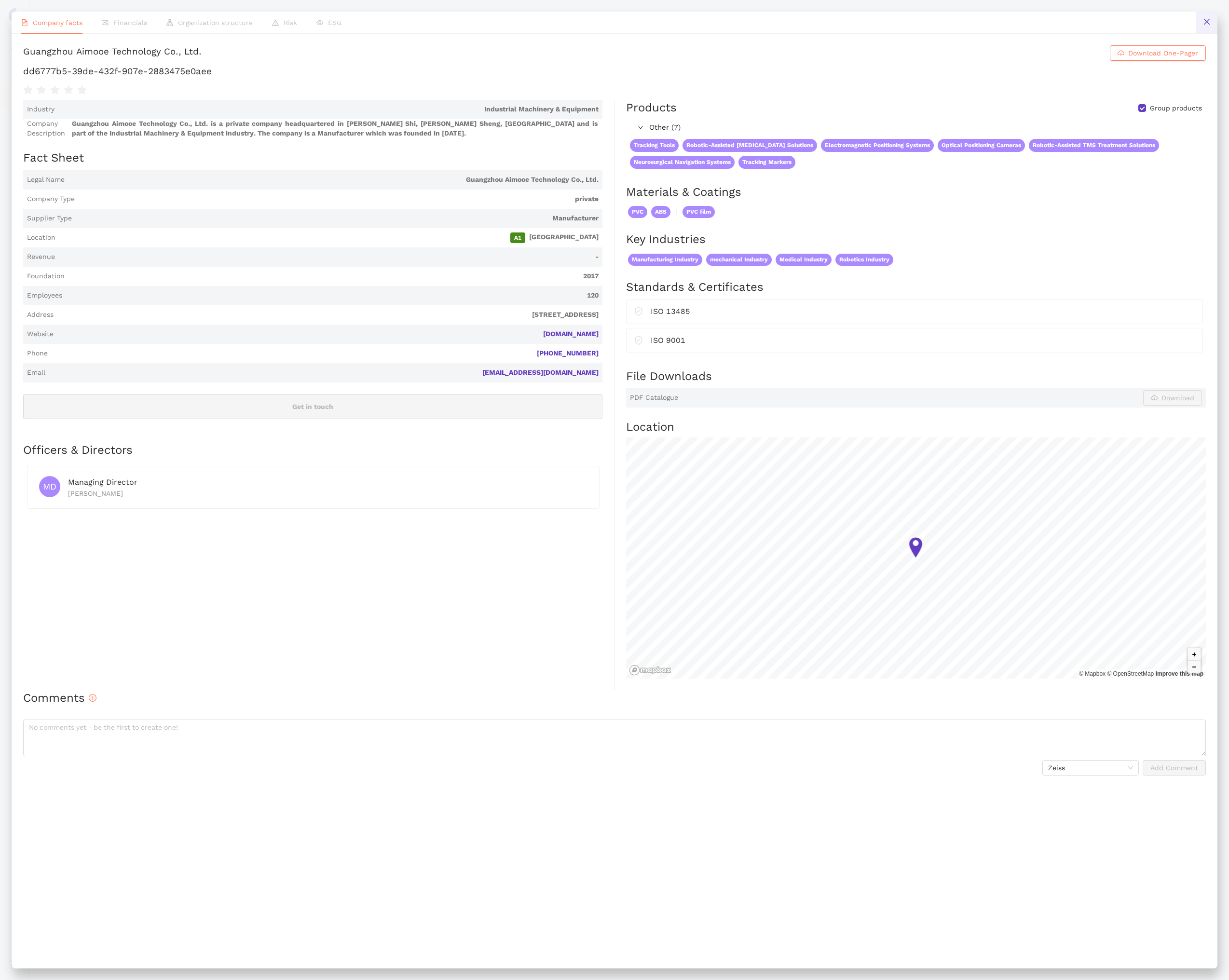
click at [1203, 27] on button at bounding box center [1207, 22] width 22 height 22
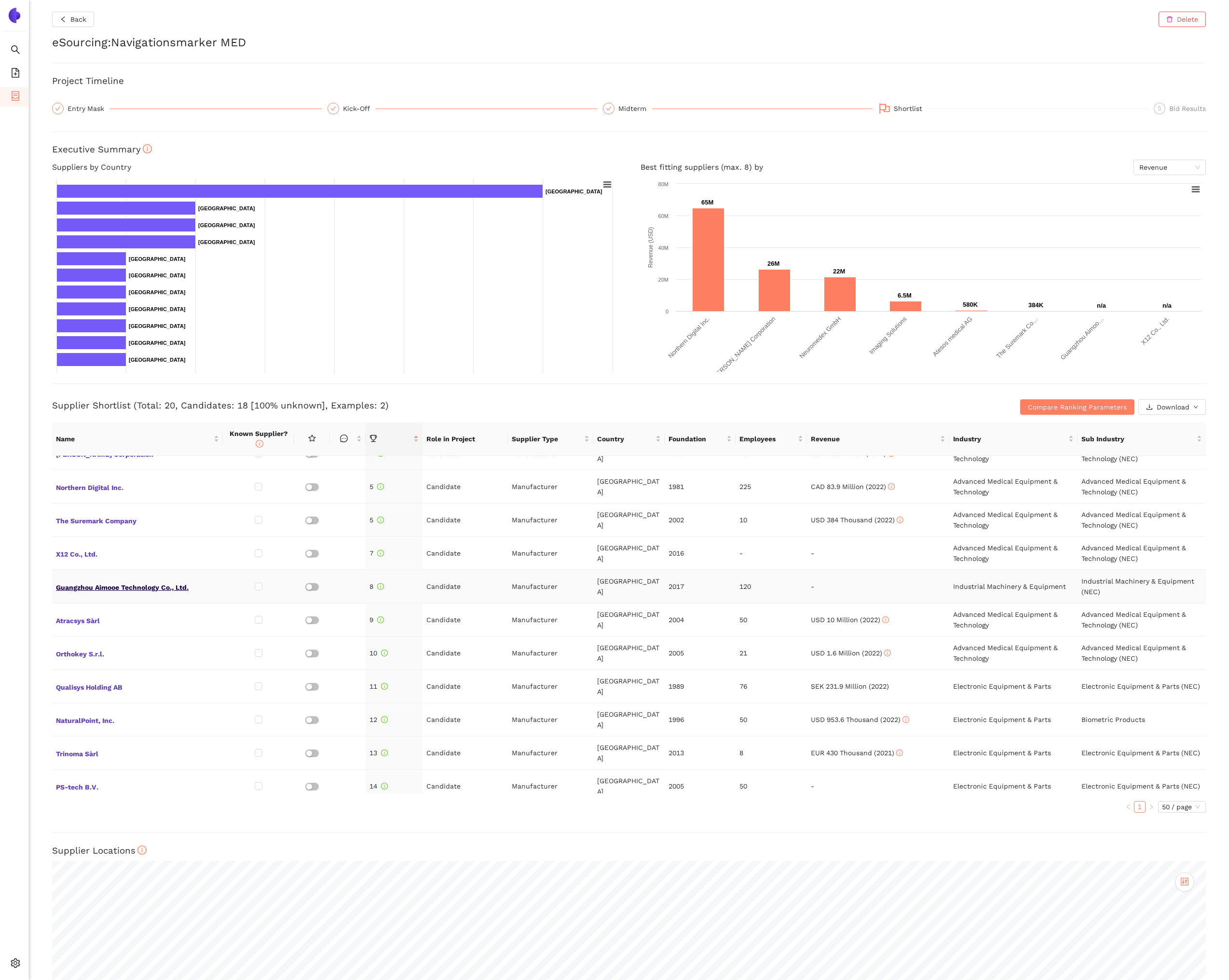
scroll to position [123, 0]
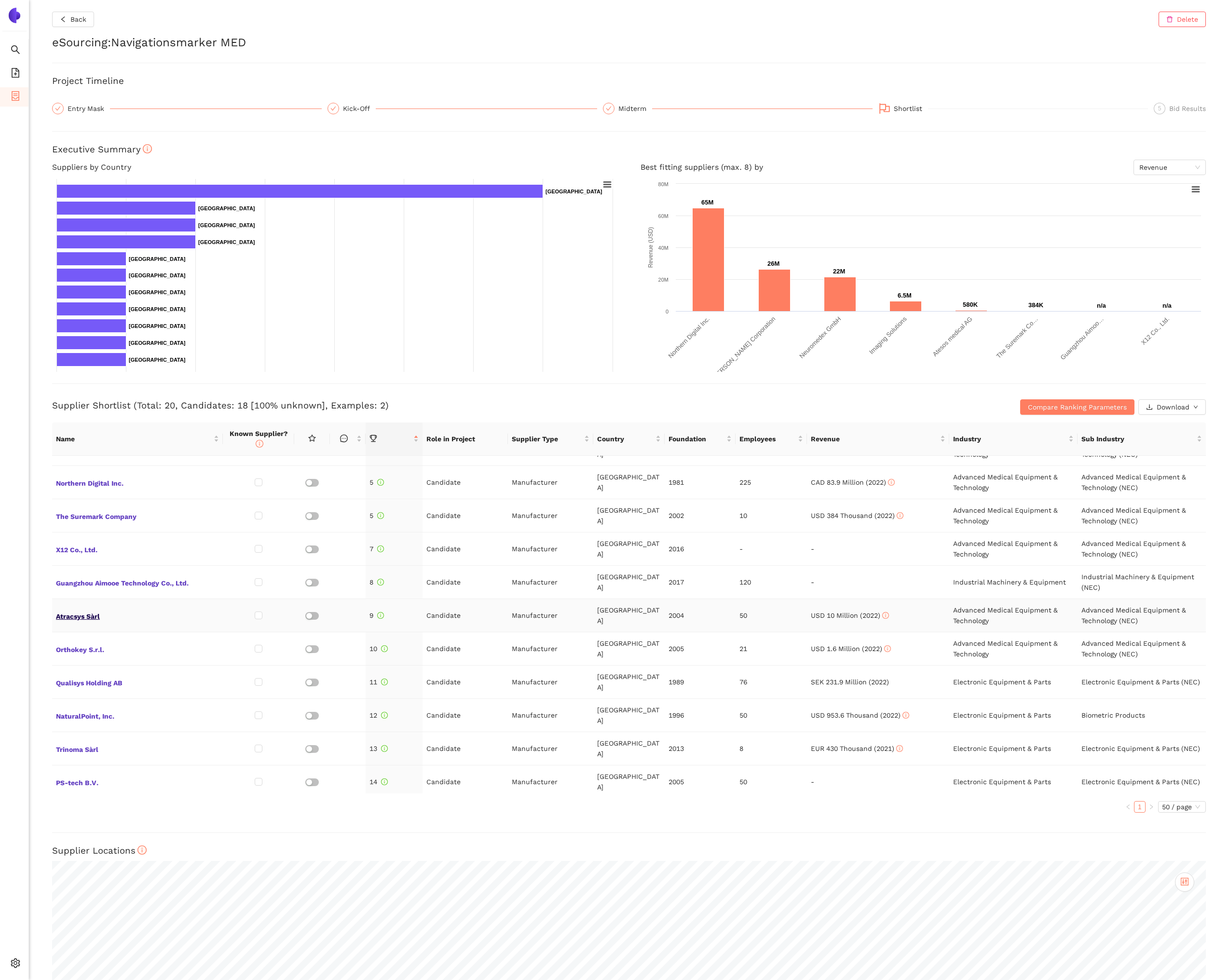
click at [87, 617] on span "Atracsys Sàrl" at bounding box center [137, 615] width 163 height 12
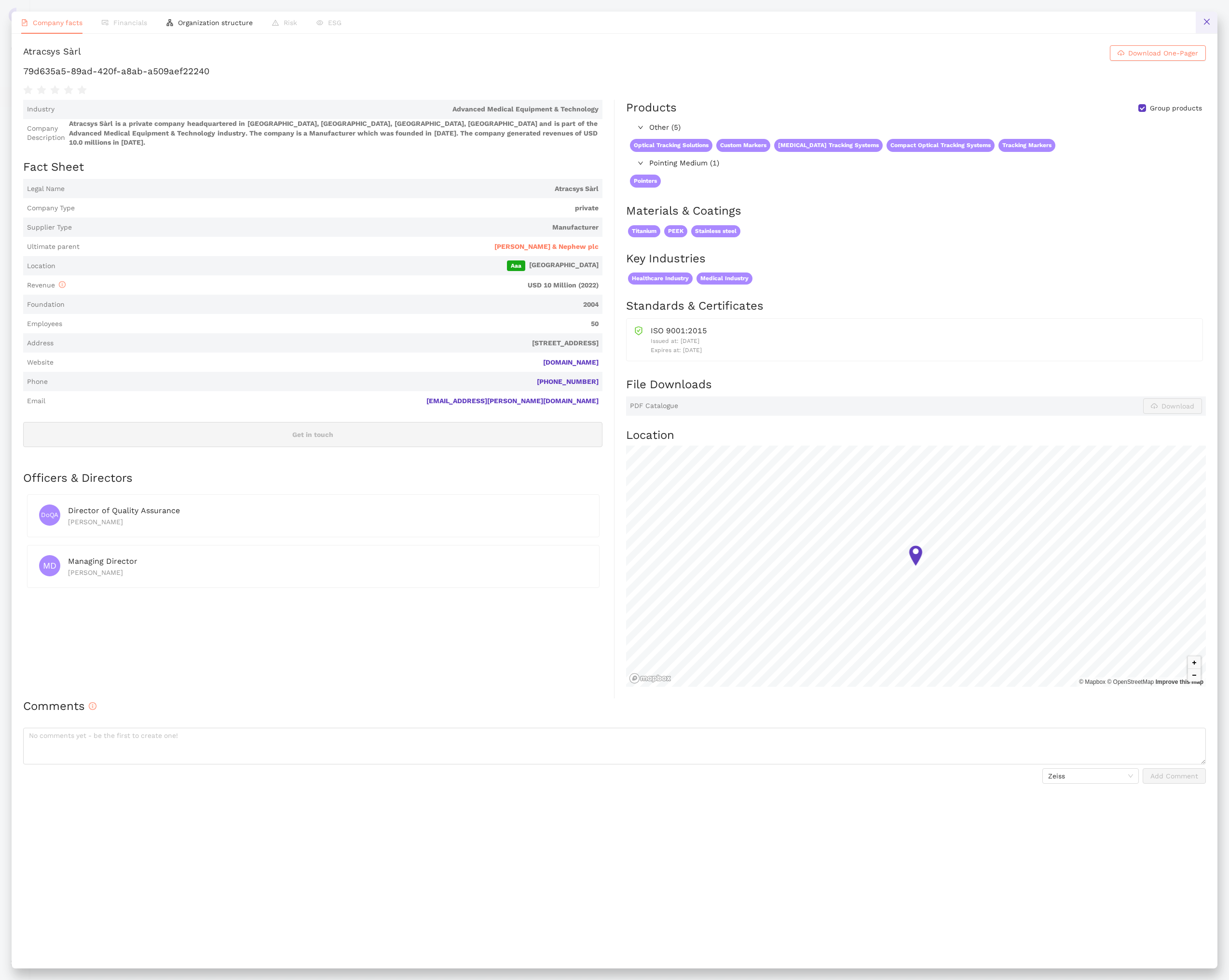
click at [1207, 24] on icon "close" at bounding box center [1207, 22] width 8 height 8
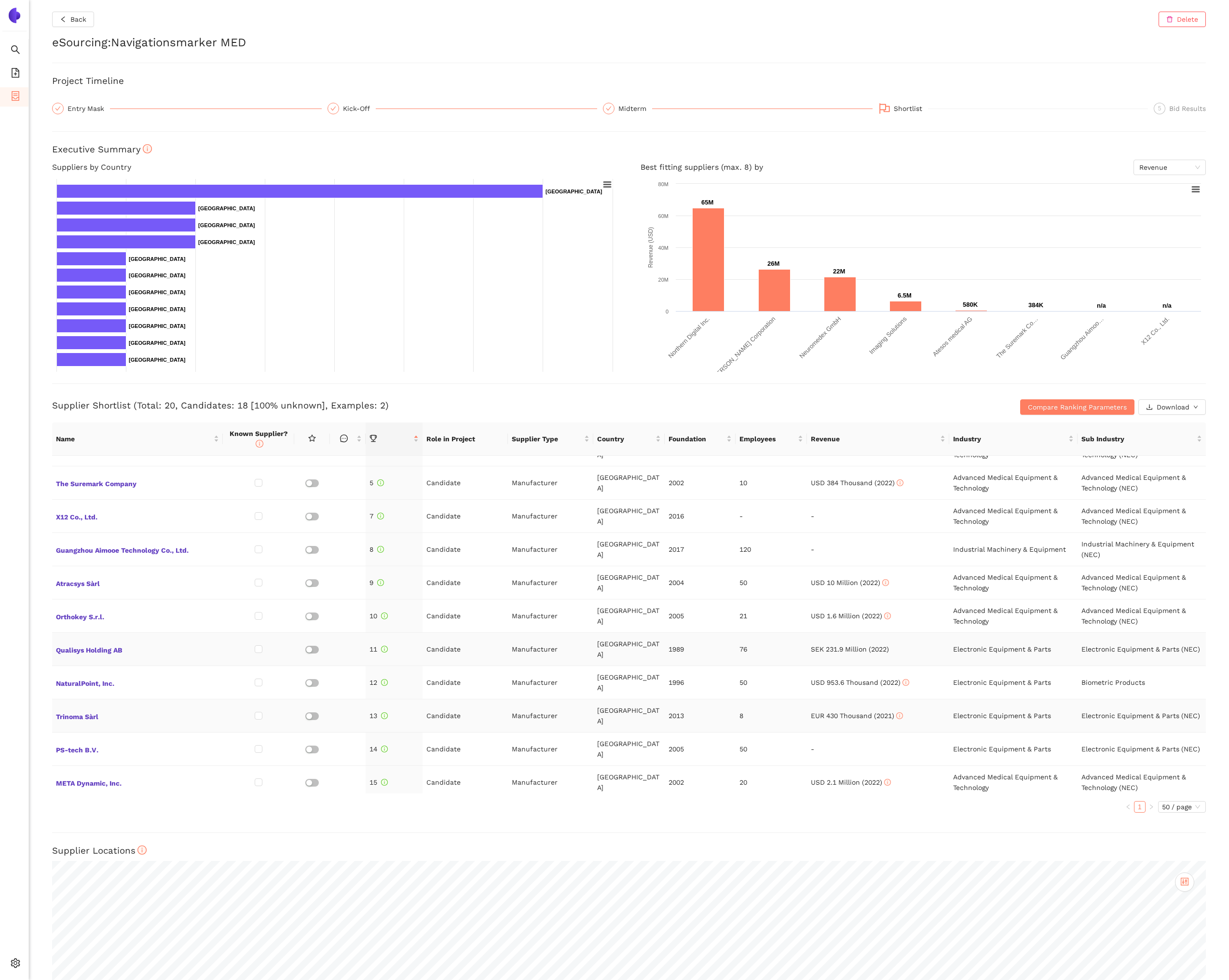
scroll to position [169, 0]
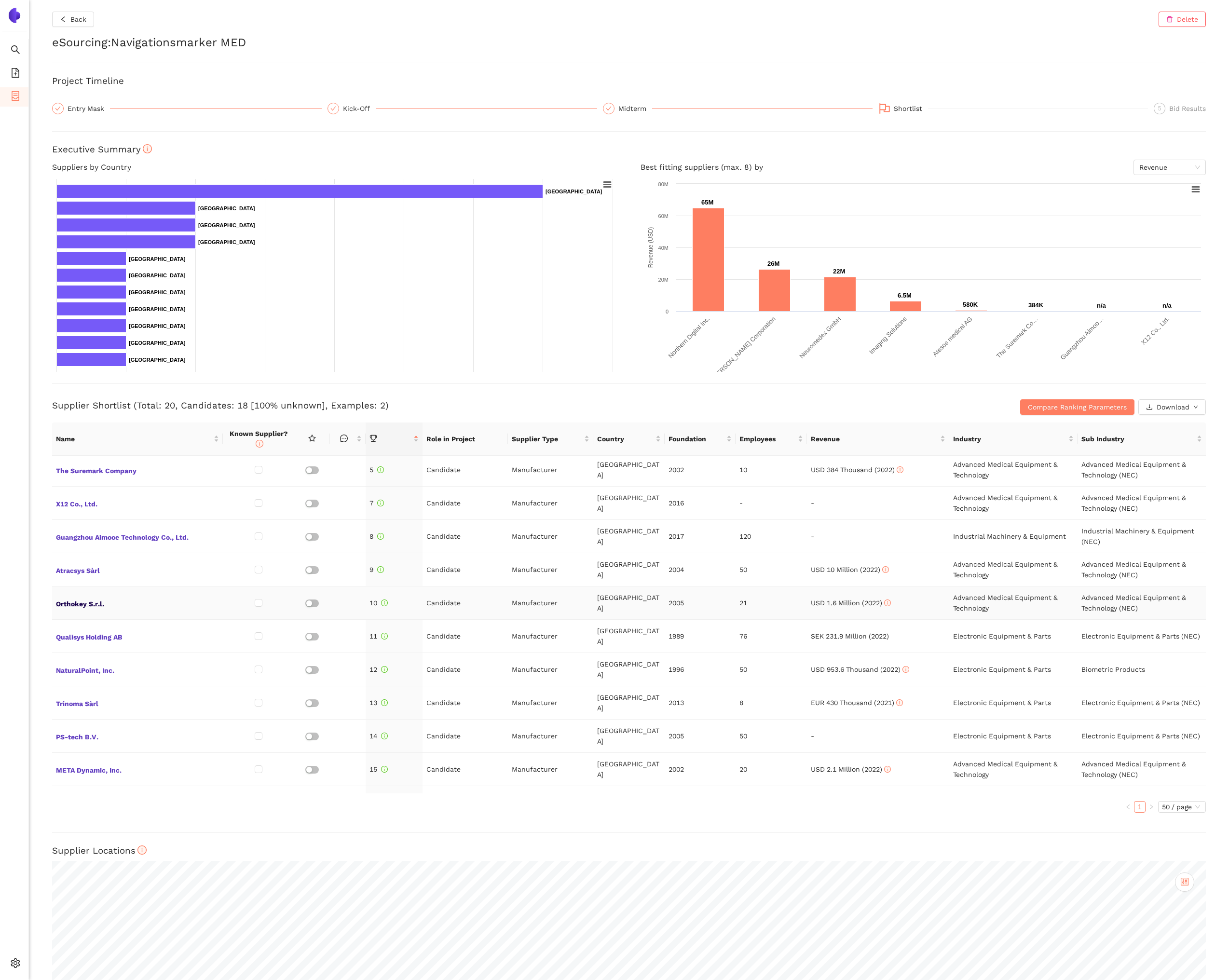
click at [85, 602] on span "Orthokey S.r.l." at bounding box center [137, 602] width 163 height 12
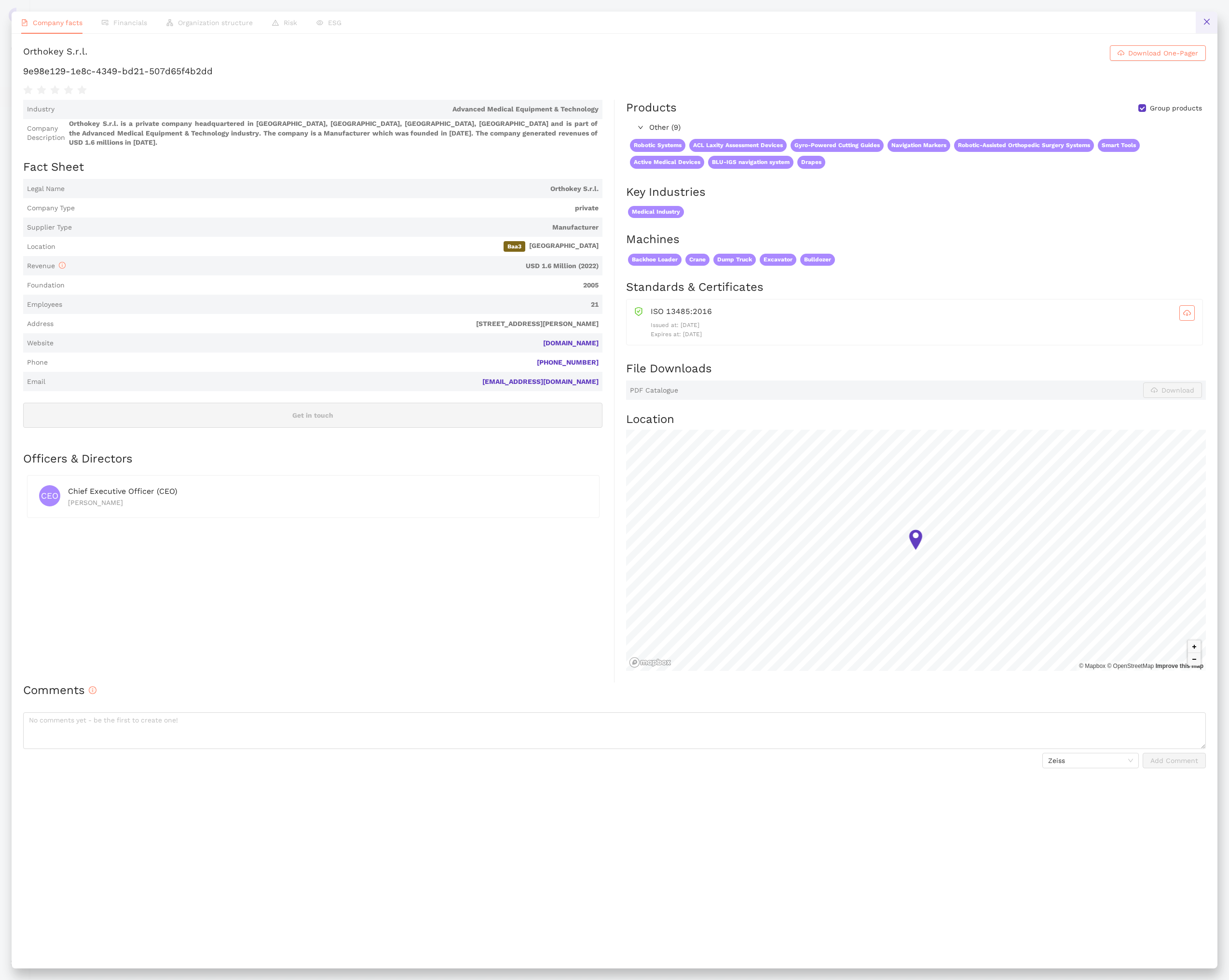
click at [1200, 21] on button at bounding box center [1207, 22] width 22 height 22
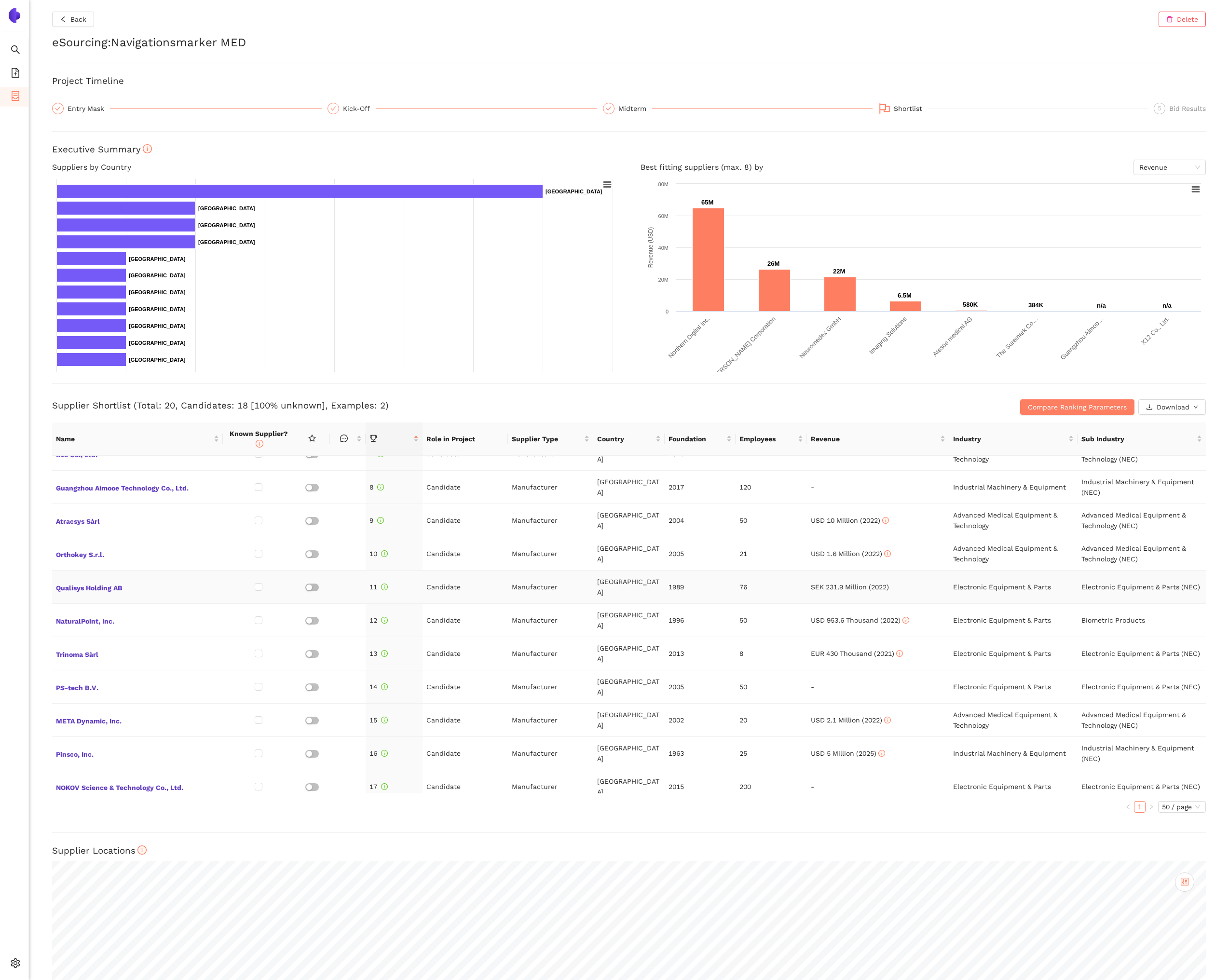
scroll to position [227, 0]
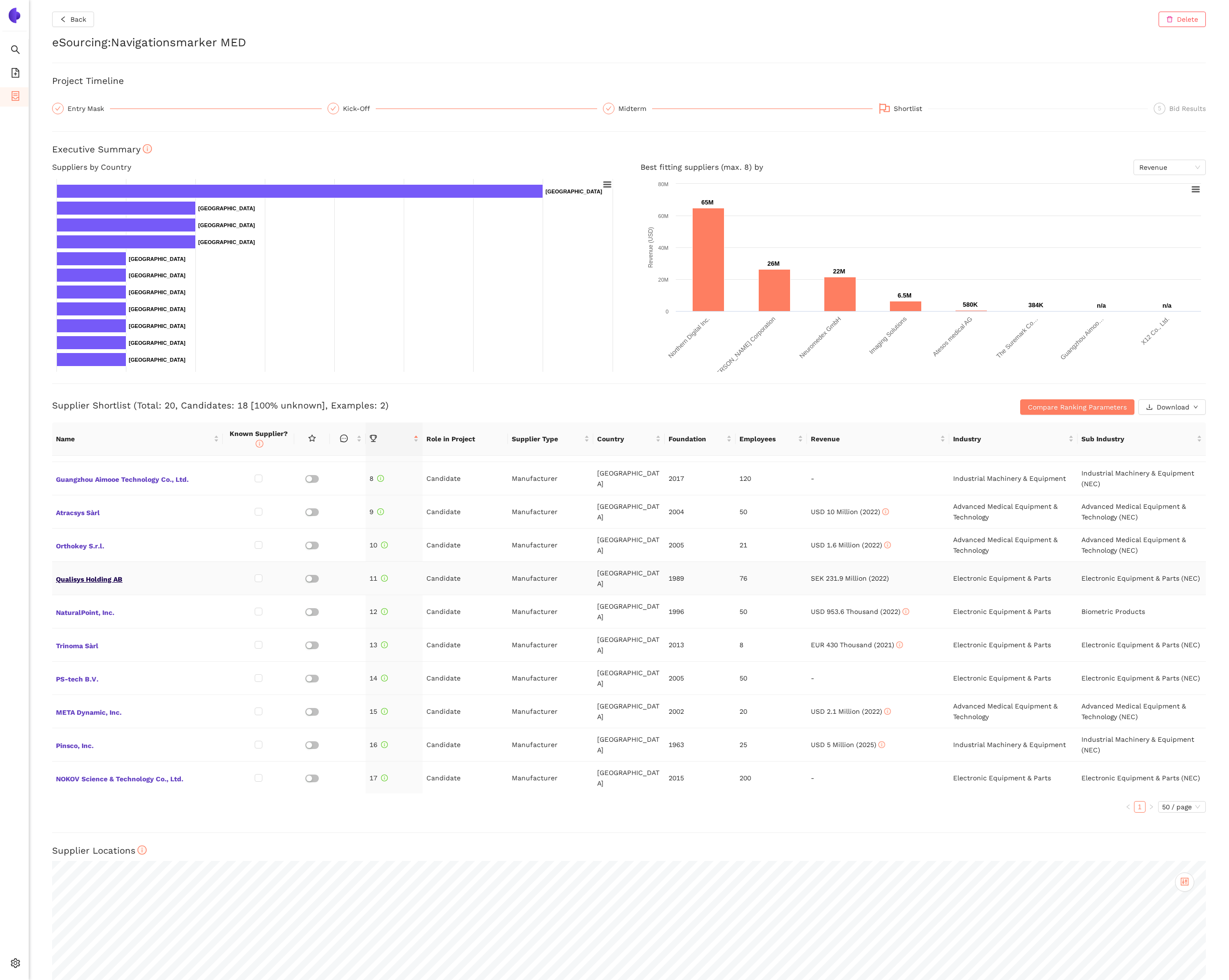
click at [101, 577] on span "Qualisys Holding AB" at bounding box center [137, 578] width 163 height 12
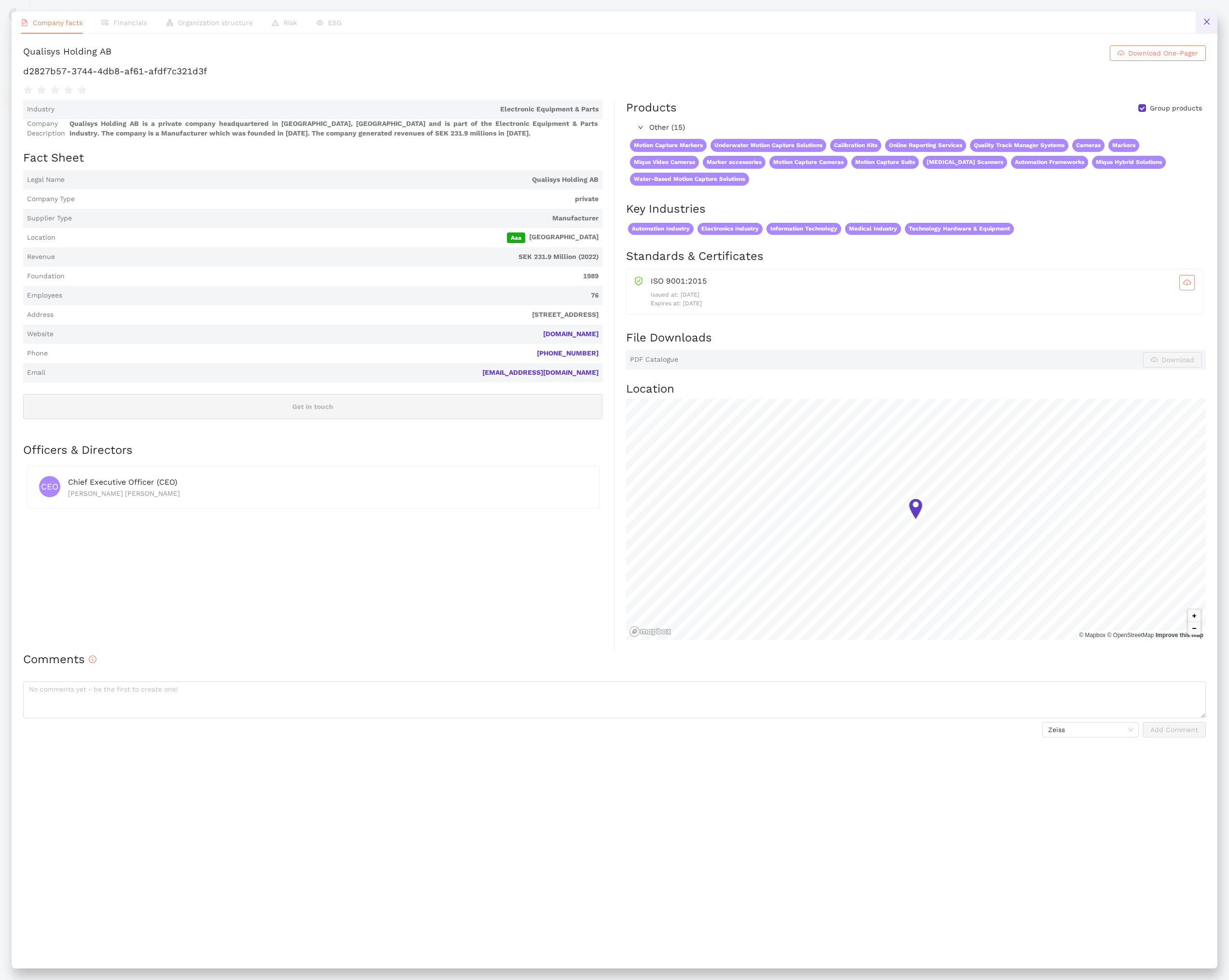
click at [1206, 20] on icon "close" at bounding box center [1207, 22] width 8 height 8
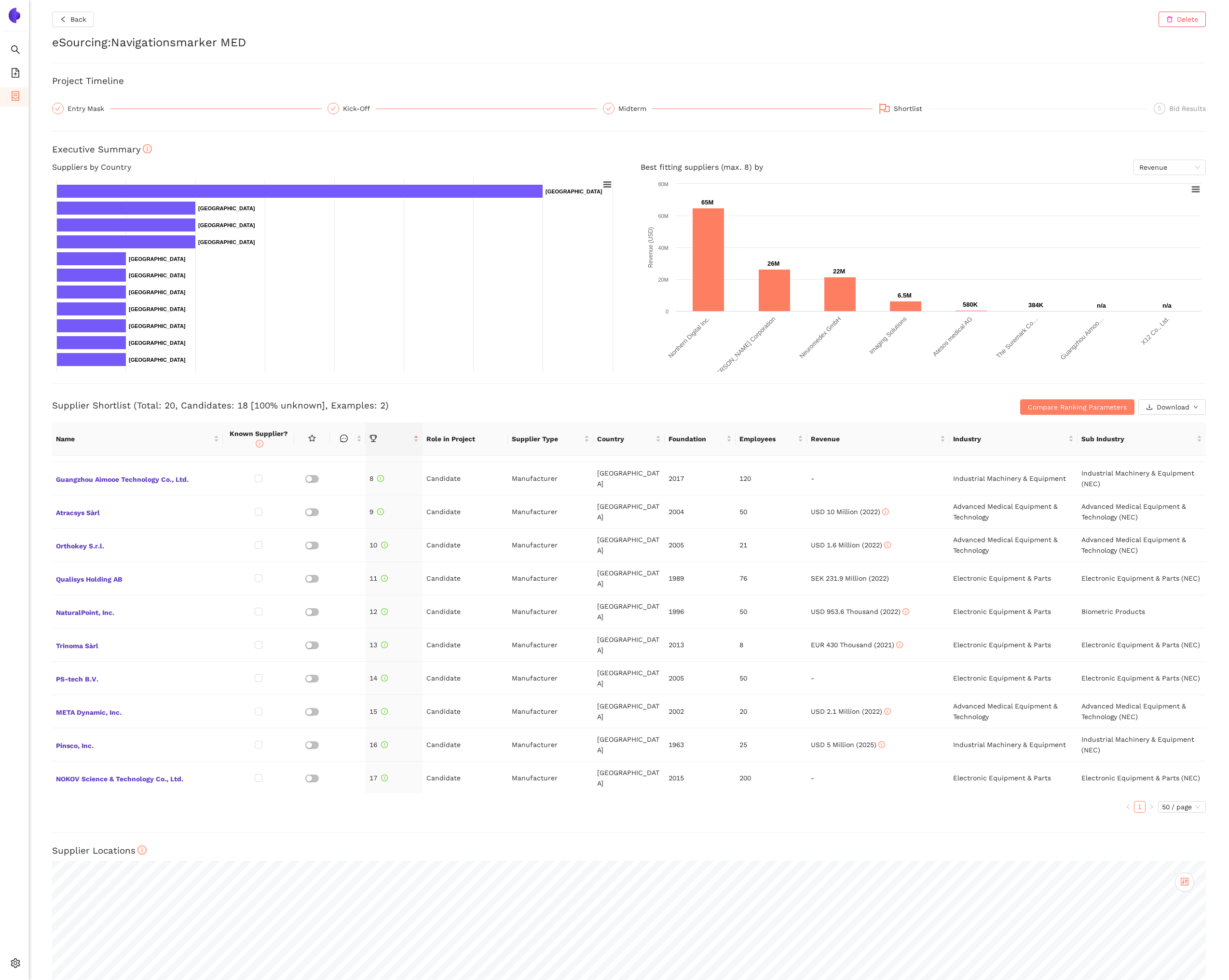
scroll to position [285, 0]
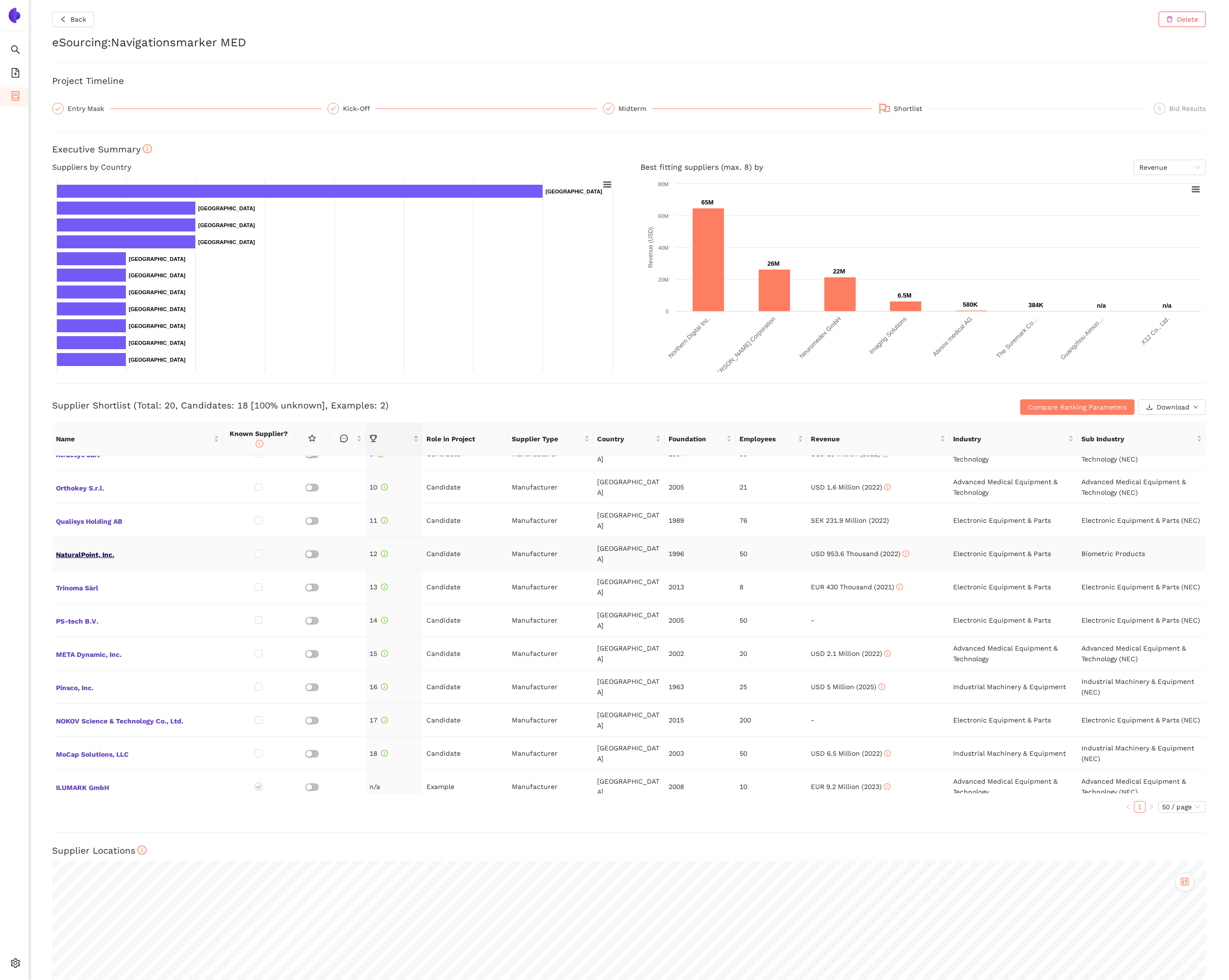
click at [101, 548] on span "NaturalPoint, Inc." at bounding box center [137, 554] width 163 height 12
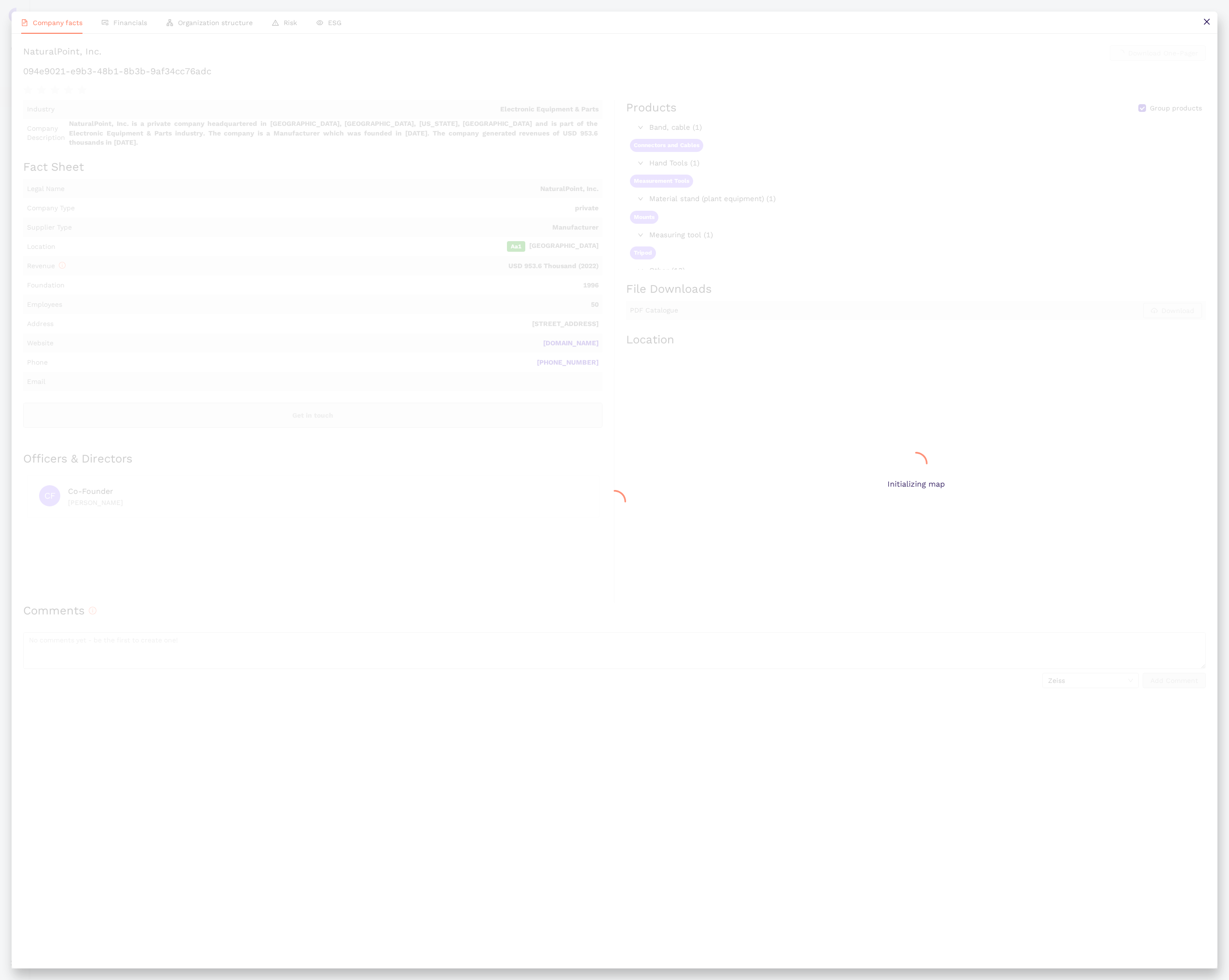
scroll to position [282, 0]
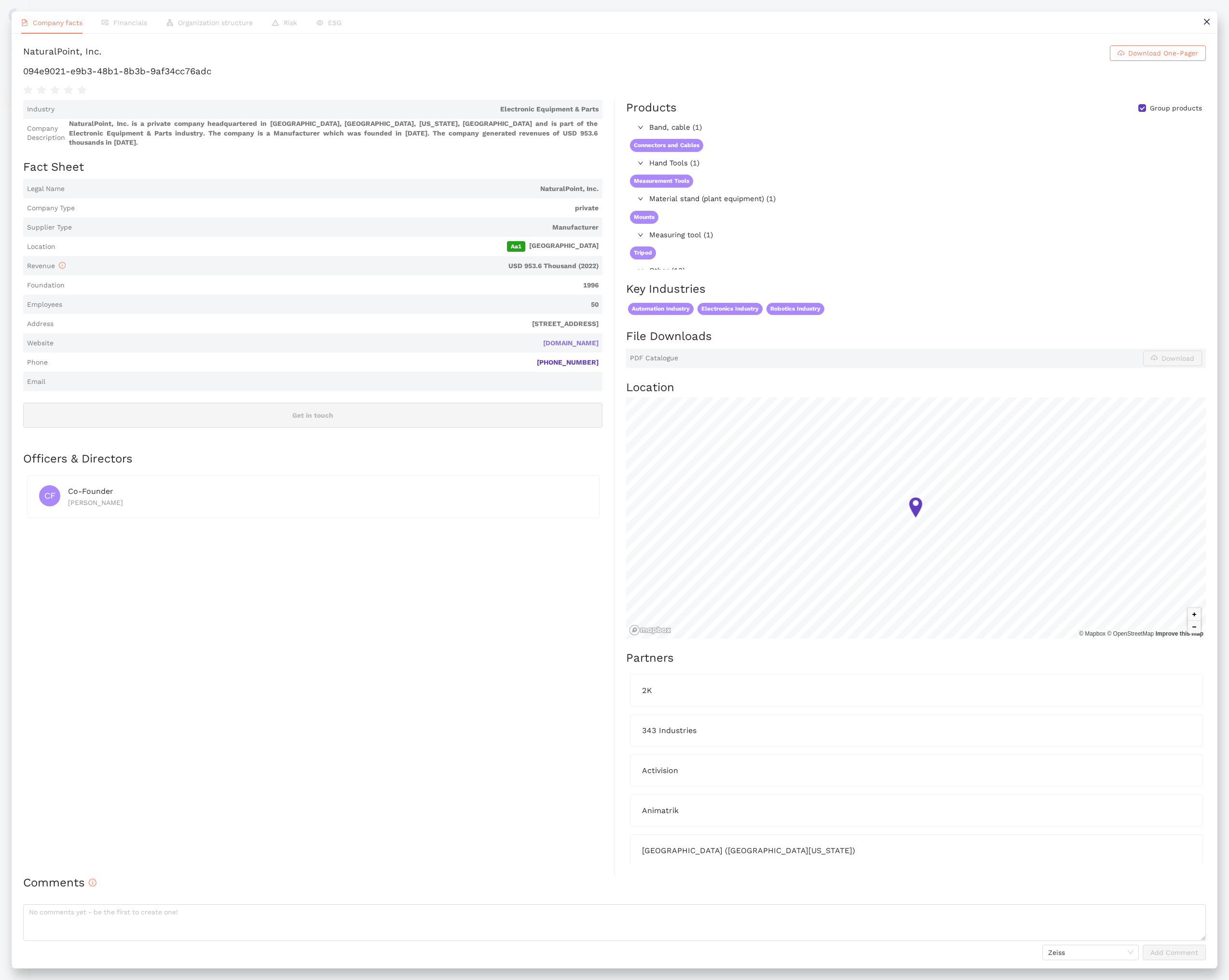
click at [0, 0] on link "optitrack.com" at bounding box center [0, 0] width 0 height 0
click at [1202, 26] on button at bounding box center [1207, 22] width 22 height 22
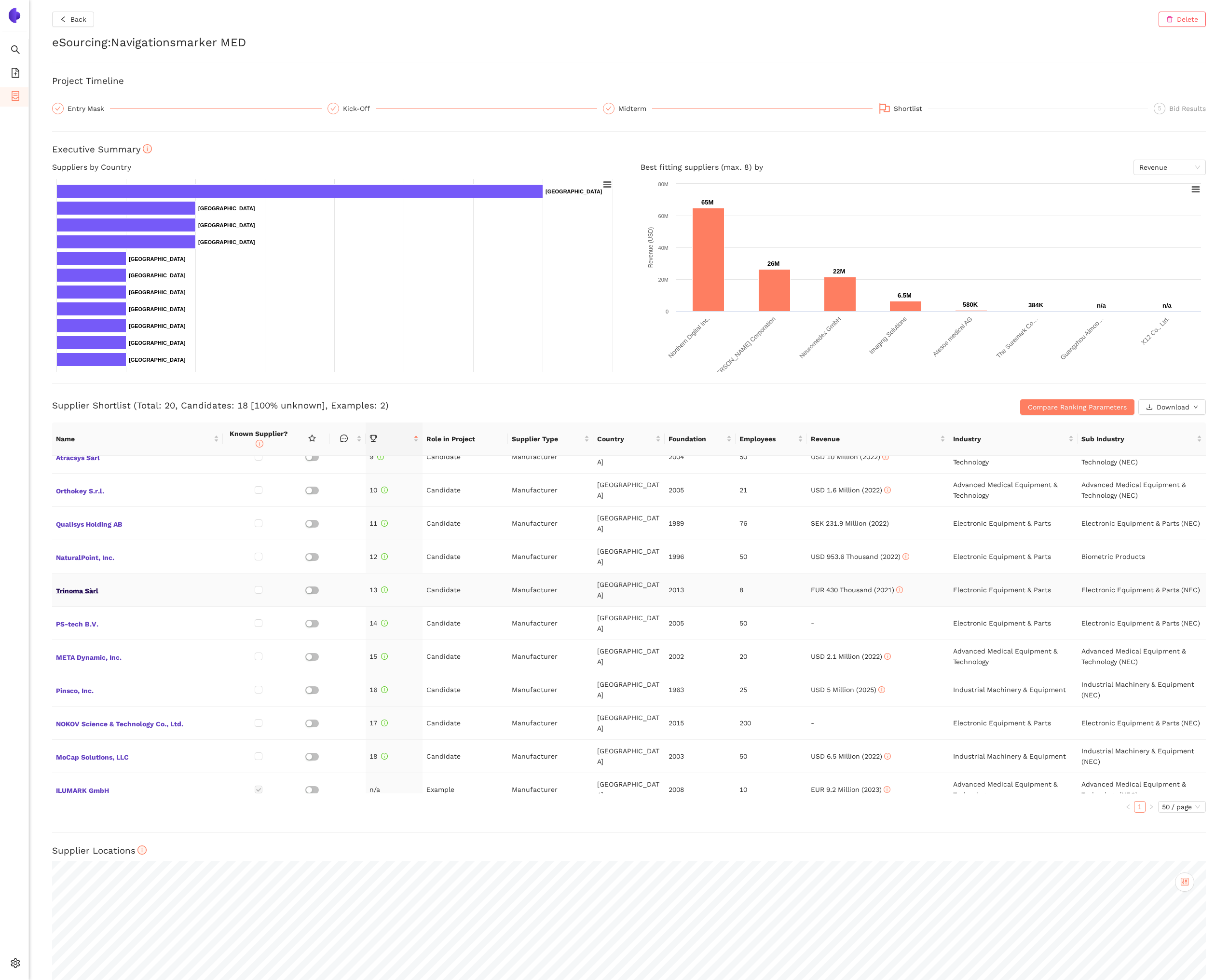
click at [73, 584] on span "Trinoma Sàrl" at bounding box center [137, 590] width 163 height 12
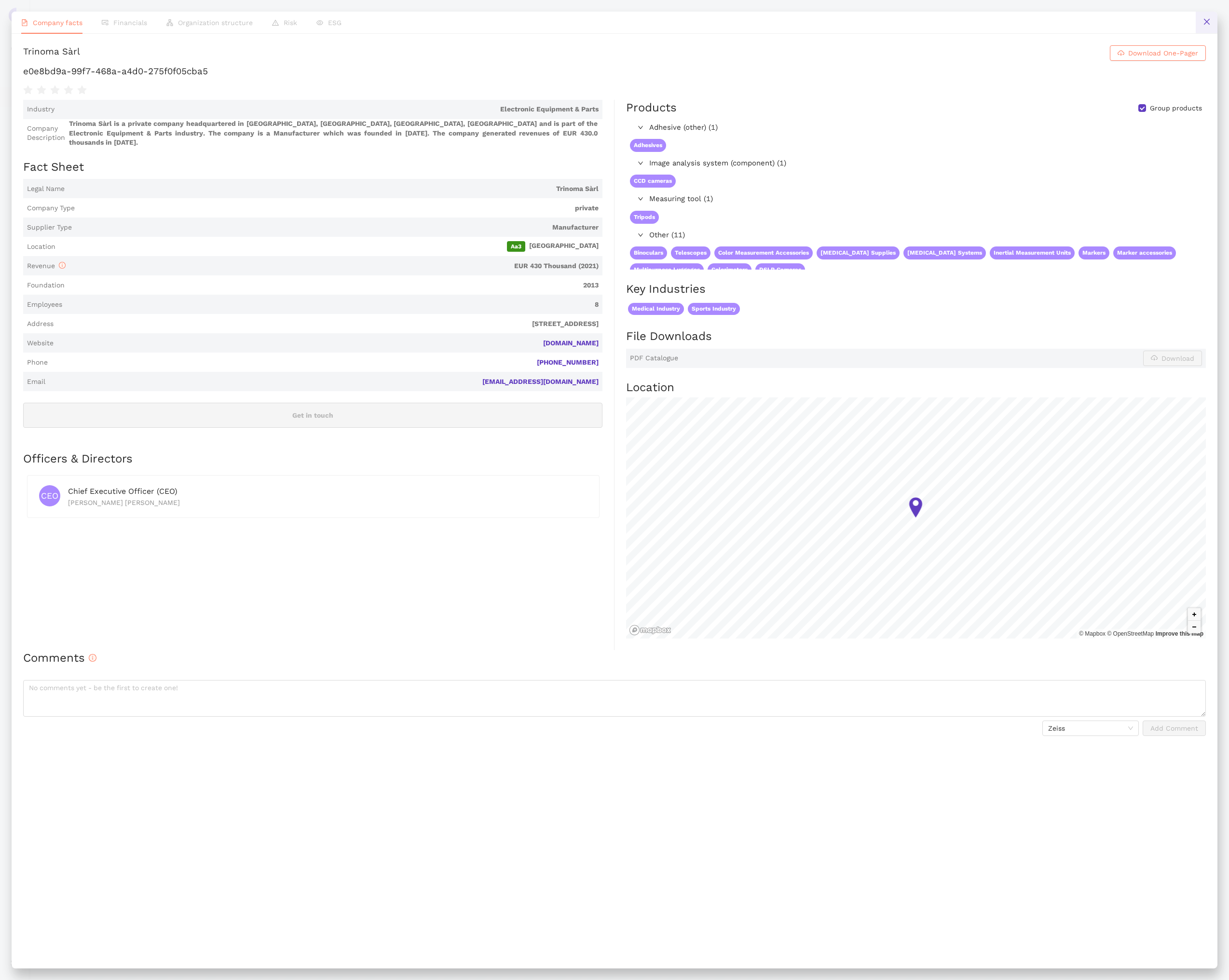
click at [1207, 28] on button at bounding box center [1207, 22] width 22 height 22
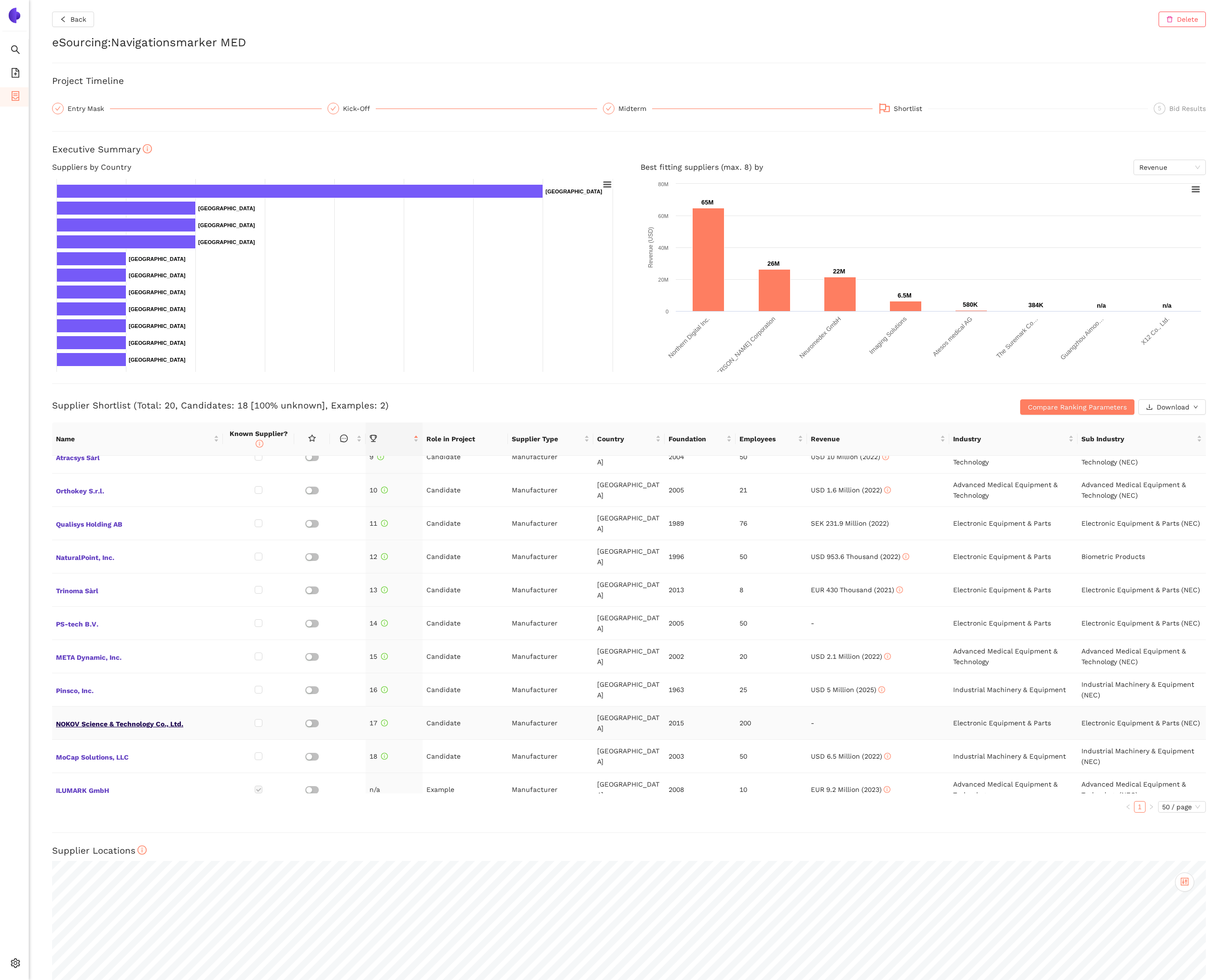
scroll to position [285, 0]
click at [85, 614] on span "PS-tech B.V." at bounding box center [137, 620] width 163 height 12
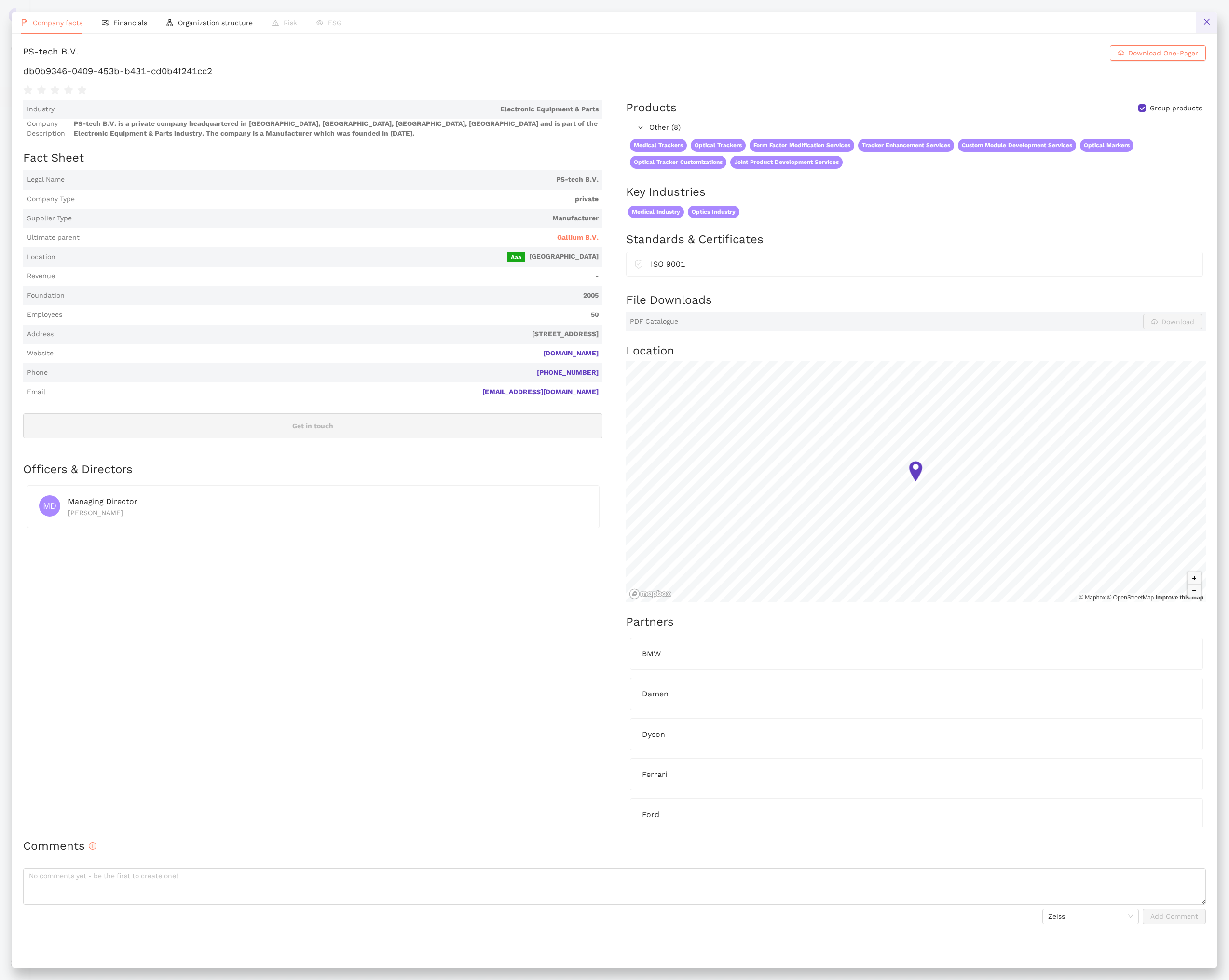
click at [1205, 25] on icon "close" at bounding box center [1207, 22] width 8 height 8
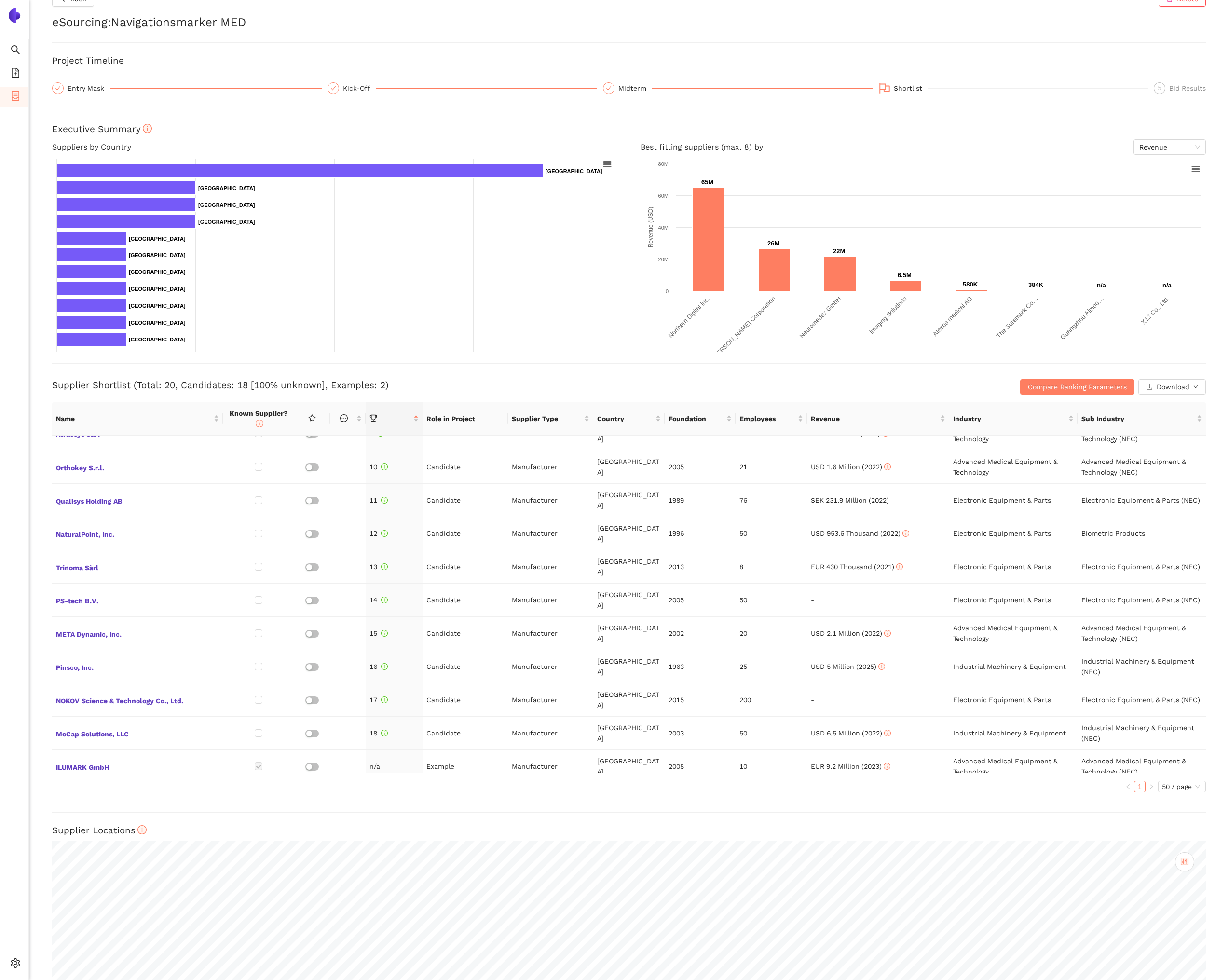
scroll to position [29, 0]
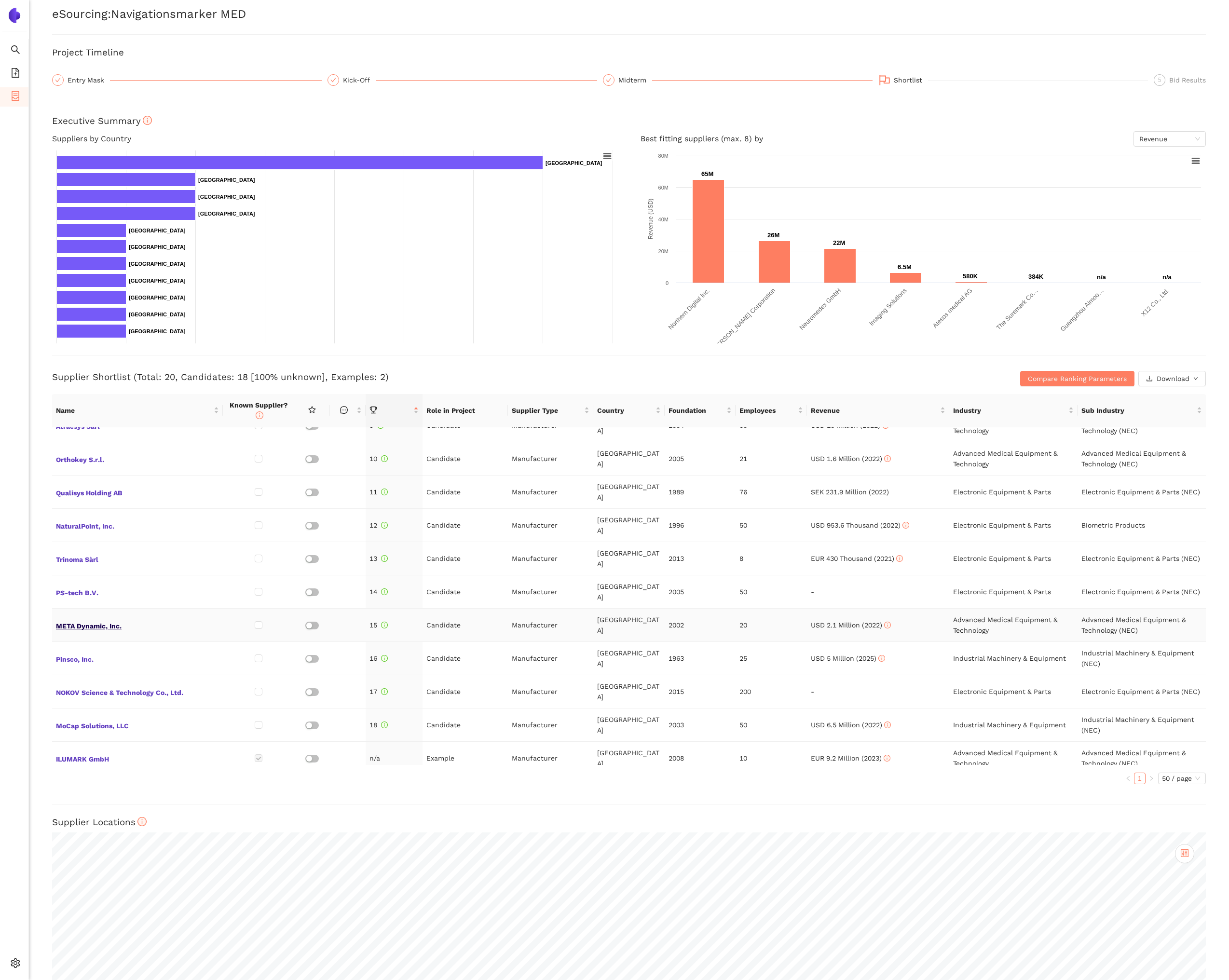
click at [108, 619] on span "META Dynamic, Inc." at bounding box center [137, 625] width 163 height 12
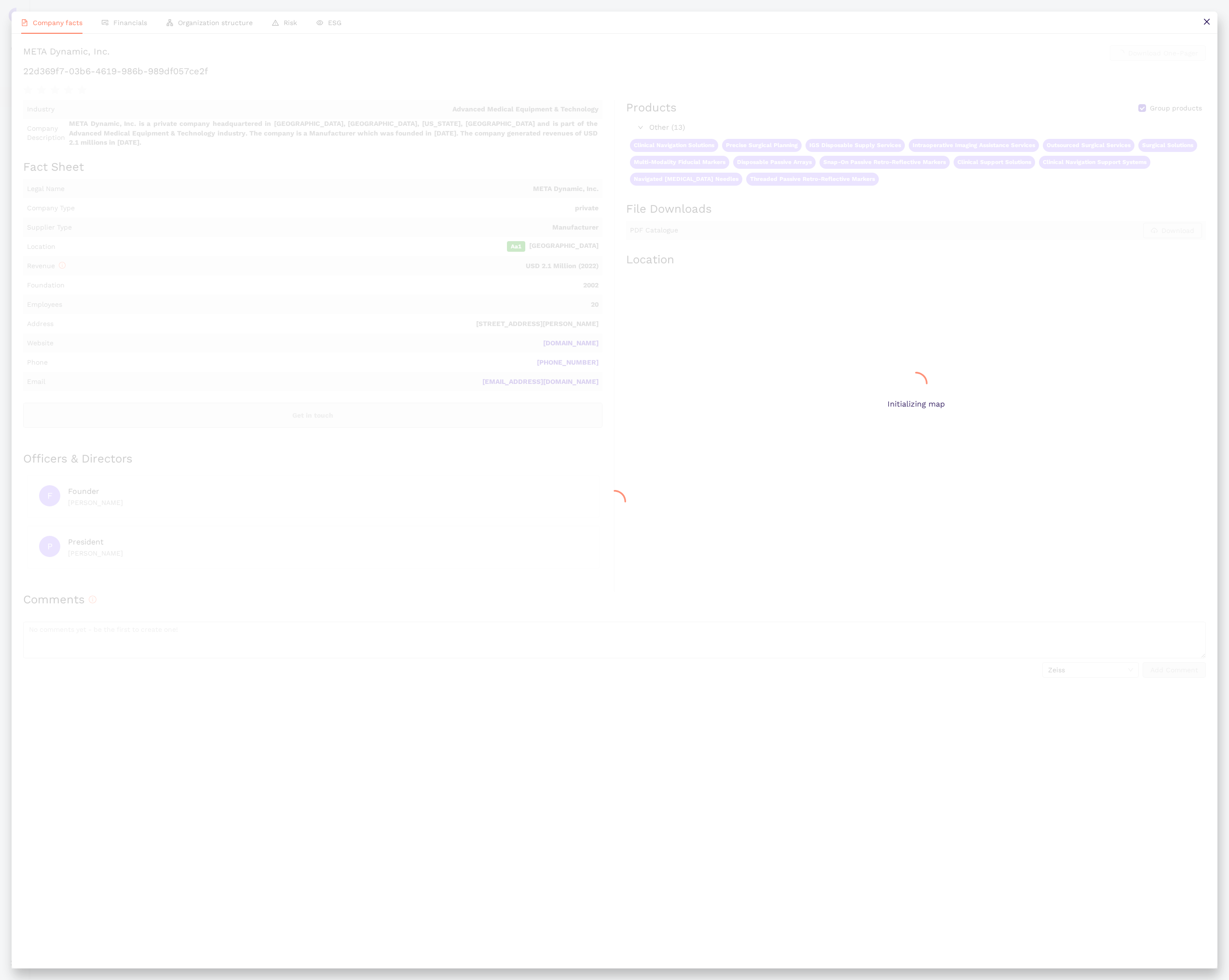
scroll to position [0, 0]
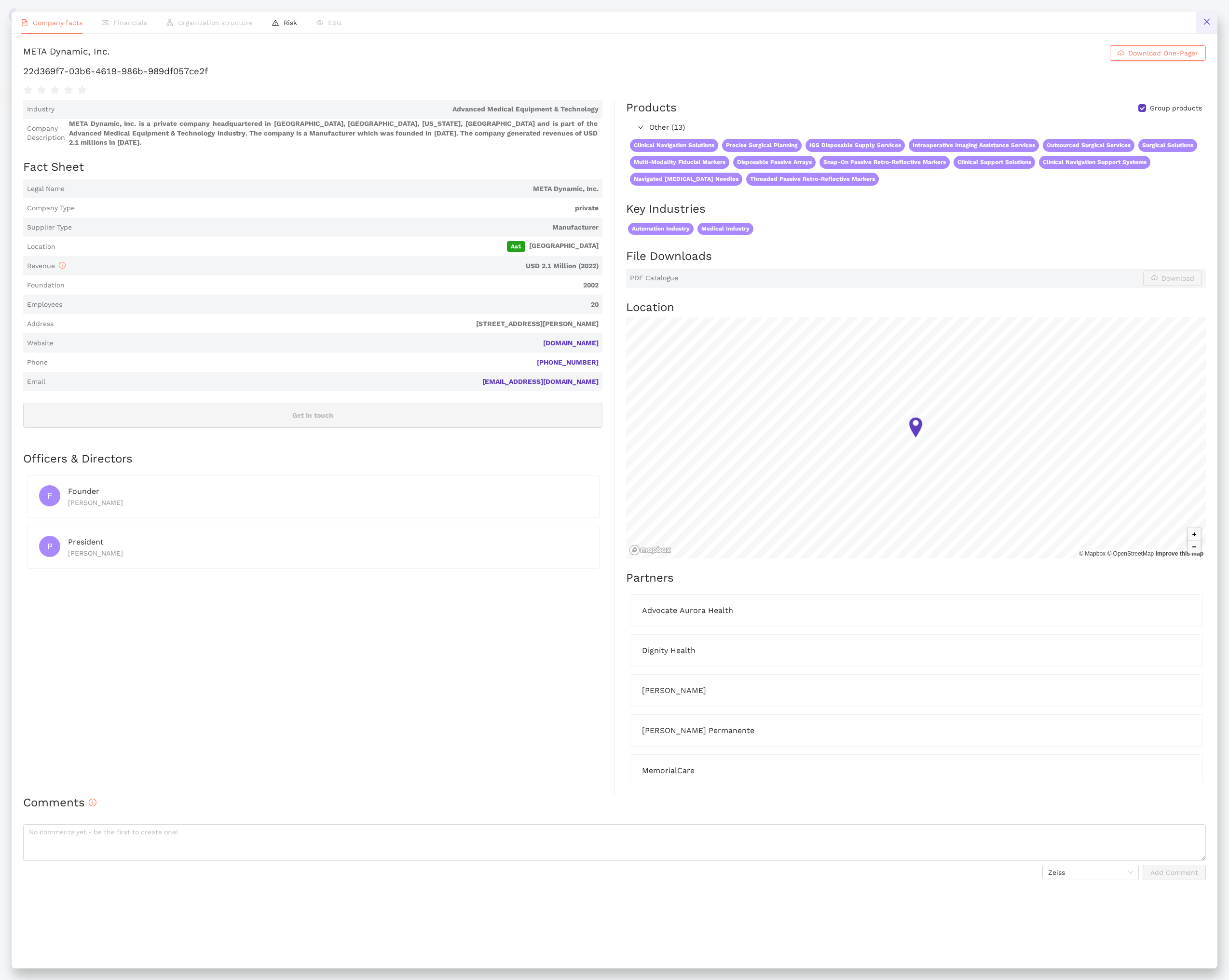
click at [1207, 14] on button at bounding box center [1207, 22] width 22 height 22
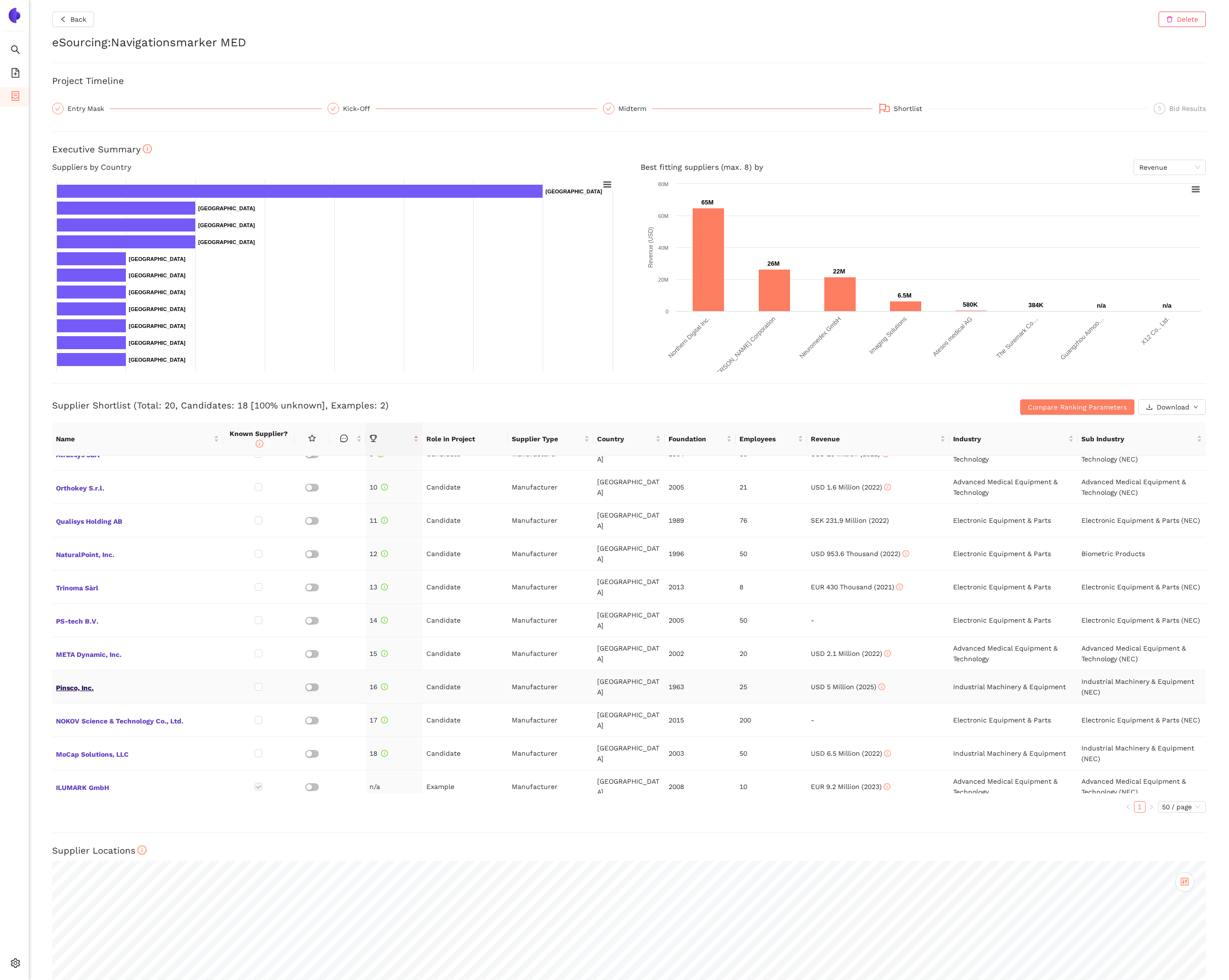
click at [76, 681] on span "Pinsco, Inc." at bounding box center [137, 686] width 163 height 12
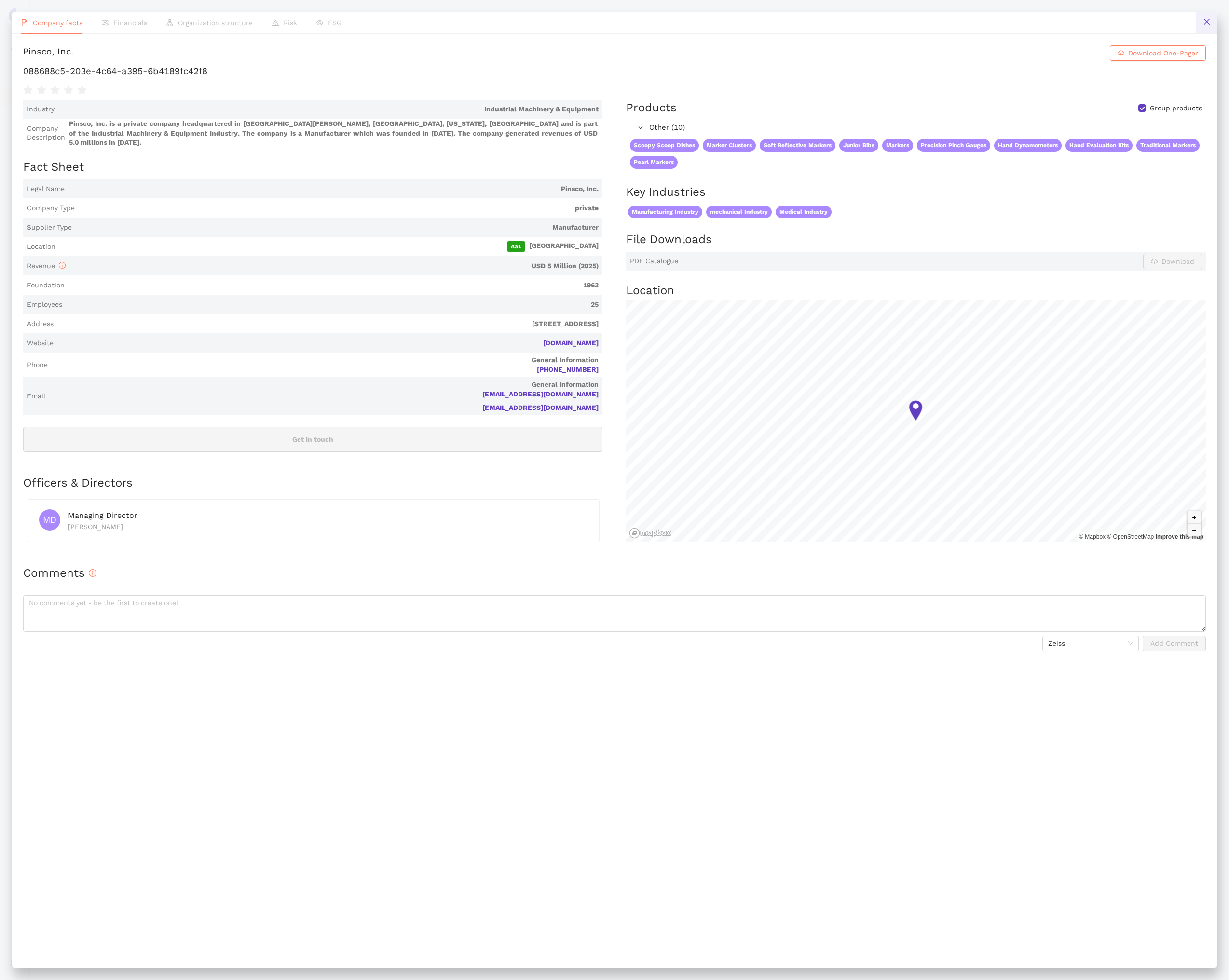
drag, startPoint x: 1207, startPoint y: 9, endPoint x: 1207, endPoint y: 14, distance: 5.0
click at [1207, 11] on div "Company facts Financials Organization structure Risk ESG Pinsco, Inc. Download …" at bounding box center [614, 490] width 1229 height 980
drag, startPoint x: 1207, startPoint y: 18, endPoint x: 1083, endPoint y: 92, distance: 144.4
click at [1206, 19] on icon "close" at bounding box center [1207, 22] width 8 height 8
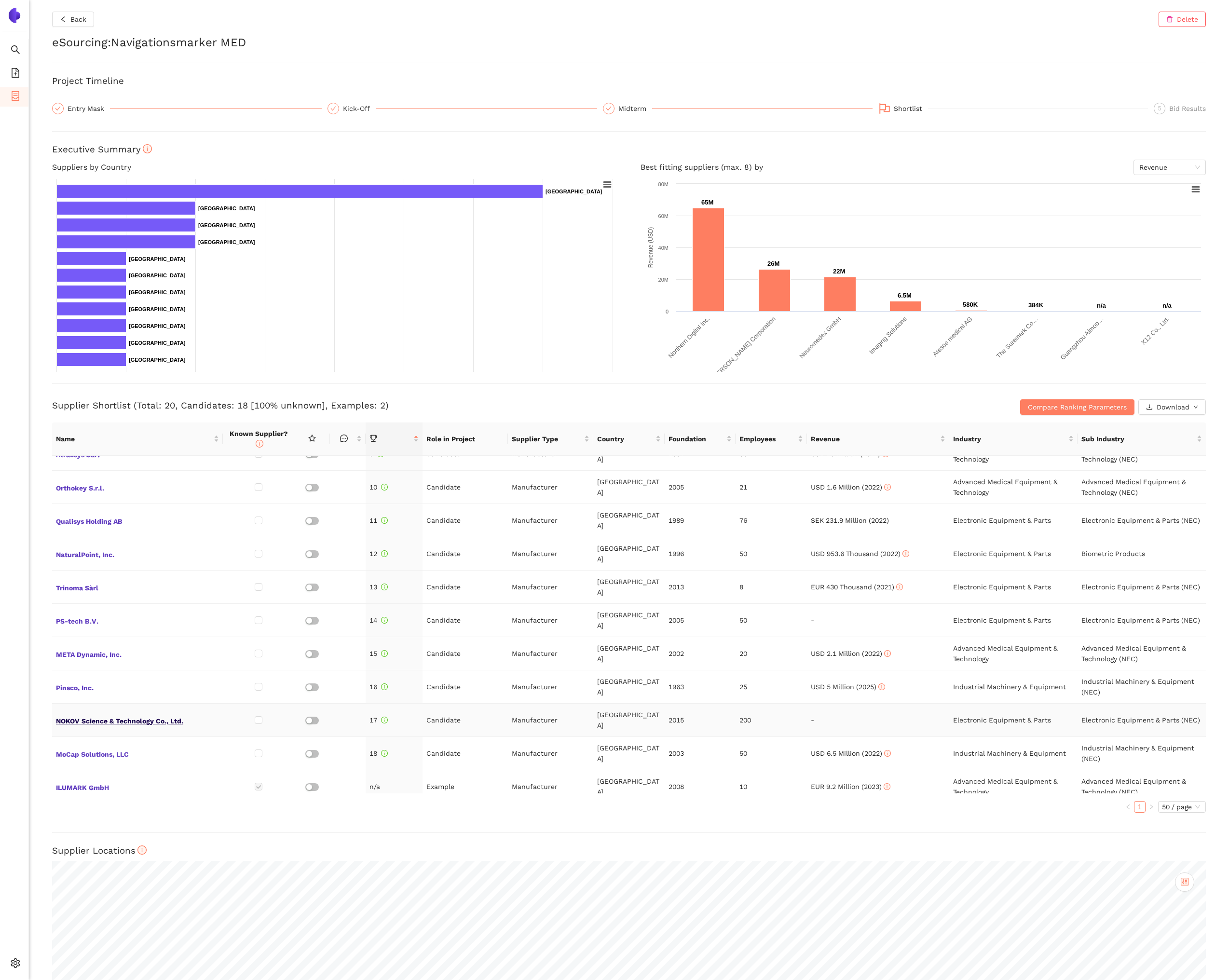
click at [97, 714] on span "NOKOV Science & Technology Co., Ltd." at bounding box center [137, 720] width 163 height 12
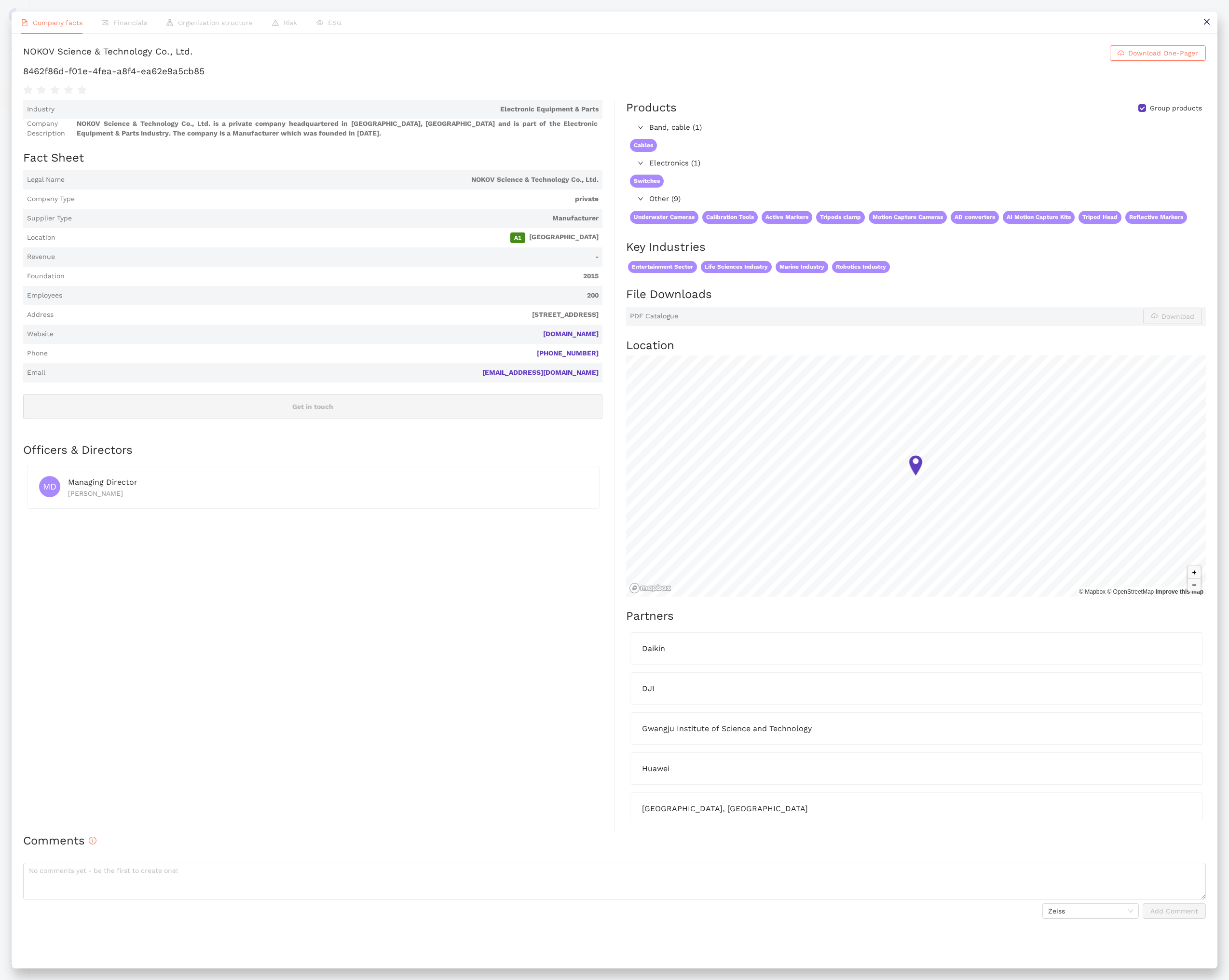
drag, startPoint x: 1204, startPoint y: 26, endPoint x: 1095, endPoint y: 65, distance: 115.8
click at [1204, 26] on button at bounding box center [1207, 22] width 22 height 22
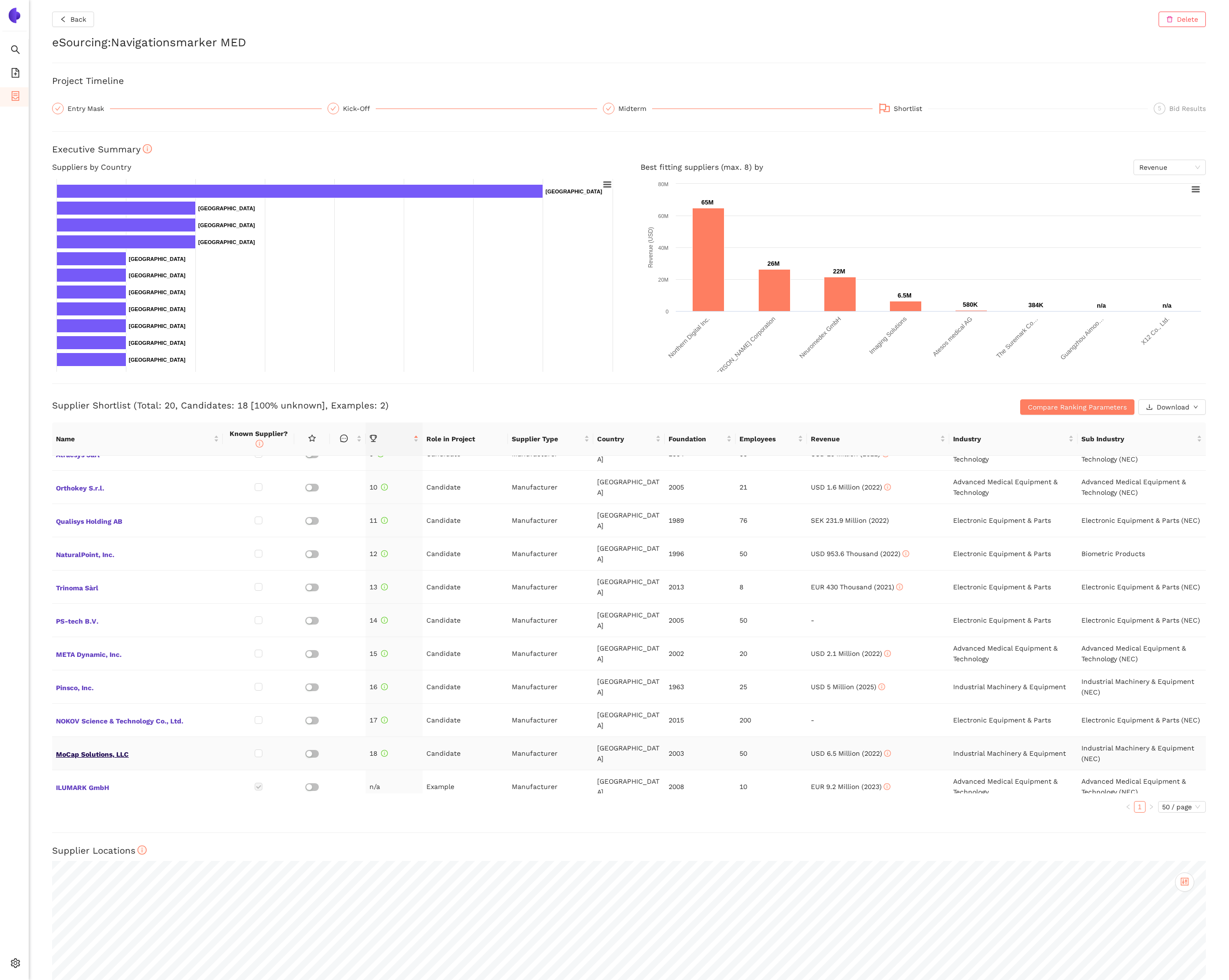
click at [106, 747] on span "MoCap Solutions, LLC" at bounding box center [137, 753] width 163 height 12
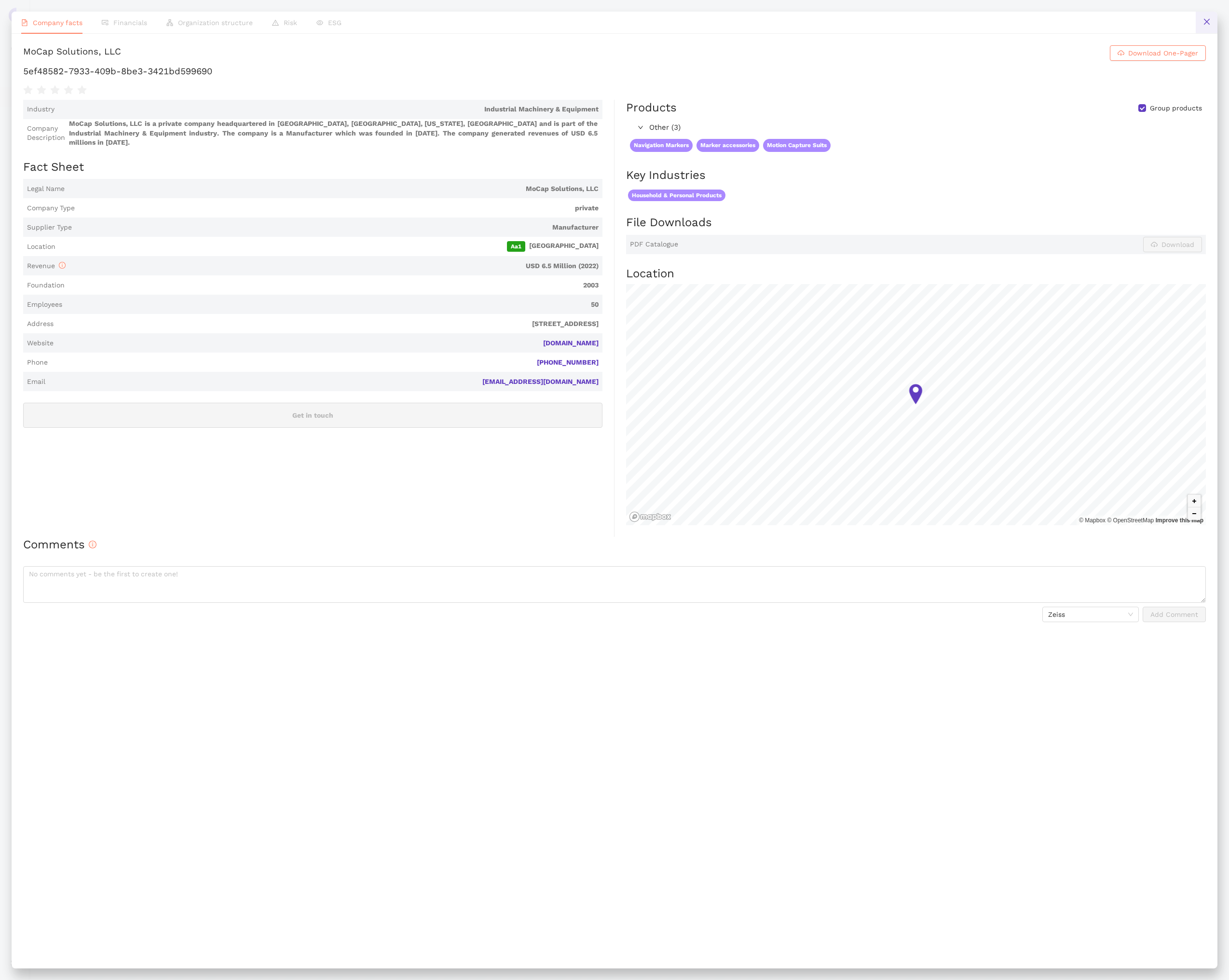
click at [1203, 18] on icon "close" at bounding box center [1207, 22] width 8 height 8
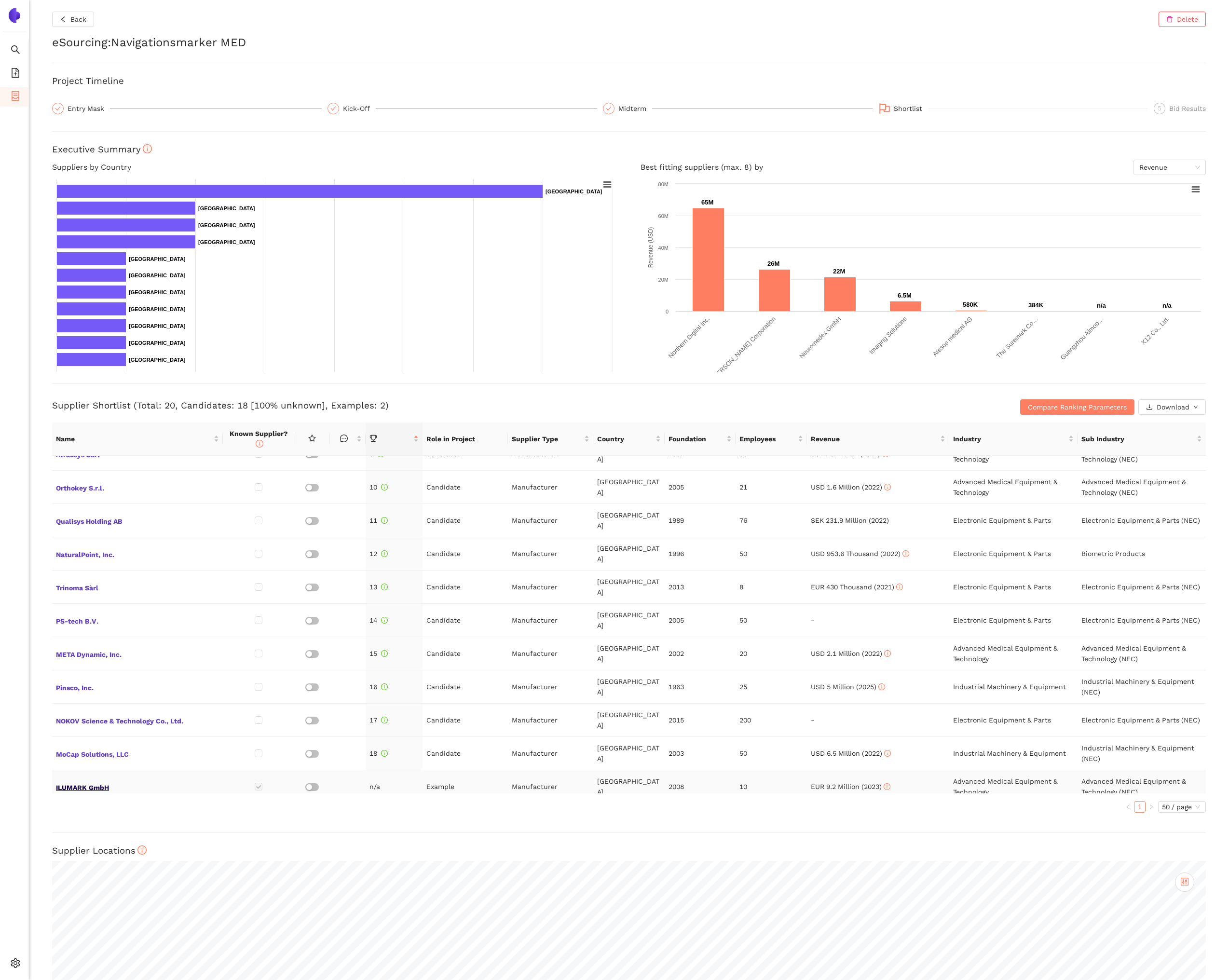
click at [105, 780] on span "ILUMARK GmbH" at bounding box center [137, 786] width 163 height 12
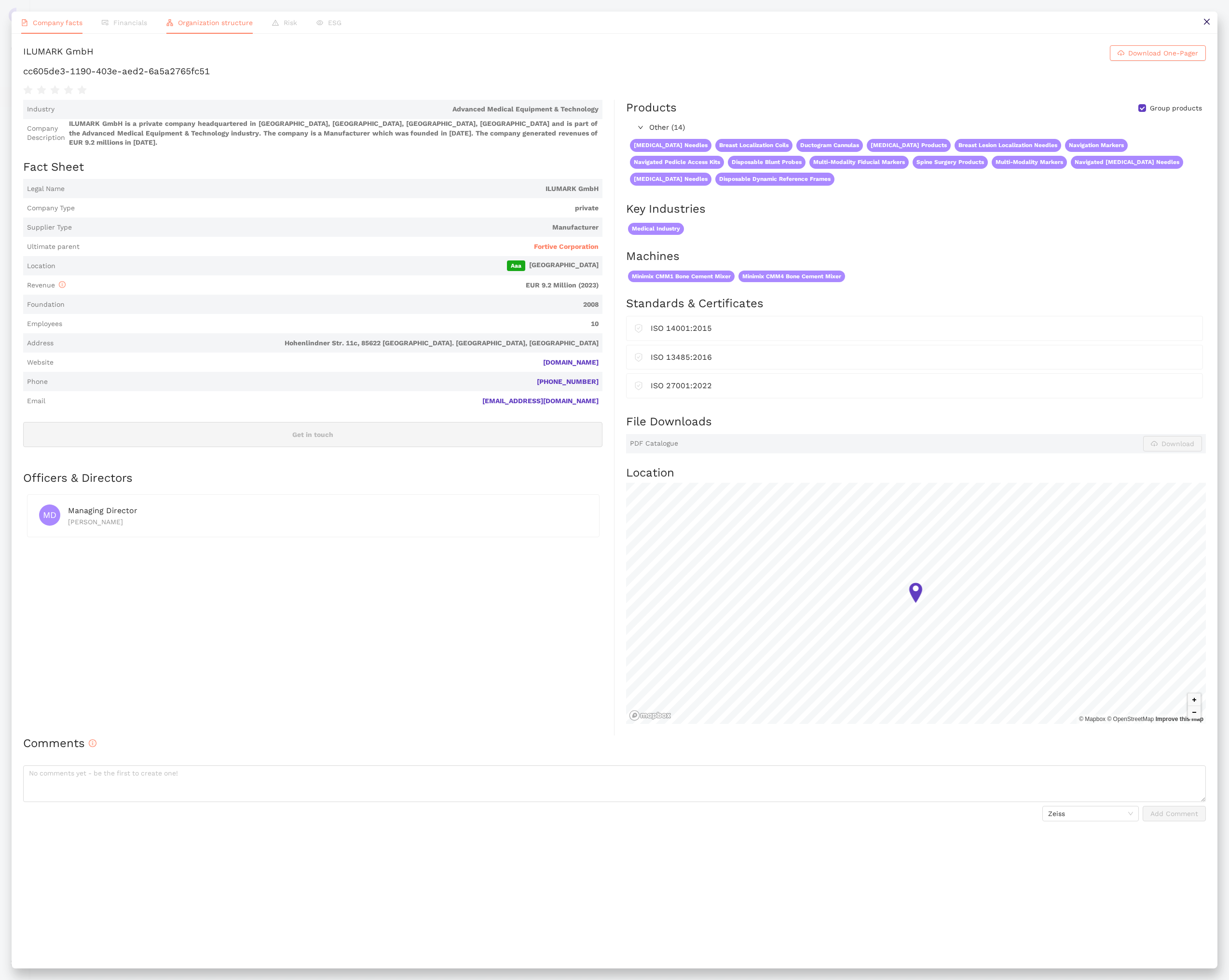
click at [219, 29] on li "Organization structure" at bounding box center [210, 22] width 106 height 22
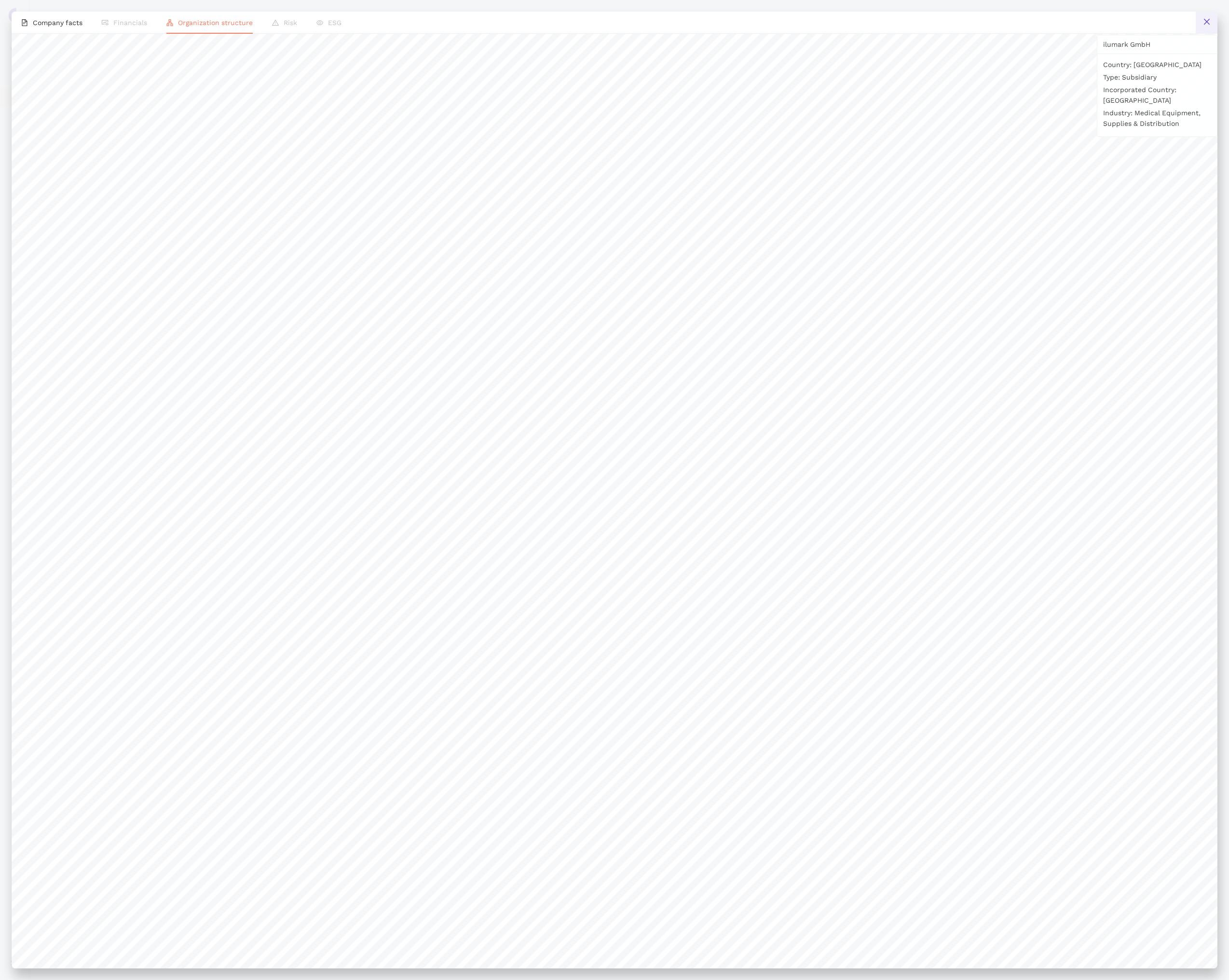
click at [1203, 24] on icon "close" at bounding box center [1207, 22] width 8 height 8
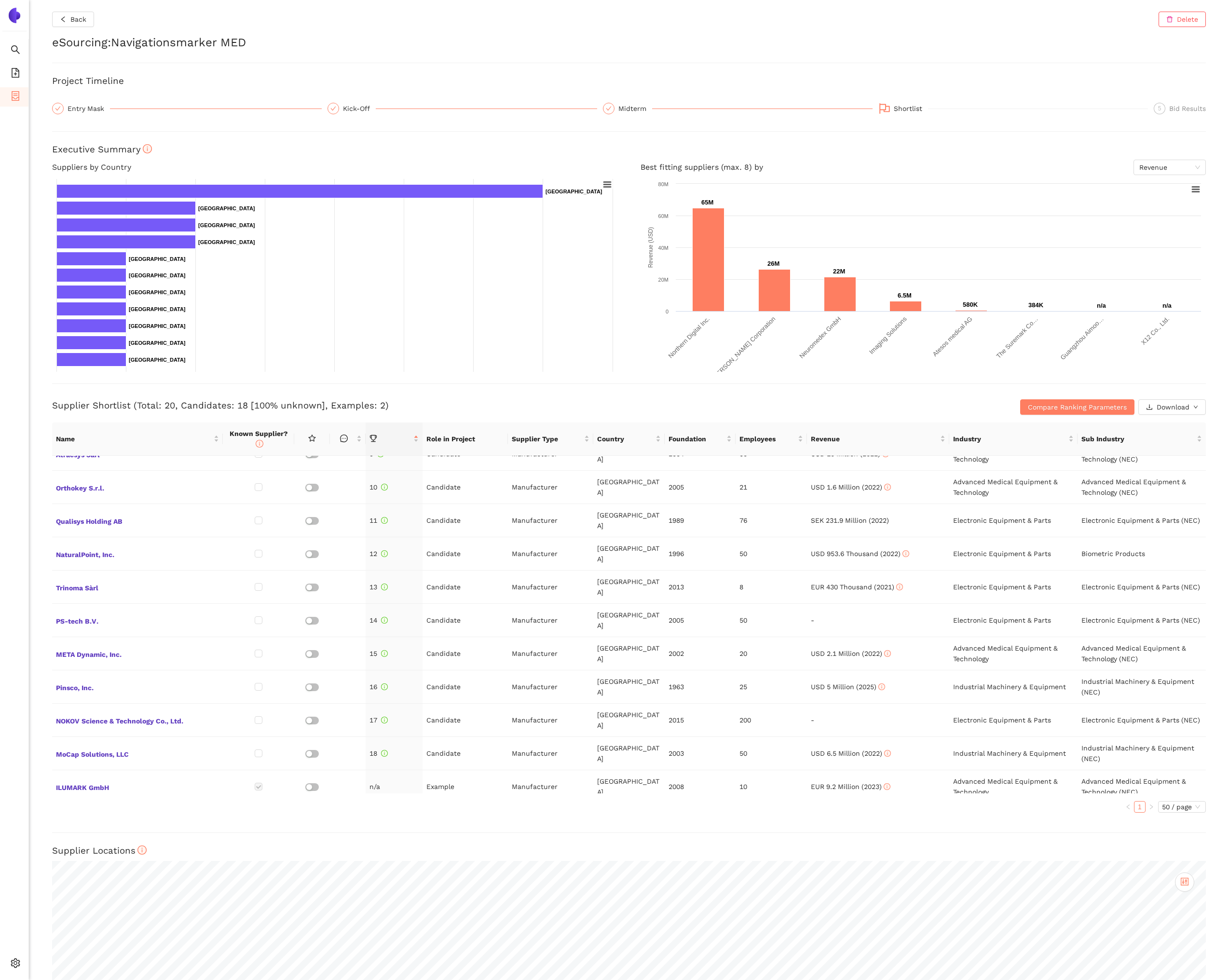
click at [133, 814] on span "IZI Medical Products LLC" at bounding box center [137, 820] width 163 height 12
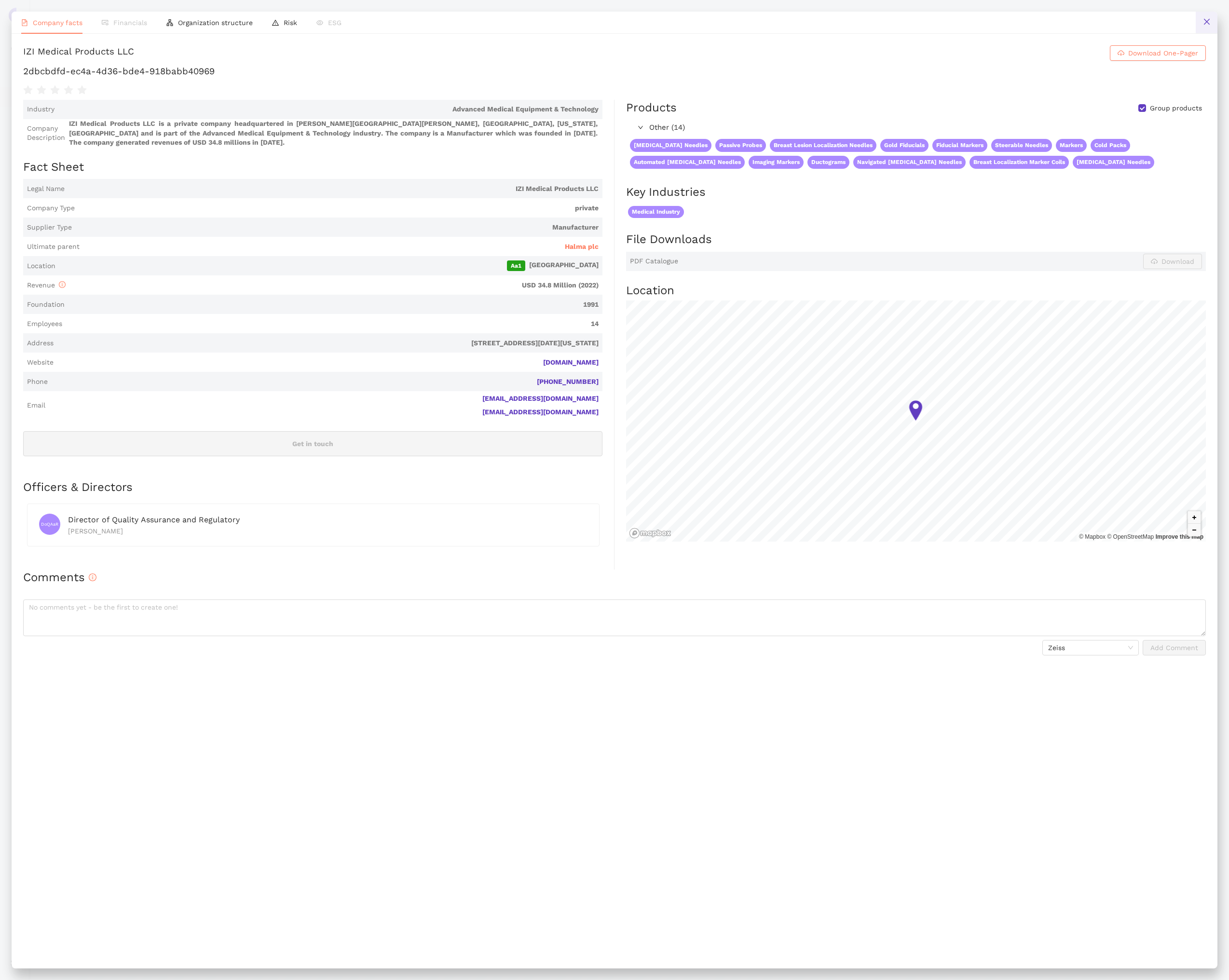
click at [1209, 27] on button at bounding box center [1207, 22] width 22 height 22
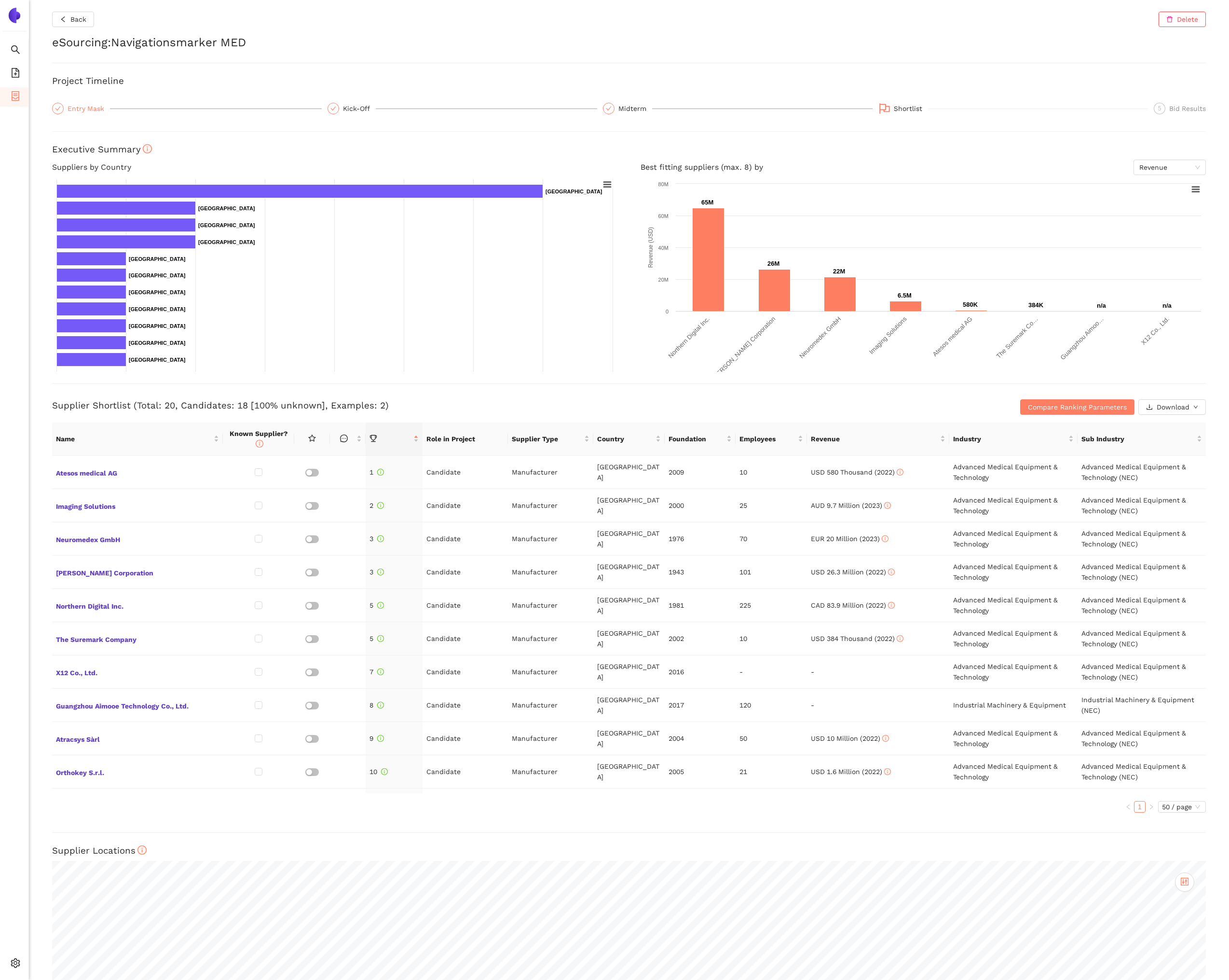
click at [75, 110] on div "Entry Mask" at bounding box center [89, 108] width 42 height 11
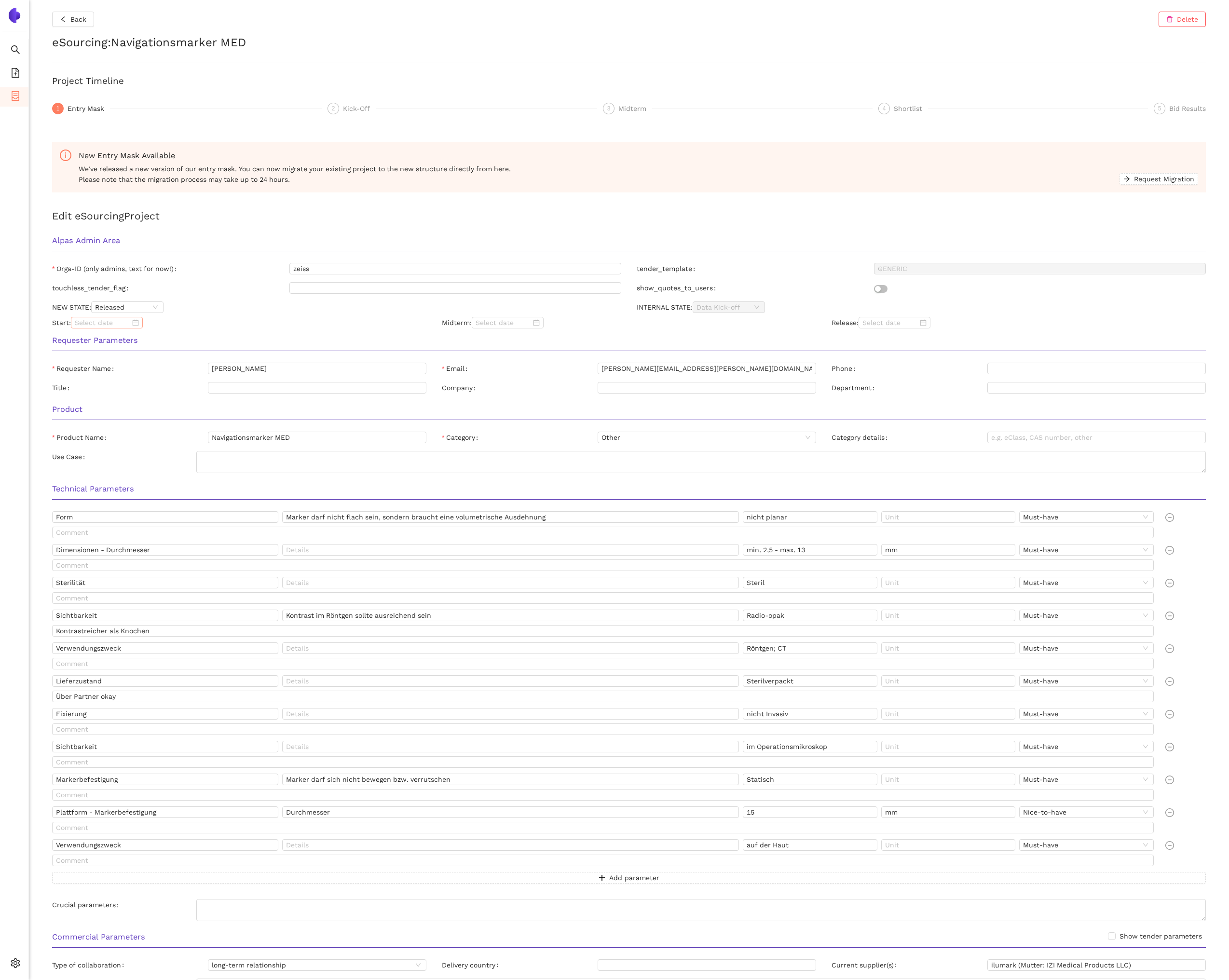
drag, startPoint x: 175, startPoint y: 332, endPoint x: 92, endPoint y: 328, distance: 83.1
click at [170, 334] on div "Requester Parameters" at bounding box center [629, 343] width 1169 height 30
click at [79, 324] on input at bounding box center [102, 322] width 55 height 10
type input "[DATE]"
click at [103, 404] on div "11" at bounding box center [102, 405] width 11 height 11
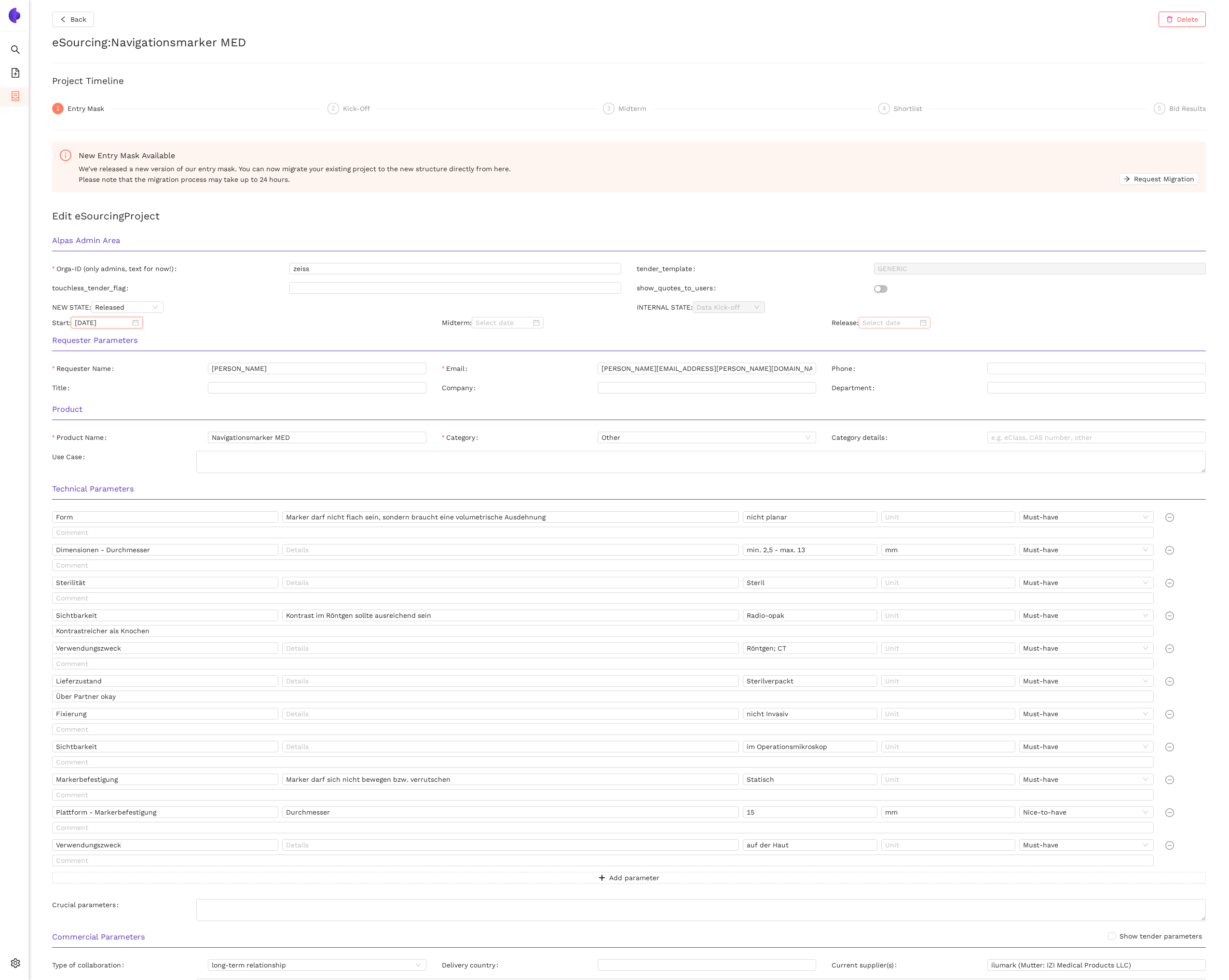
click at [890, 325] on input at bounding box center [890, 322] width 55 height 10
type input "2025/08/26"
click at [906, 434] on div "26" at bounding box center [908, 434] width 11 height 11
click at [613, 332] on div "Requester Parameters" at bounding box center [629, 343] width 1169 height 30
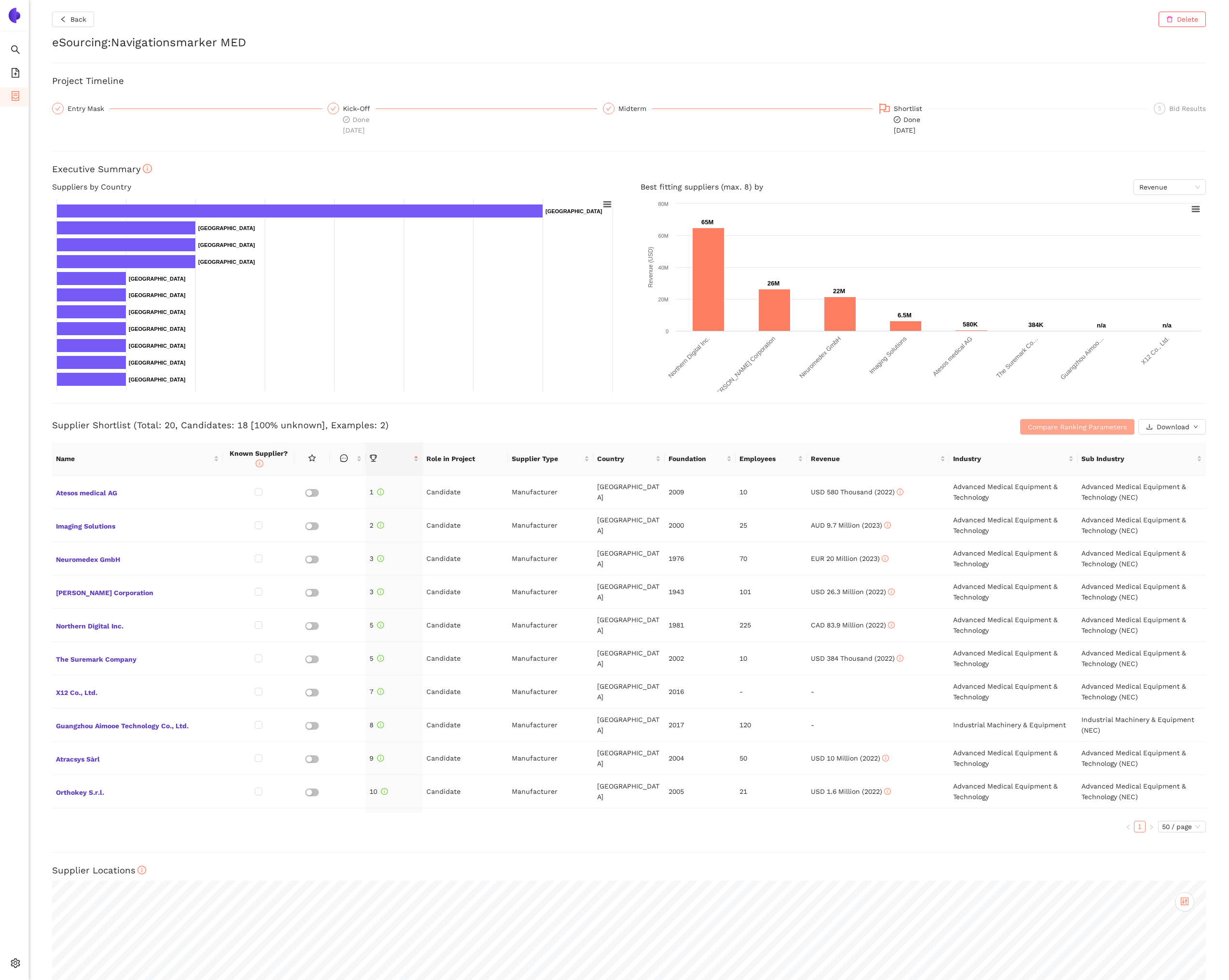
click at [1029, 426] on span "Compare Ranking Parameters" at bounding box center [1077, 426] width 99 height 10
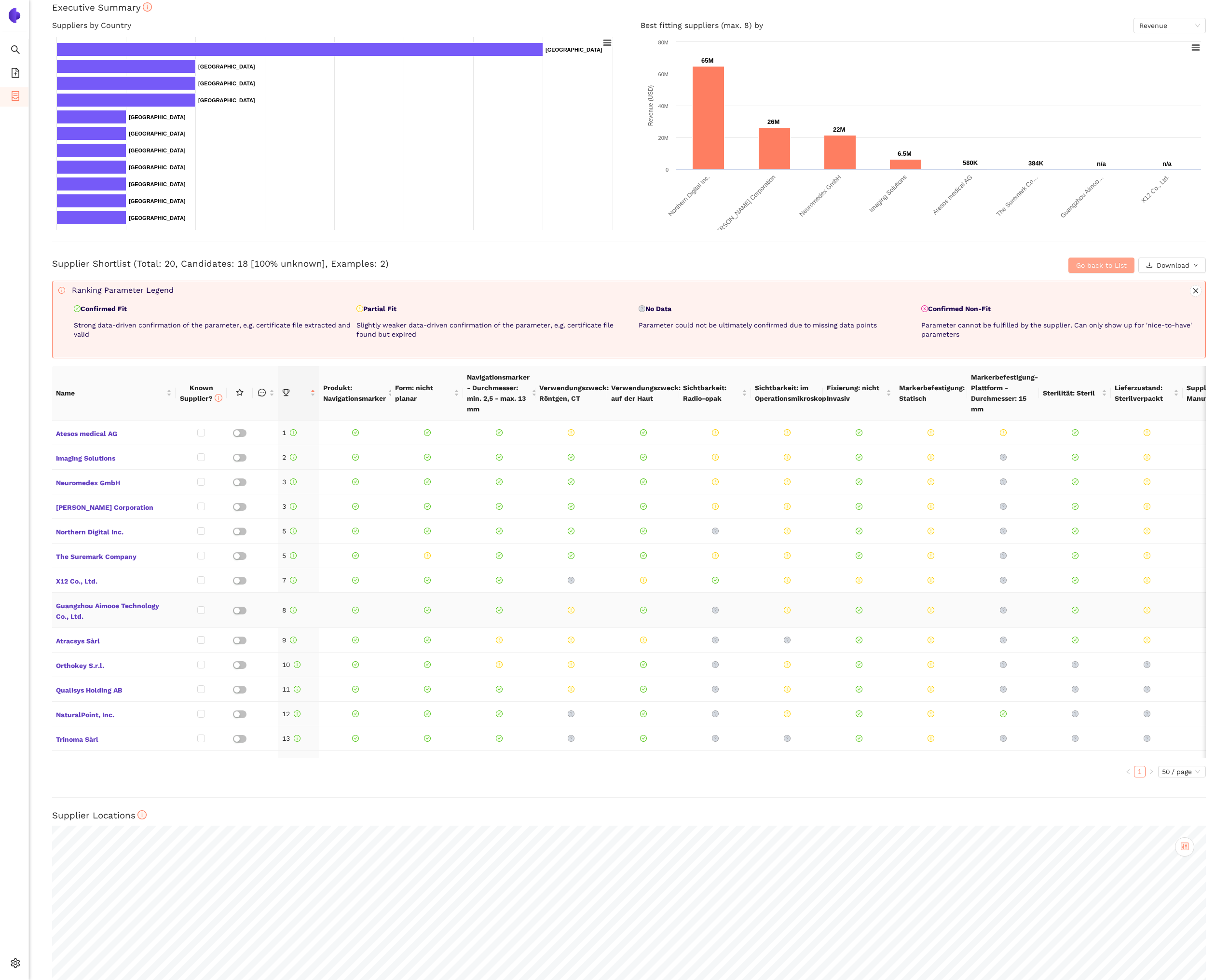
scroll to position [46, 0]
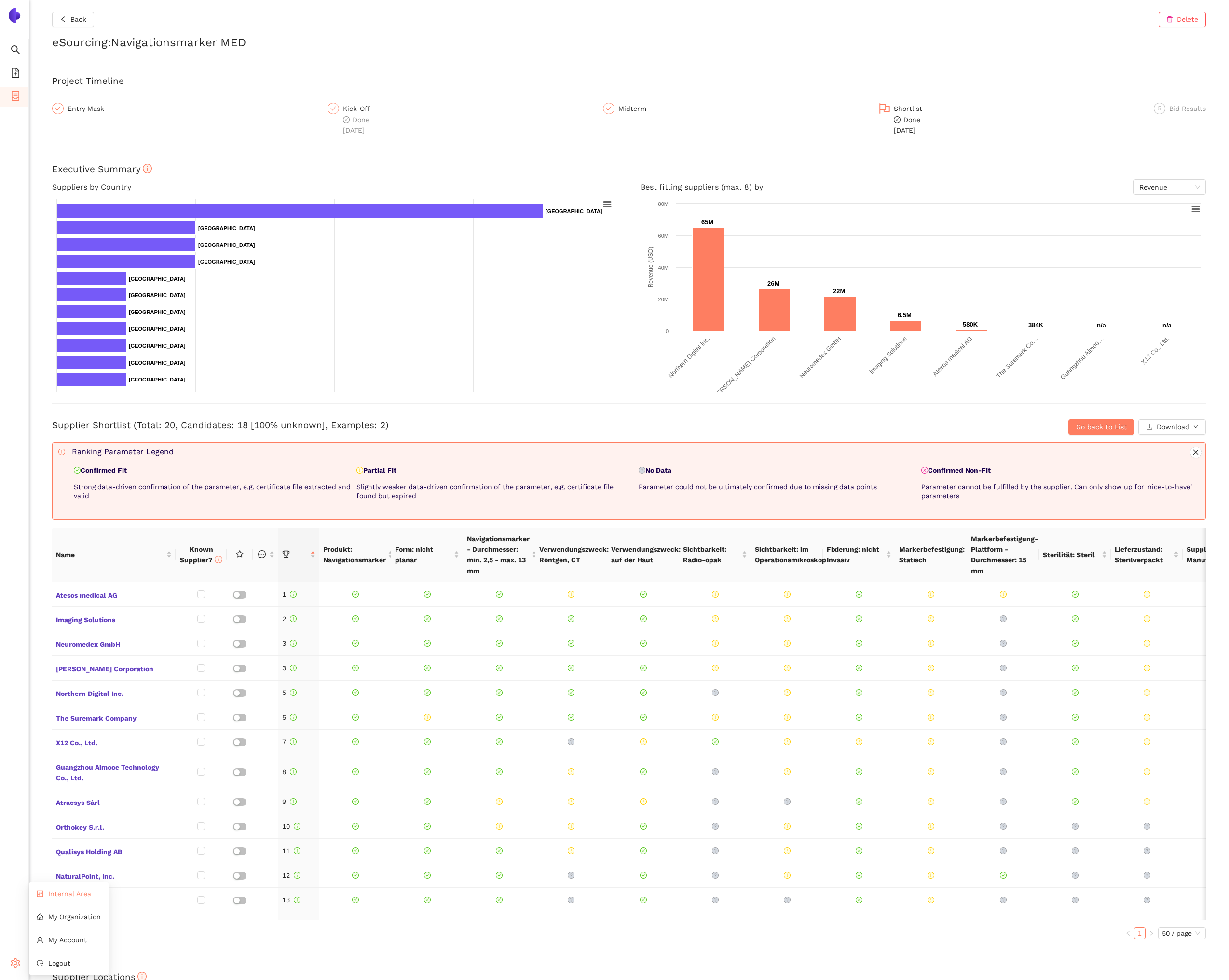
click at [67, 888] on li "Internal Area" at bounding box center [69, 894] width 80 height 19
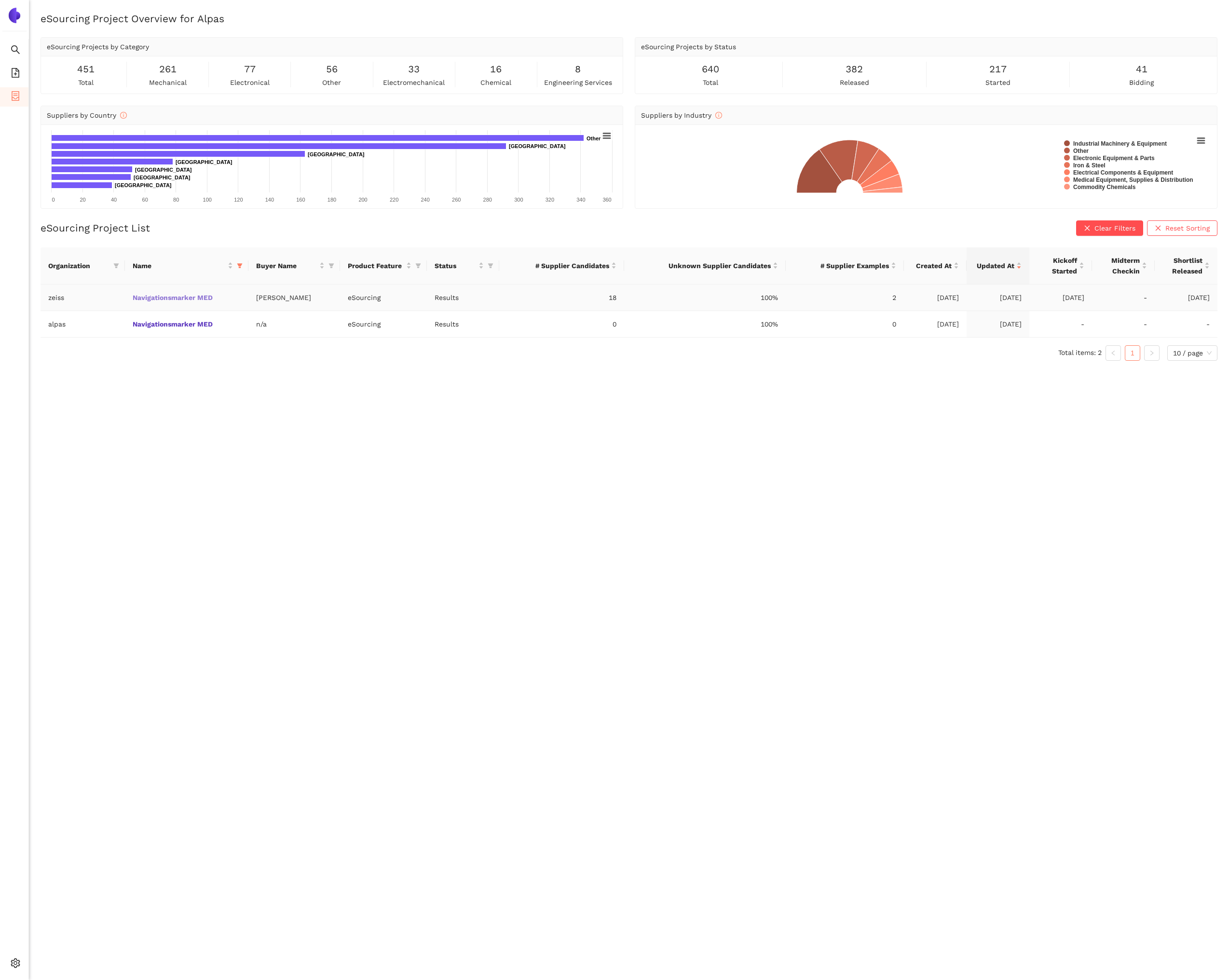
click at [0, 0] on link "Navigationsmarker MED" at bounding box center [0, 0] width 0 height 0
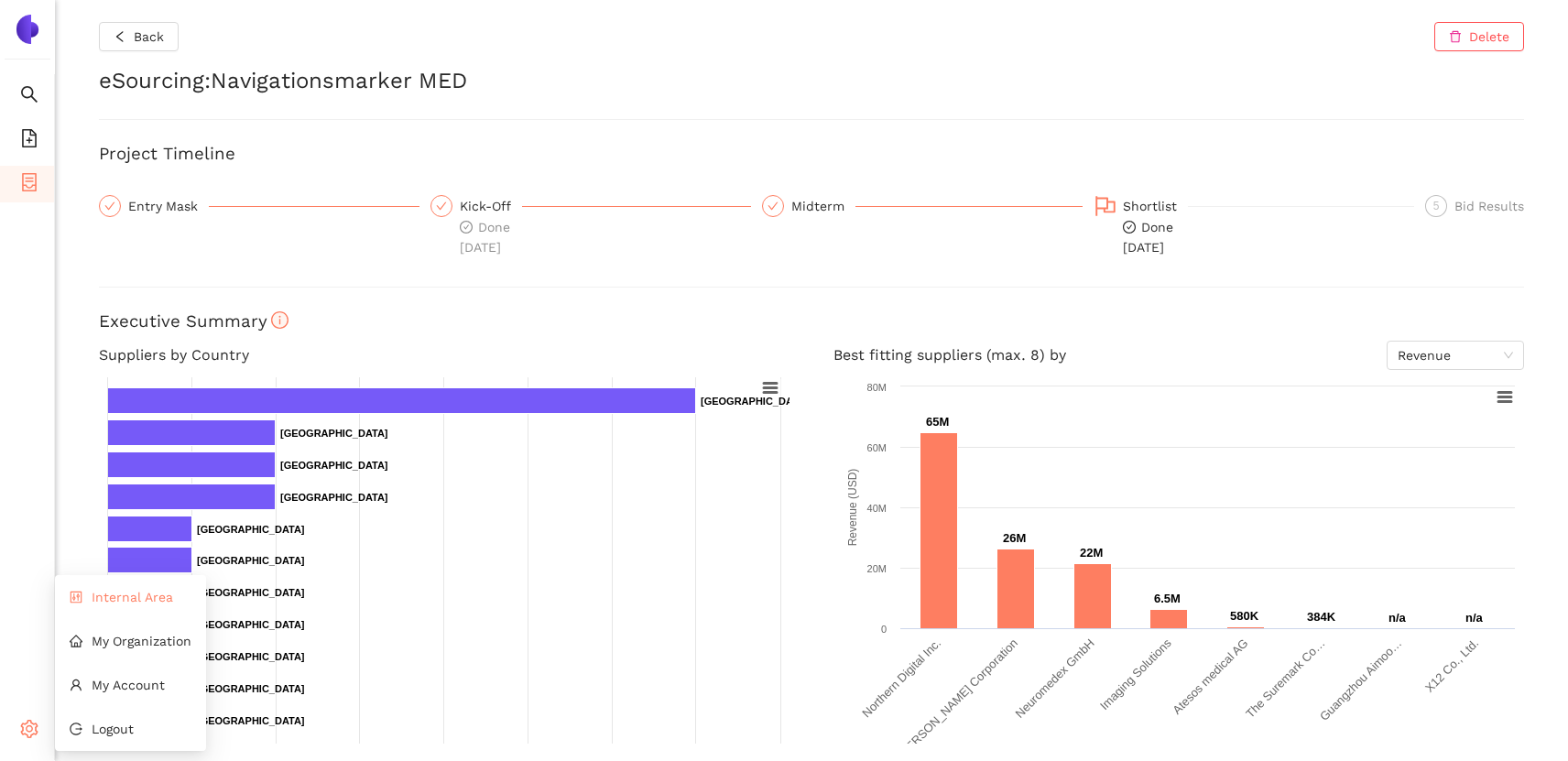
click at [104, 600] on span "Internal Area" at bounding box center [132, 598] width 82 height 15
